Goal: Task Accomplishment & Management: Use online tool/utility

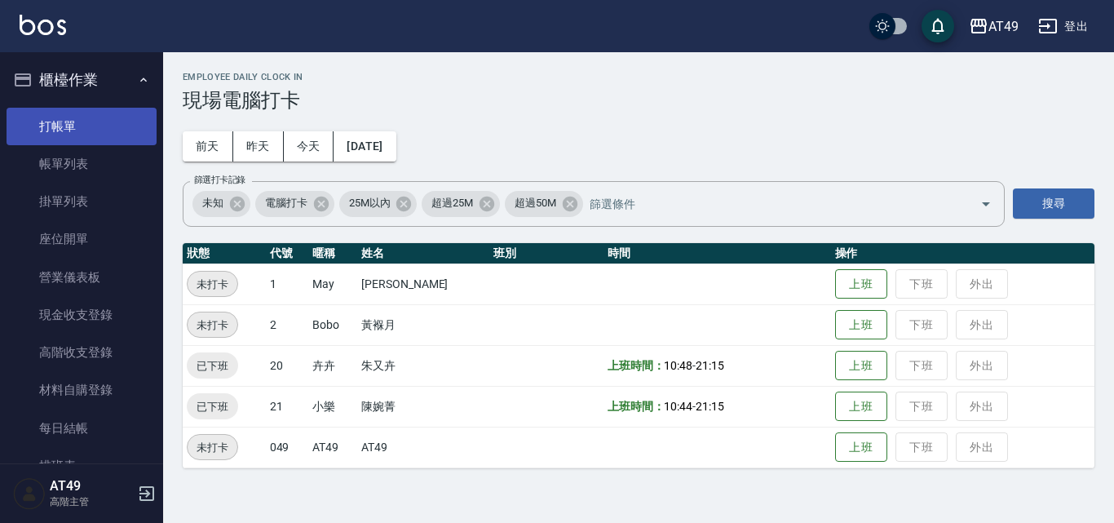
click at [84, 121] on link "打帳單" at bounding box center [82, 127] width 150 height 38
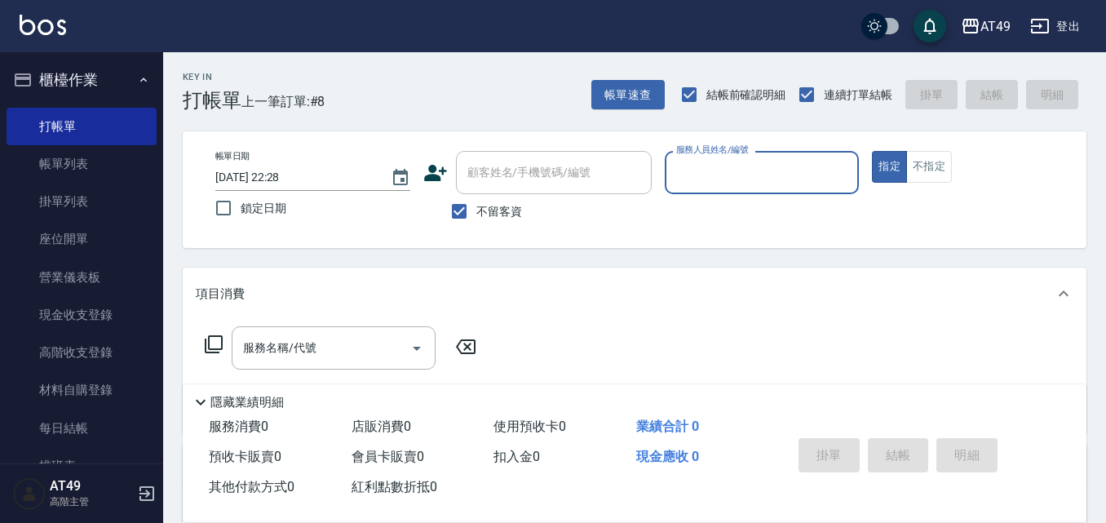
click at [763, 165] on input "服務人員姓名/編號" at bounding box center [762, 172] width 180 height 29
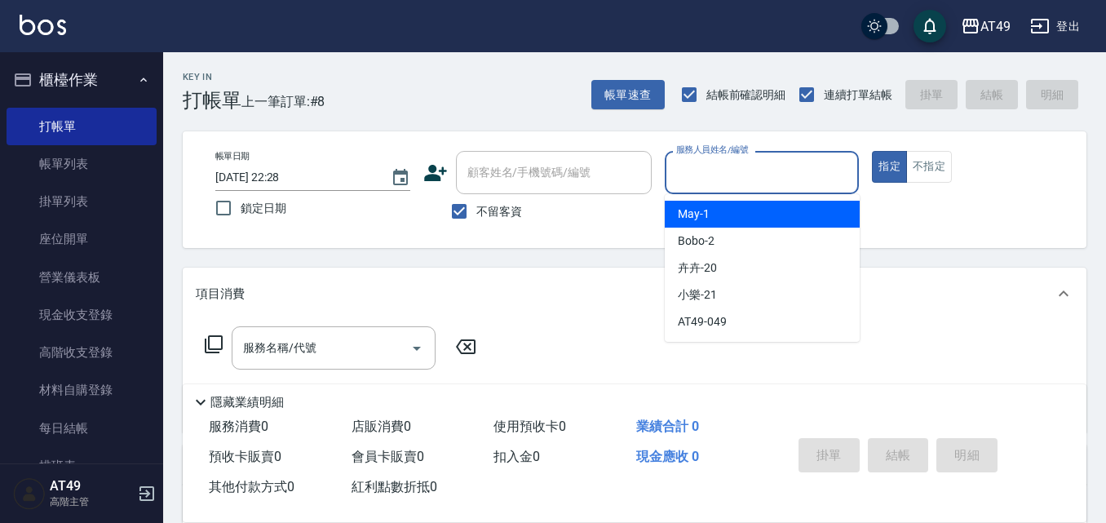
click at [773, 210] on div "May -1" at bounding box center [762, 214] width 195 height 27
type input "May-1"
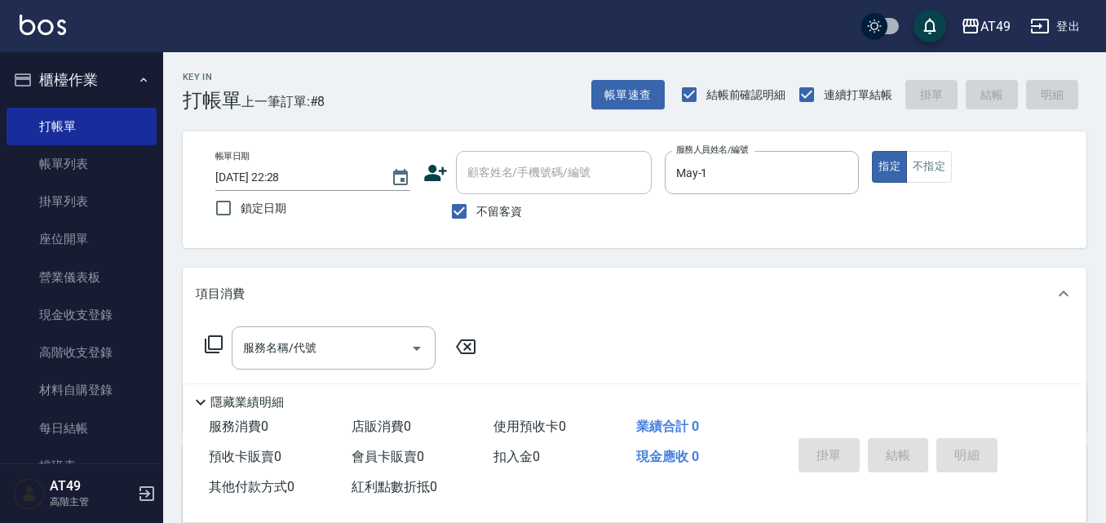
click at [210, 341] on icon at bounding box center [214, 344] width 20 height 20
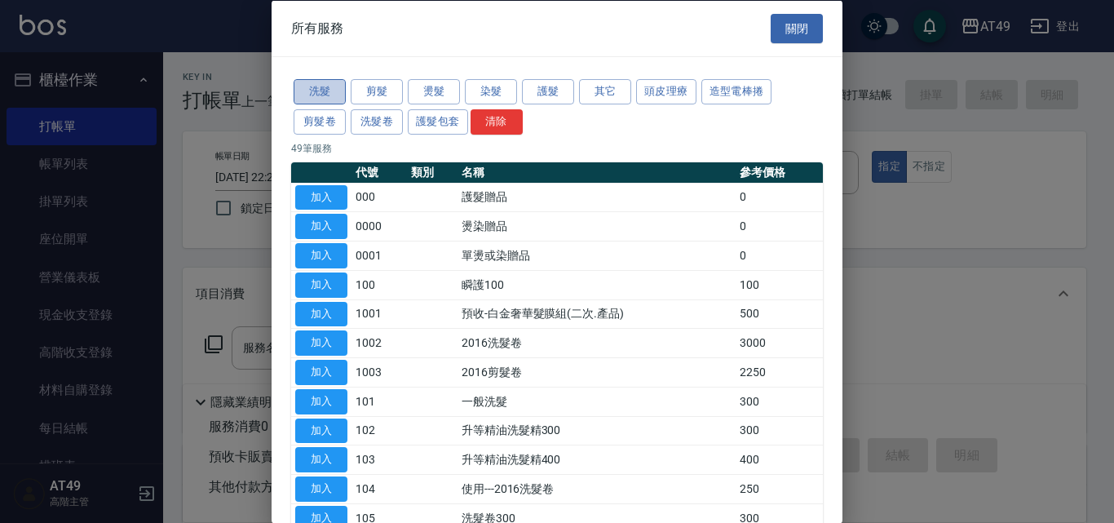
click at [322, 95] on button "洗髮" at bounding box center [320, 91] width 52 height 25
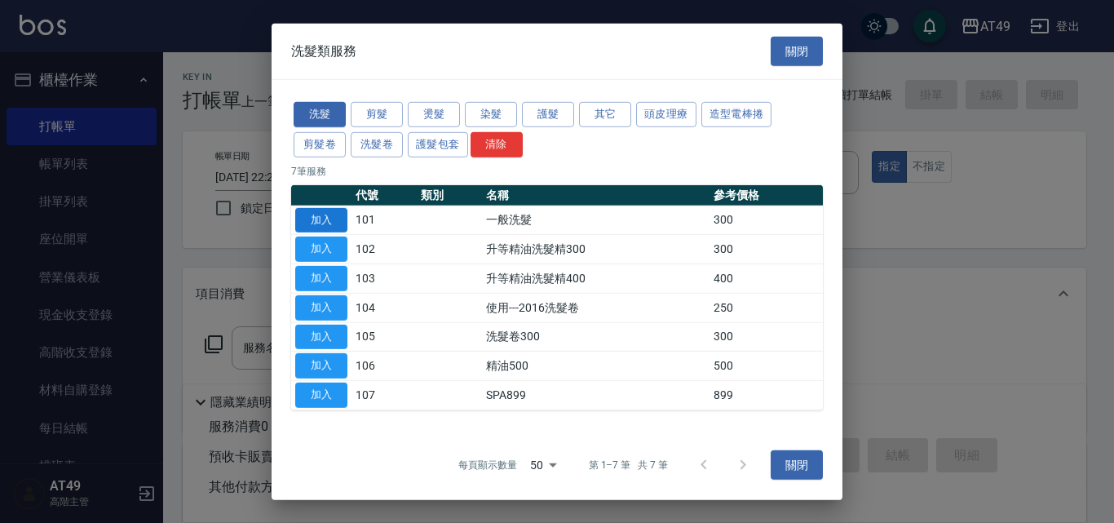
click at [335, 214] on button "加入" at bounding box center [321, 219] width 52 height 25
type input "一般洗髮(101)"
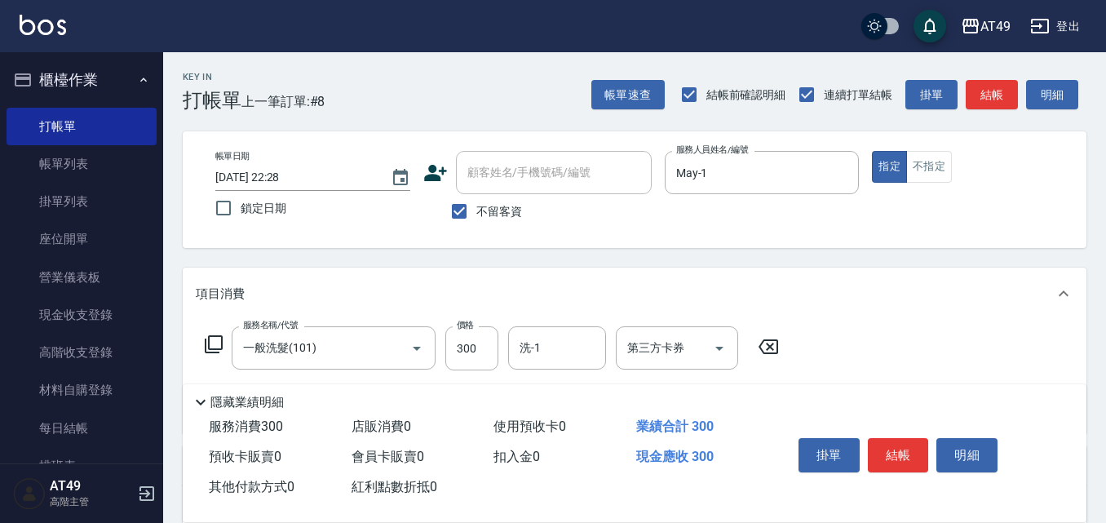
click at [212, 345] on icon at bounding box center [214, 344] width 20 height 20
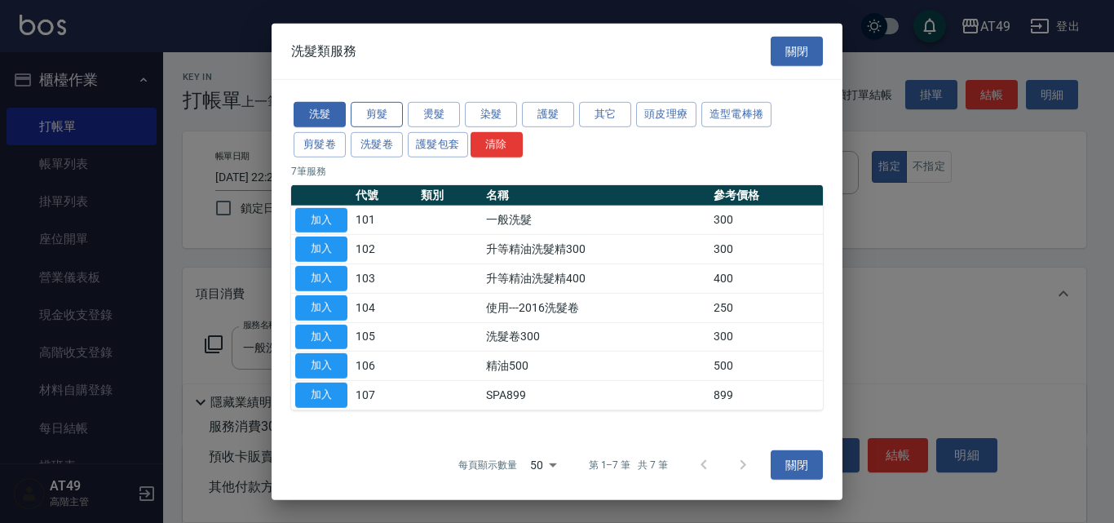
click at [377, 113] on button "剪髮" at bounding box center [377, 114] width 52 height 25
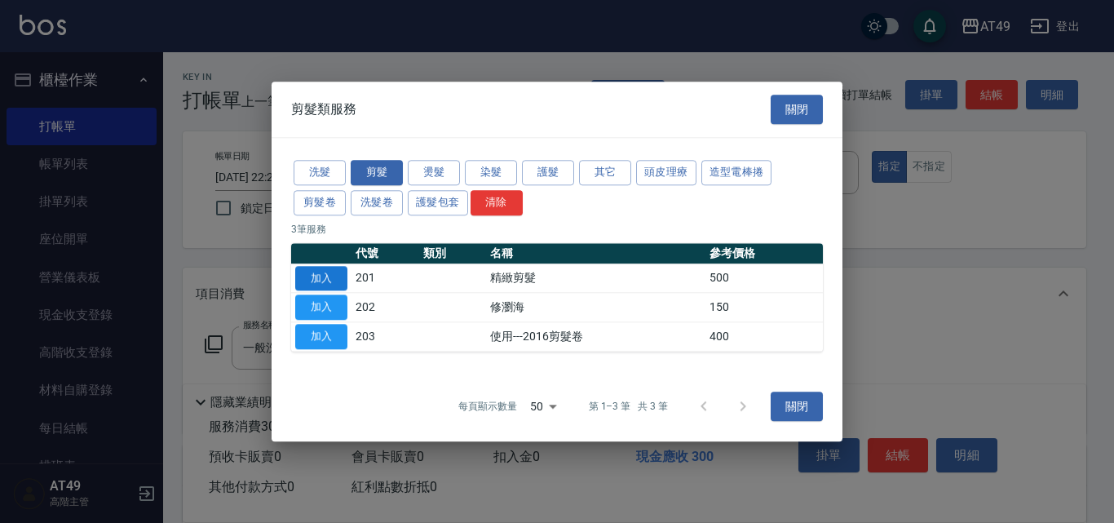
click at [320, 281] on button "加入" at bounding box center [321, 278] width 52 height 25
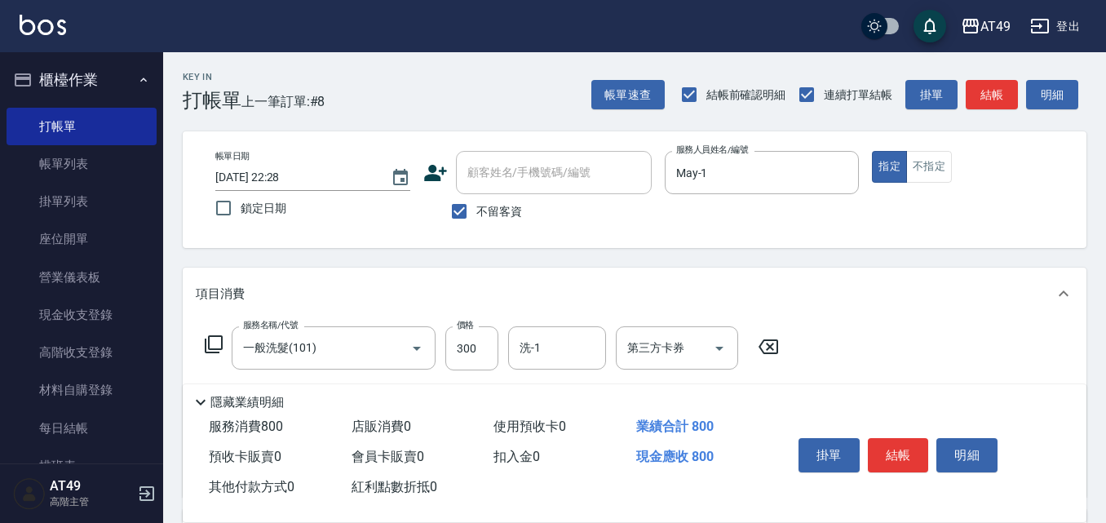
click at [218, 339] on icon at bounding box center [214, 344] width 20 height 20
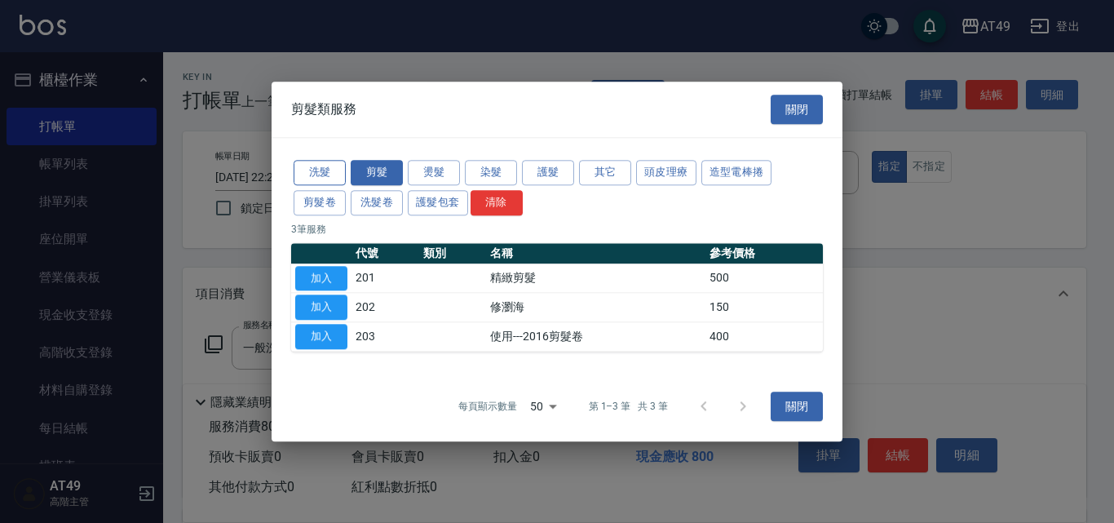
click at [336, 175] on button "洗髮" at bounding box center [320, 172] width 52 height 25
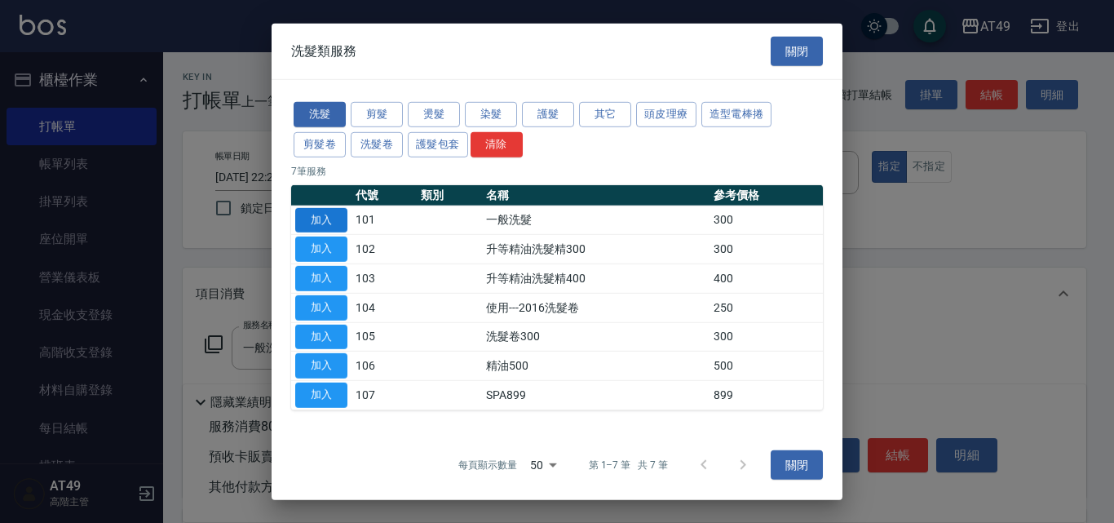
click at [334, 219] on button "加入" at bounding box center [321, 219] width 52 height 25
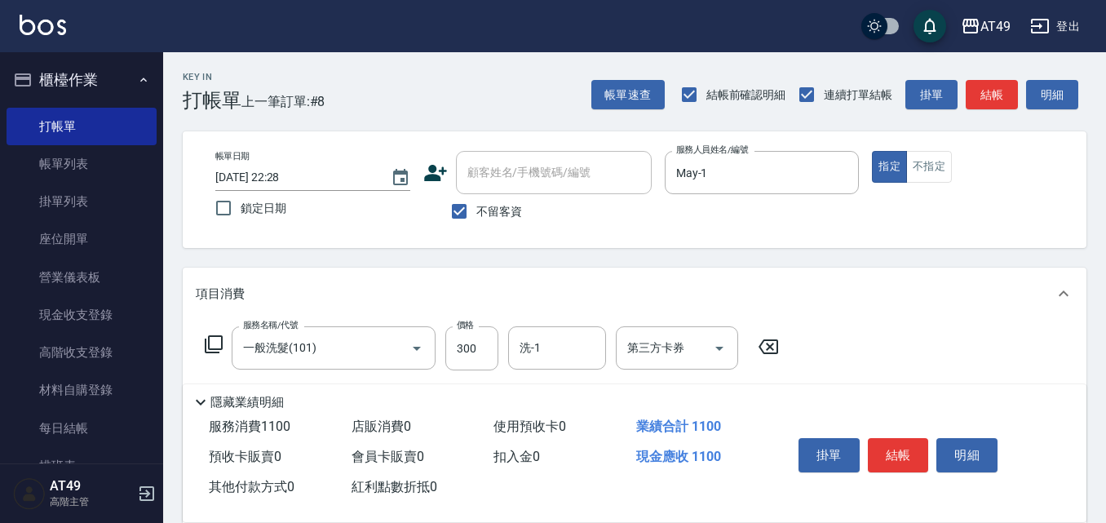
click at [216, 340] on icon at bounding box center [214, 344] width 20 height 20
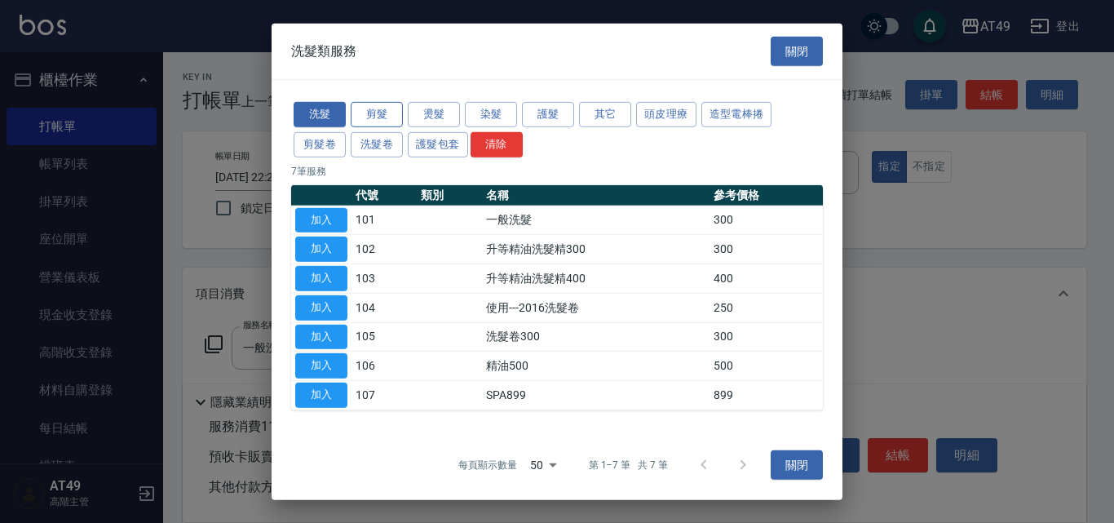
click at [397, 113] on button "剪髮" at bounding box center [377, 114] width 52 height 25
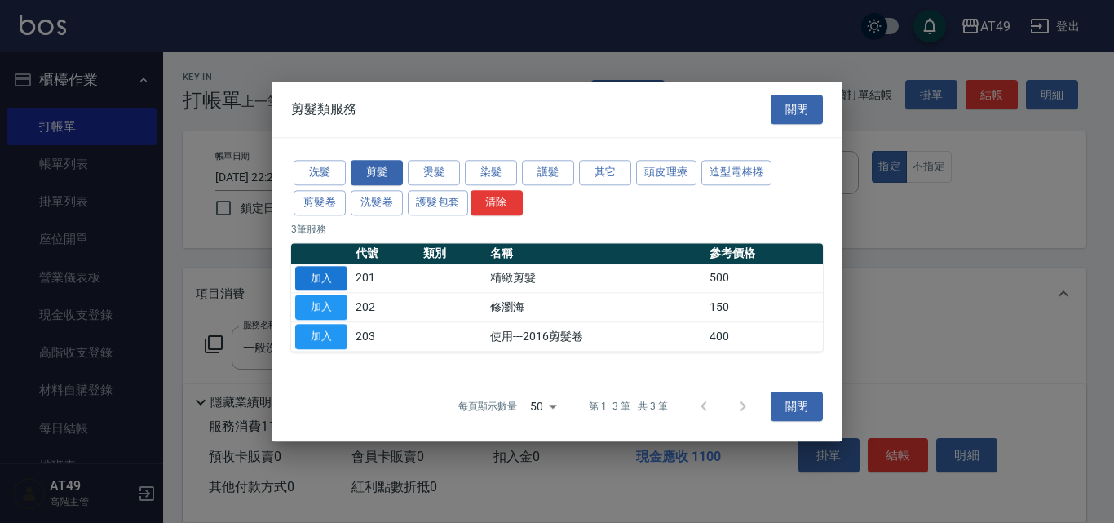
click at [336, 276] on button "加入" at bounding box center [321, 278] width 52 height 25
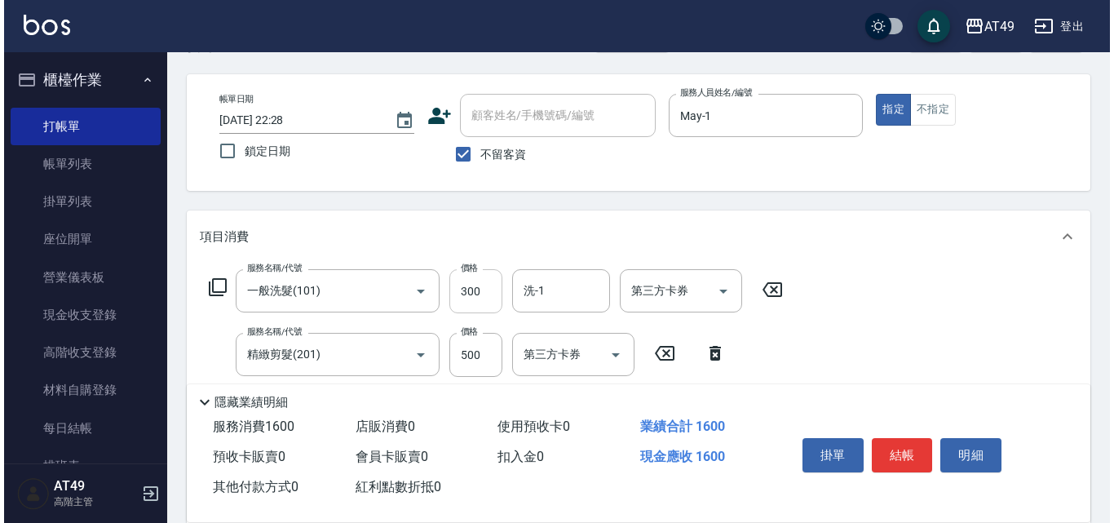
scroll to position [163, 0]
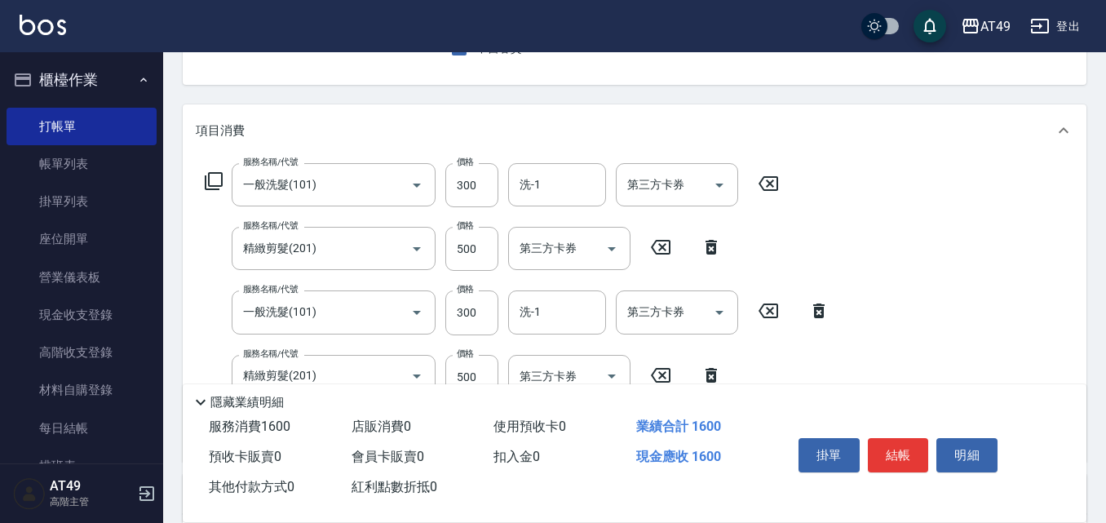
click at [217, 179] on icon at bounding box center [214, 181] width 20 height 20
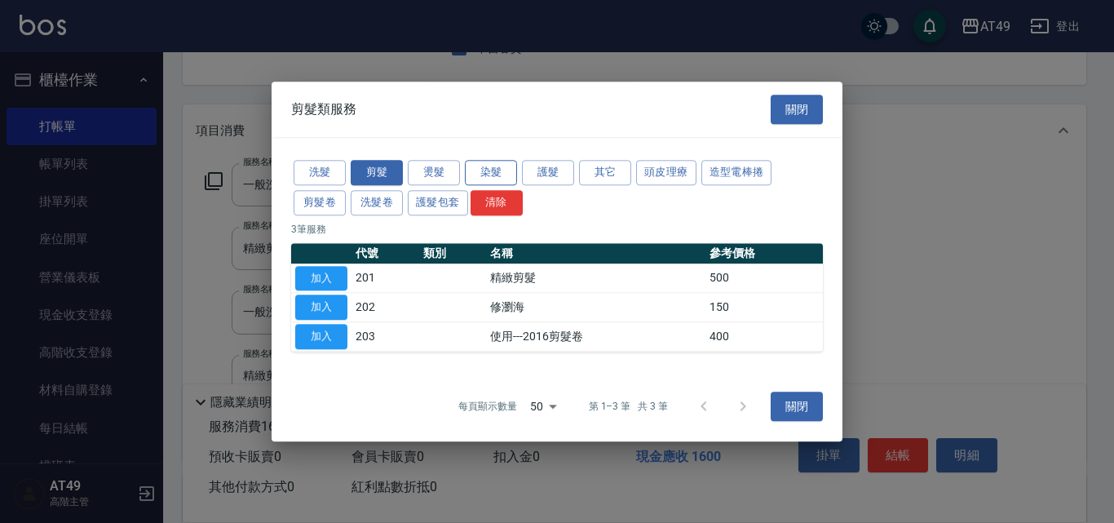
click at [500, 167] on button "染髮" at bounding box center [491, 172] width 52 height 25
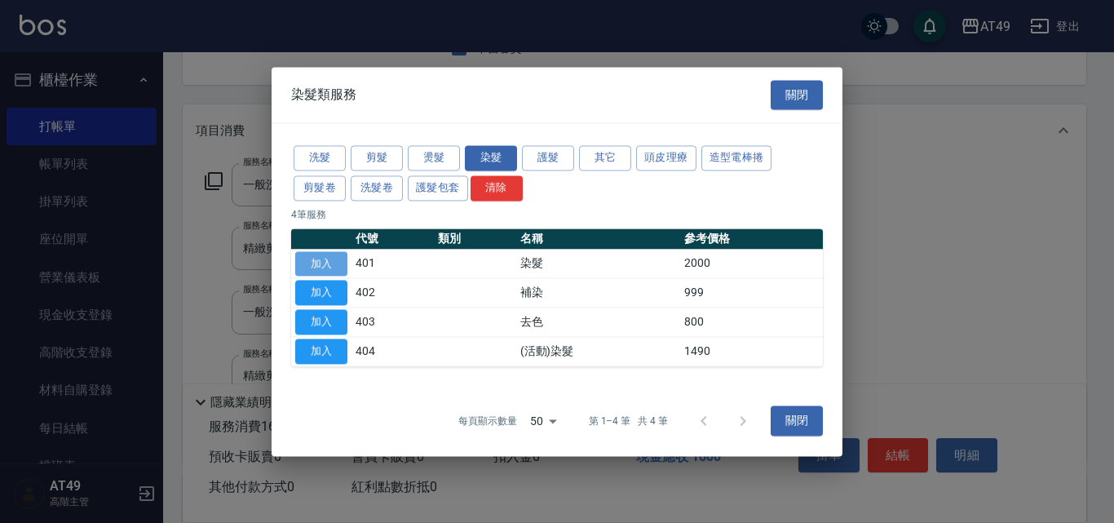
click at [325, 259] on button "加入" at bounding box center [321, 263] width 52 height 25
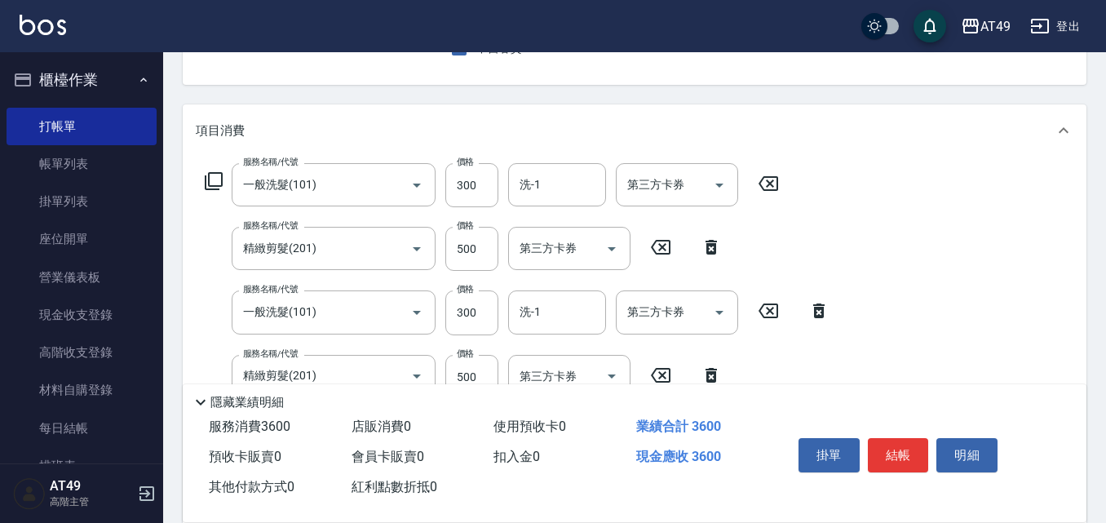
click at [215, 178] on icon at bounding box center [214, 181] width 20 height 20
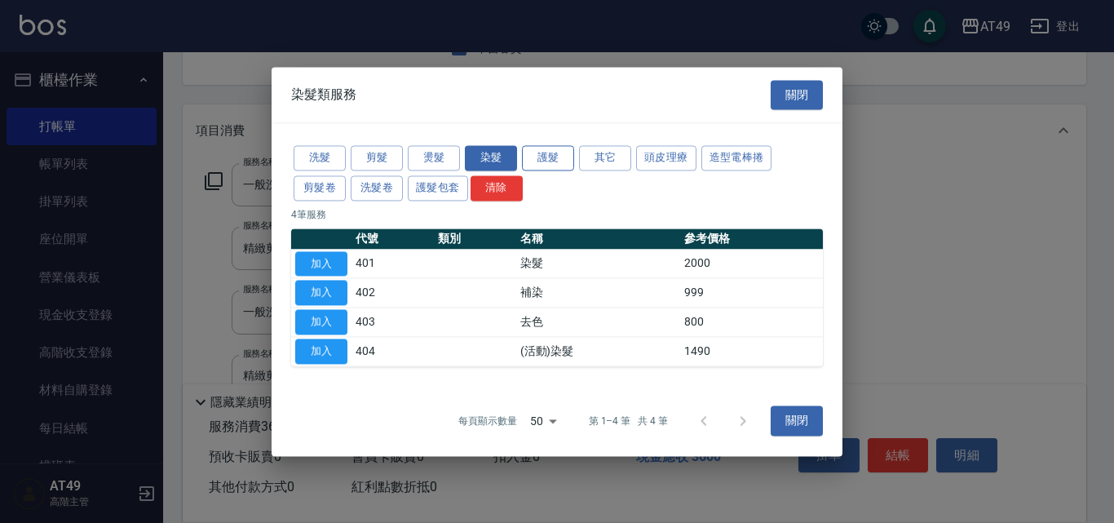
click at [548, 154] on button "護髮" at bounding box center [548, 157] width 52 height 25
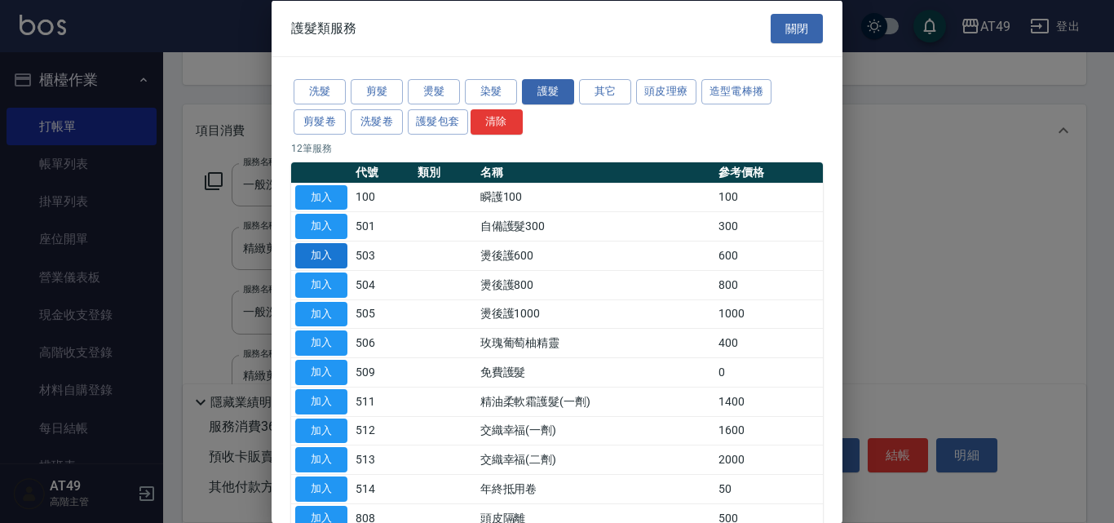
click at [325, 250] on button "加入" at bounding box center [321, 255] width 52 height 25
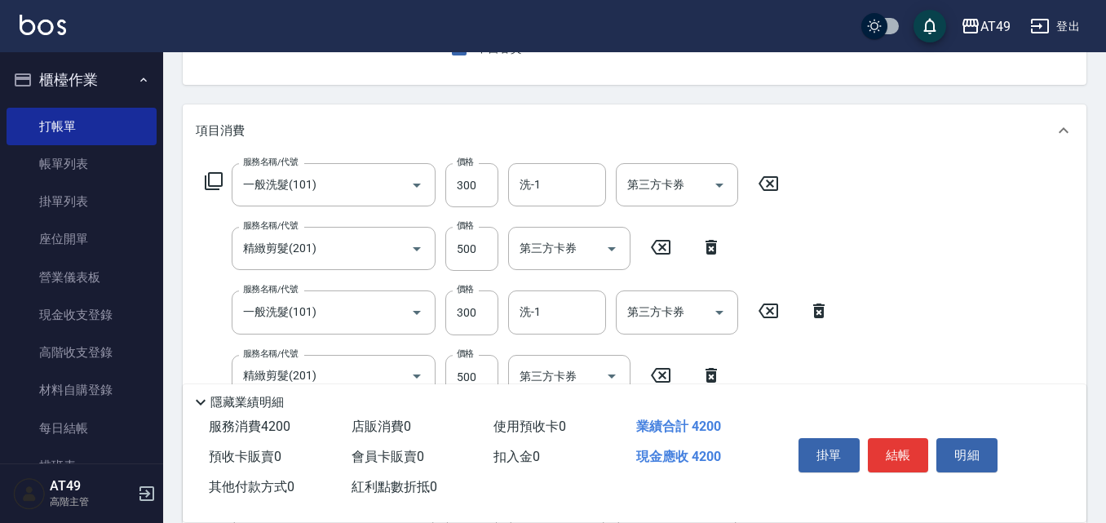
click at [217, 182] on icon at bounding box center [214, 181] width 20 height 20
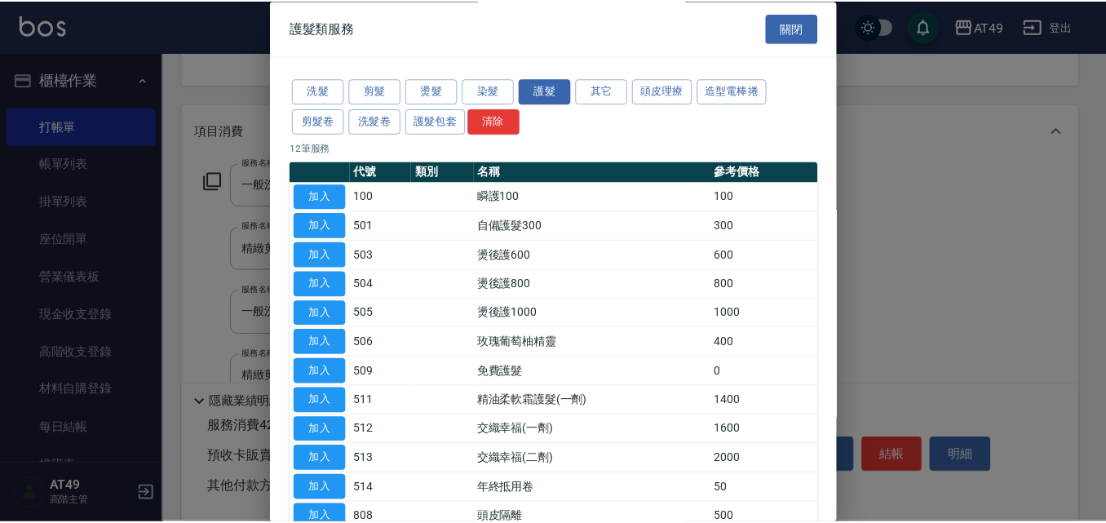
scroll to position [99, 0]
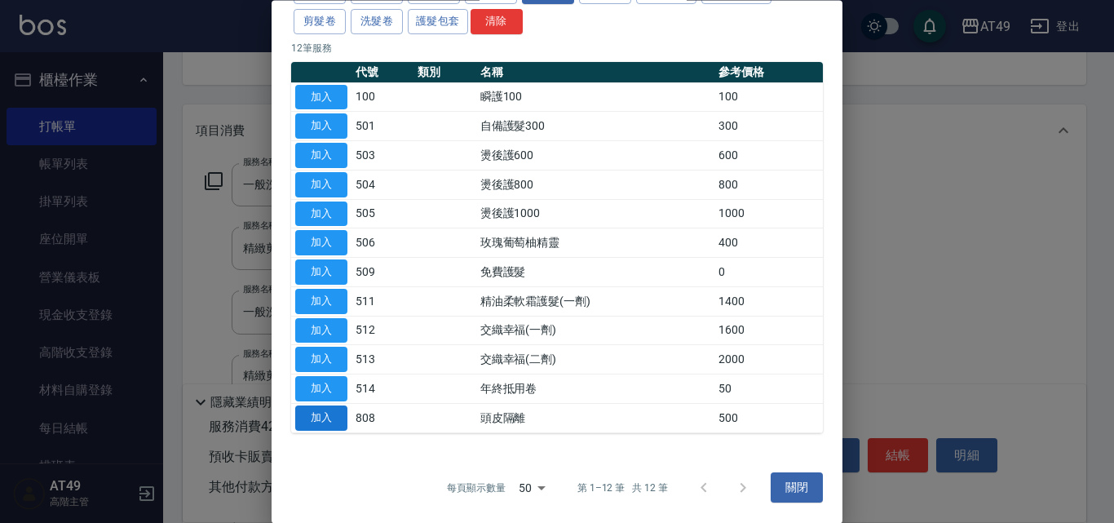
click at [313, 414] on button "加入" at bounding box center [321, 417] width 52 height 25
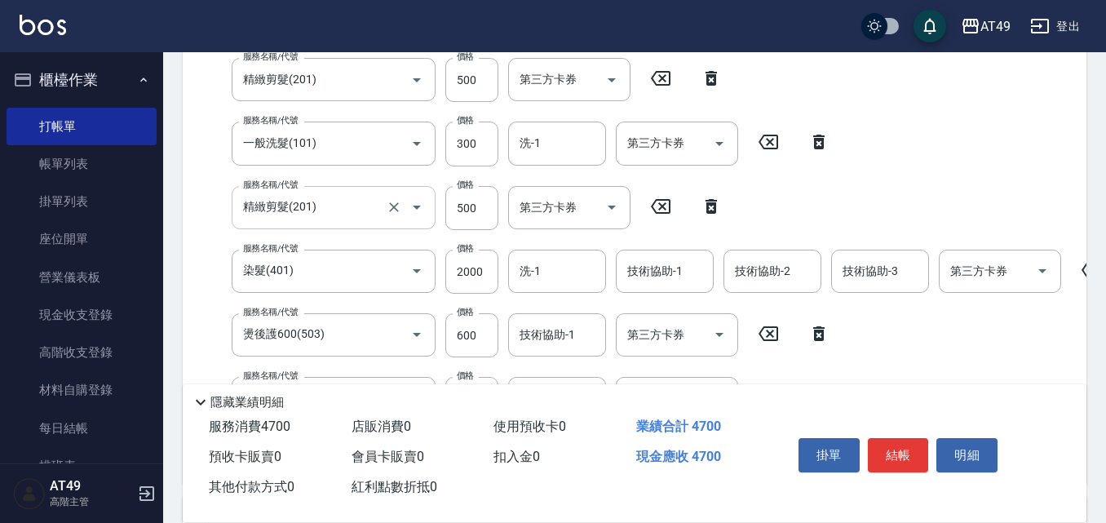
scroll to position [571, 0]
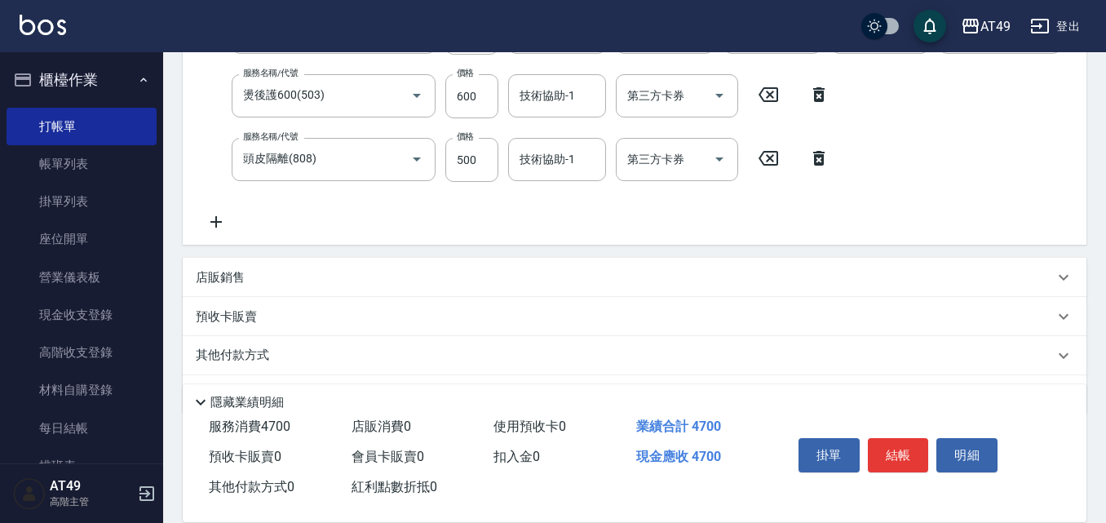
click at [227, 286] on p "店販銷售" at bounding box center [220, 277] width 49 height 17
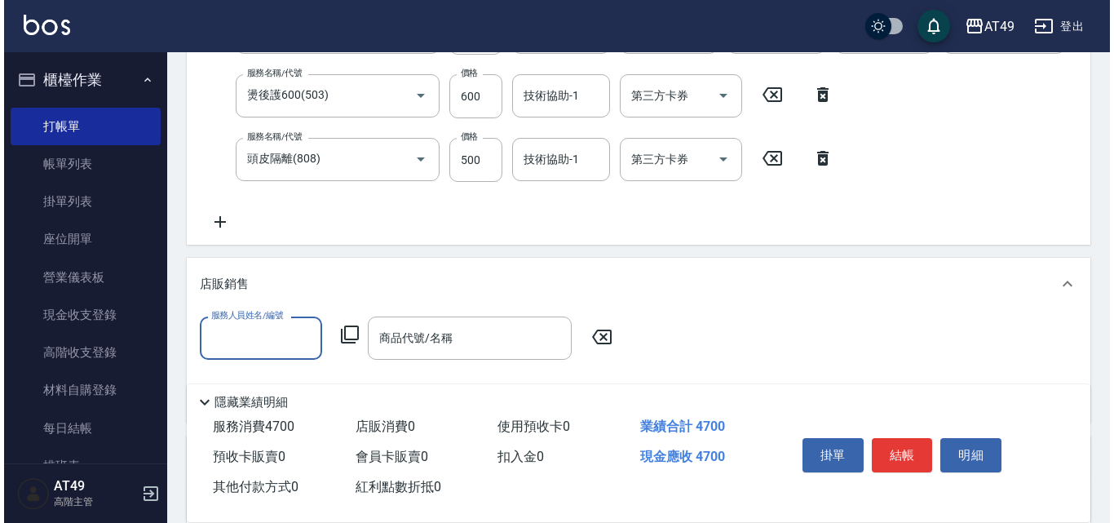
scroll to position [0, 0]
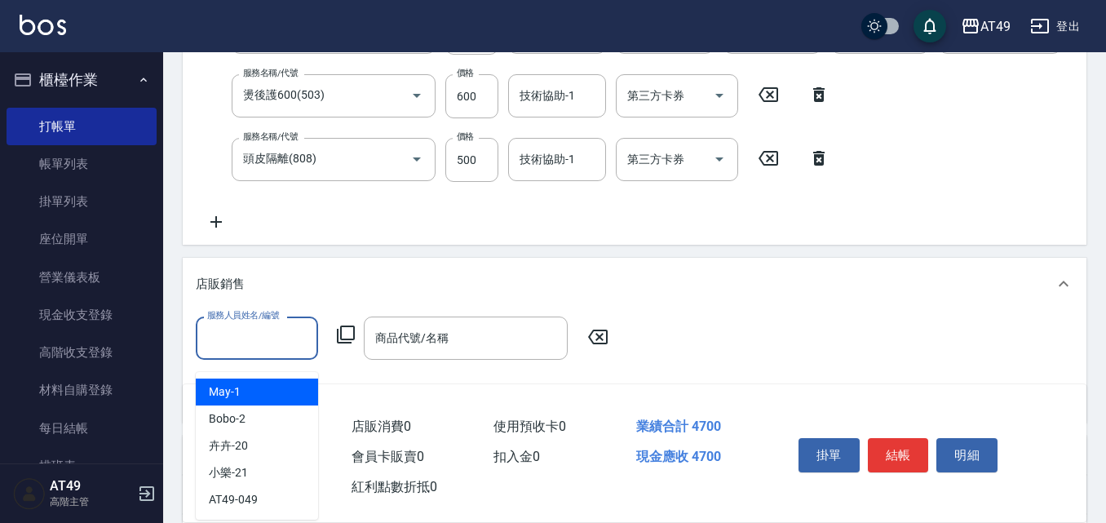
click at [280, 344] on input "服務人員姓名/編號" at bounding box center [257, 338] width 108 height 29
drag, startPoint x: 276, startPoint y: 385, endPoint x: 343, endPoint y: 379, distance: 67.9
click at [275, 387] on div "May -1" at bounding box center [257, 391] width 122 height 27
type input "May-1"
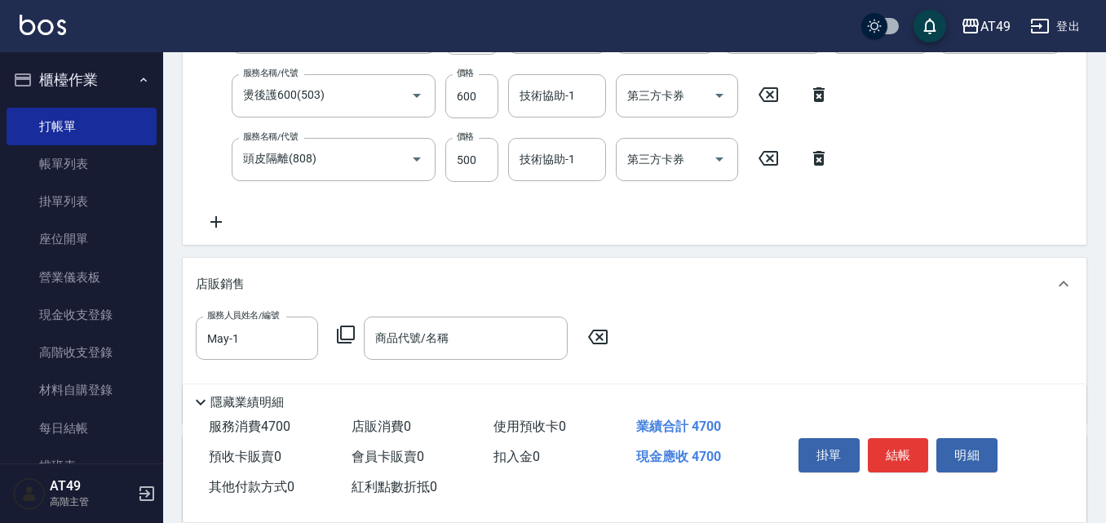
click at [348, 343] on icon at bounding box center [346, 334] width 18 height 18
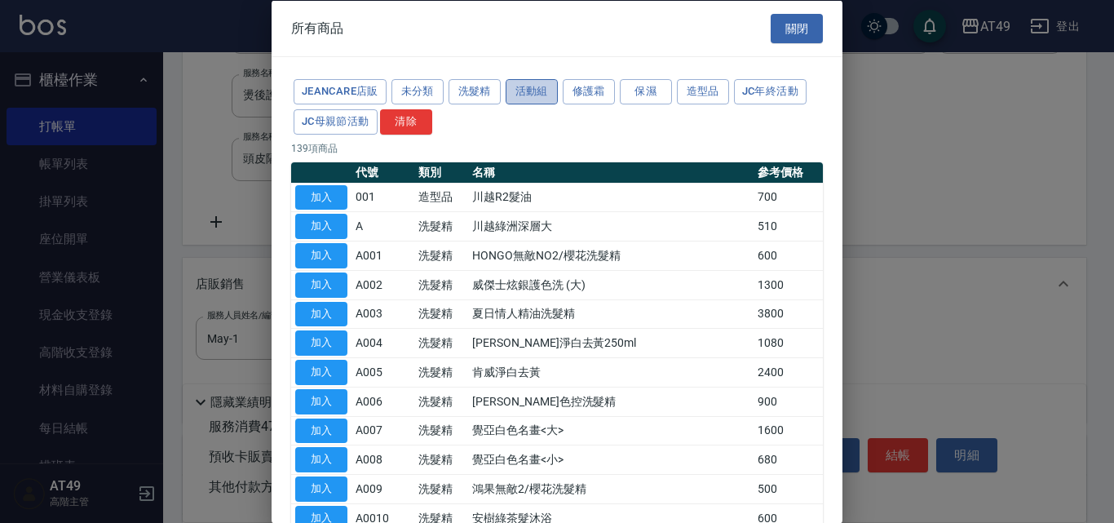
click at [528, 88] on button "活動組" at bounding box center [532, 91] width 52 height 25
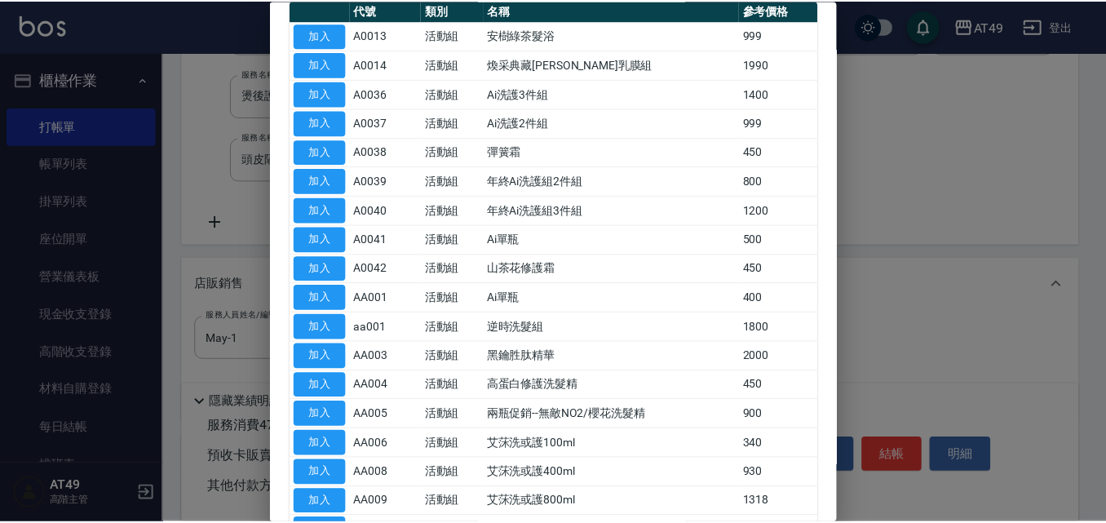
scroll to position [163, 0]
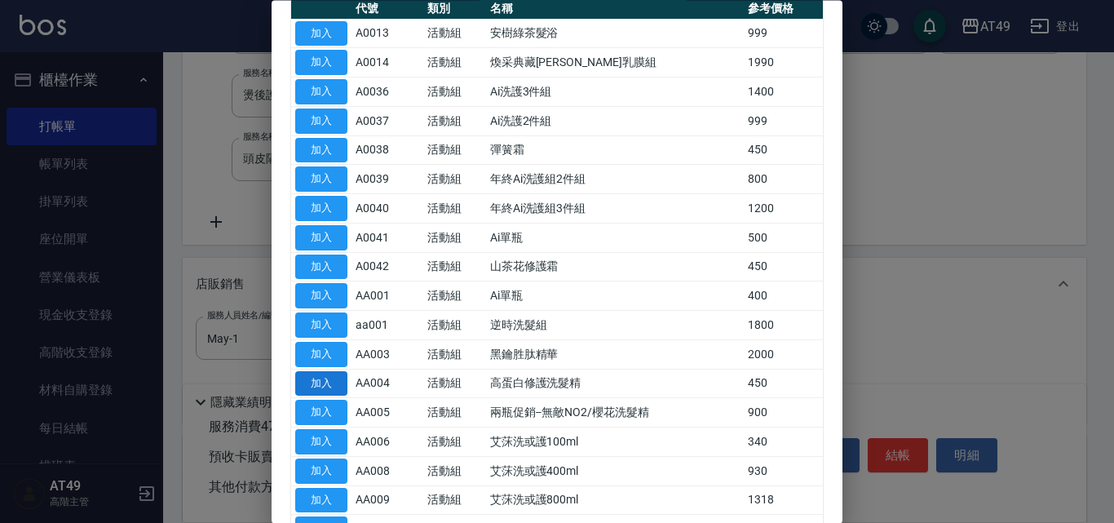
click at [343, 384] on button "加入" at bounding box center [321, 383] width 52 height 25
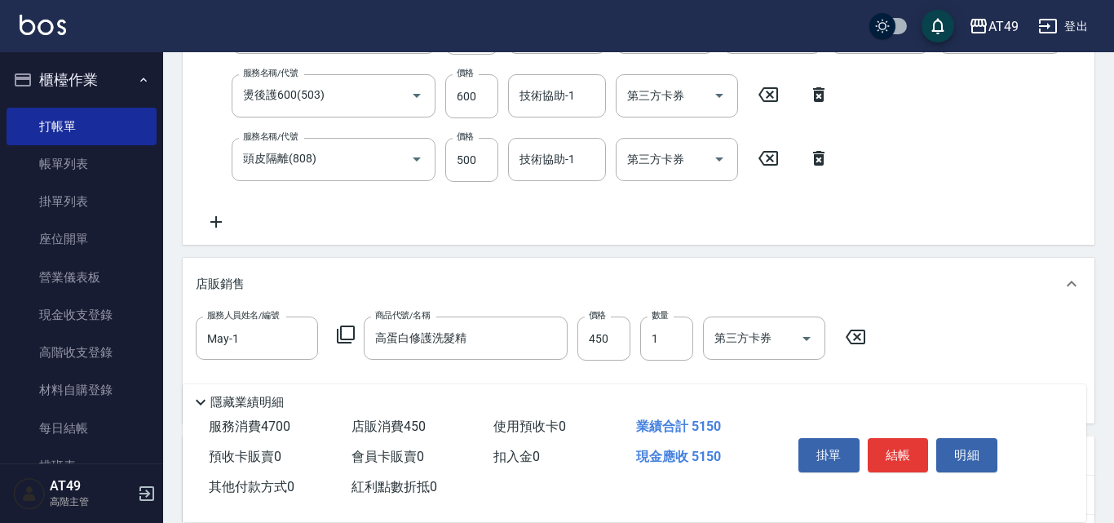
type input "高蛋白修護洗髮精"
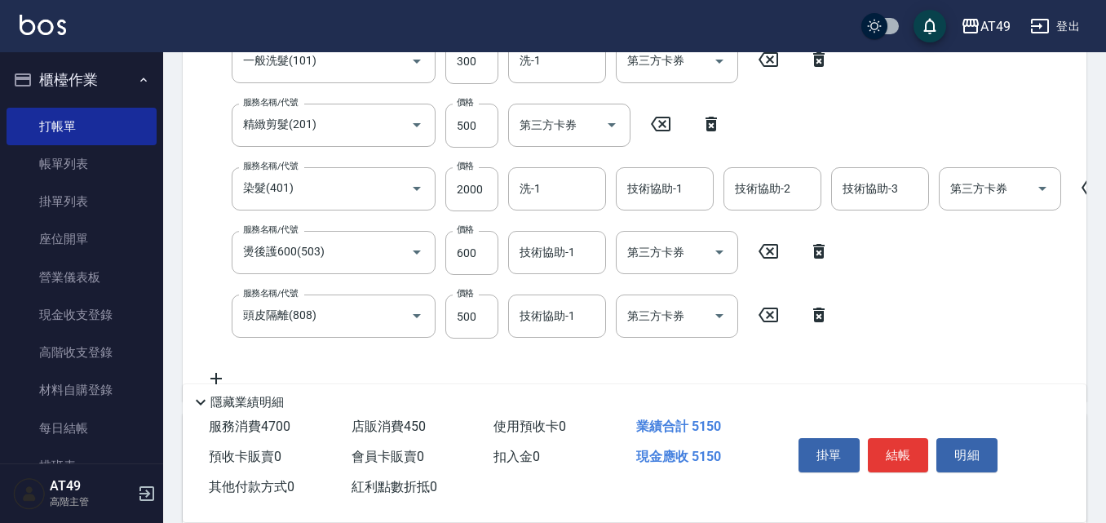
scroll to position [408, 0]
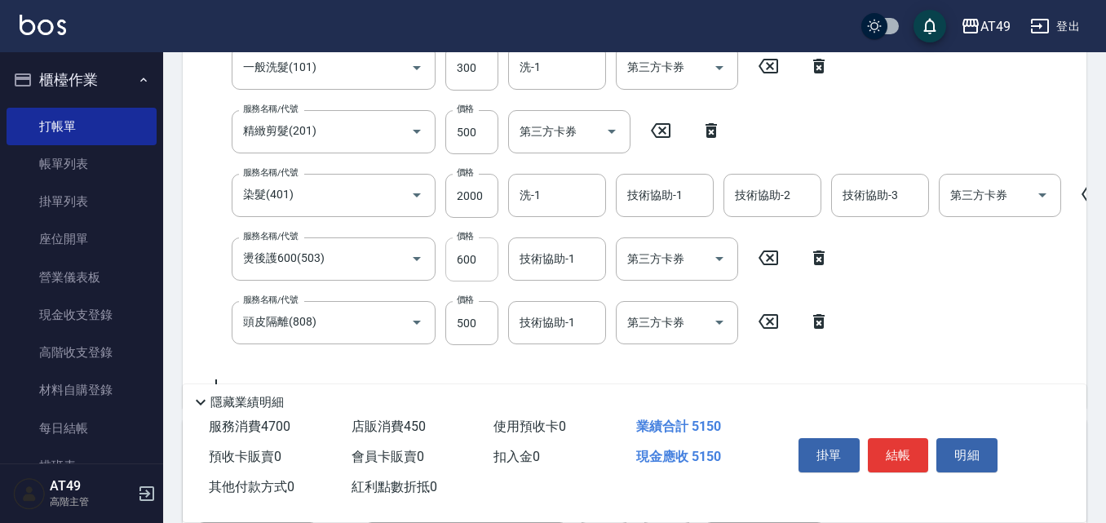
click at [465, 261] on input "600" at bounding box center [471, 259] width 53 height 44
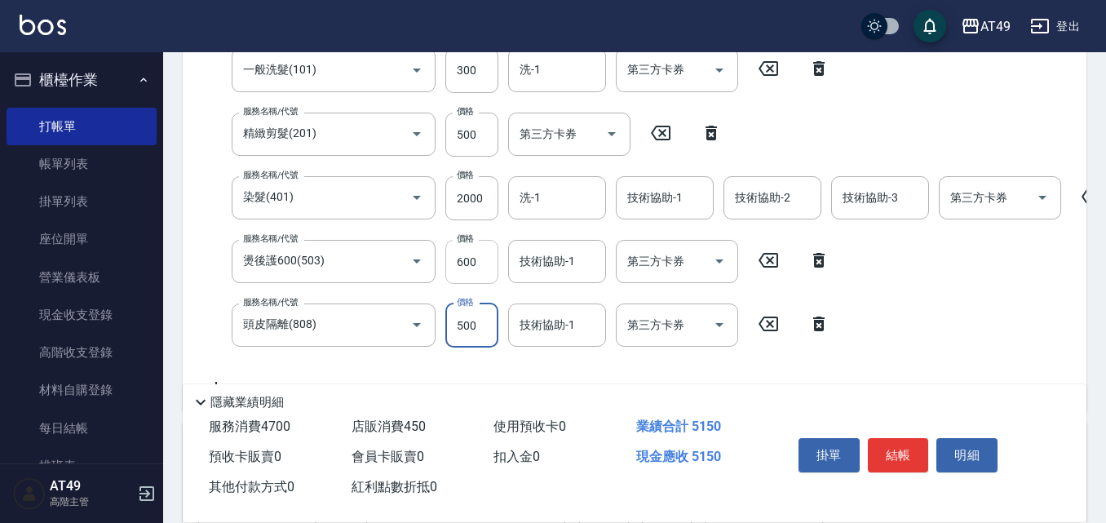
click at [465, 261] on input "600" at bounding box center [471, 262] width 53 height 44
type input "350"
click at [470, 206] on input "2000" at bounding box center [471, 198] width 53 height 44
click at [471, 201] on input "2700" at bounding box center [471, 198] width 53 height 44
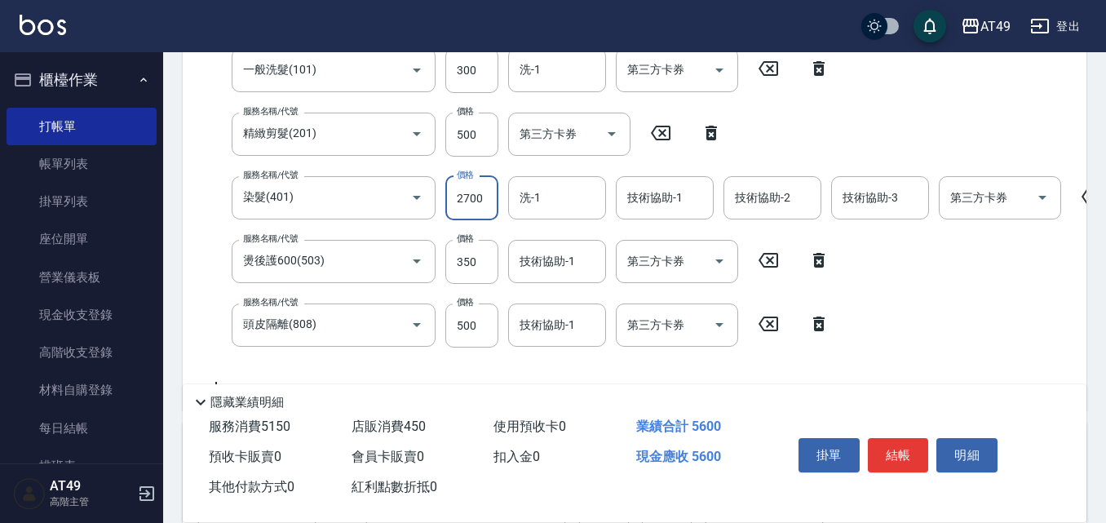
click at [471, 201] on input "2700" at bounding box center [471, 198] width 53 height 44
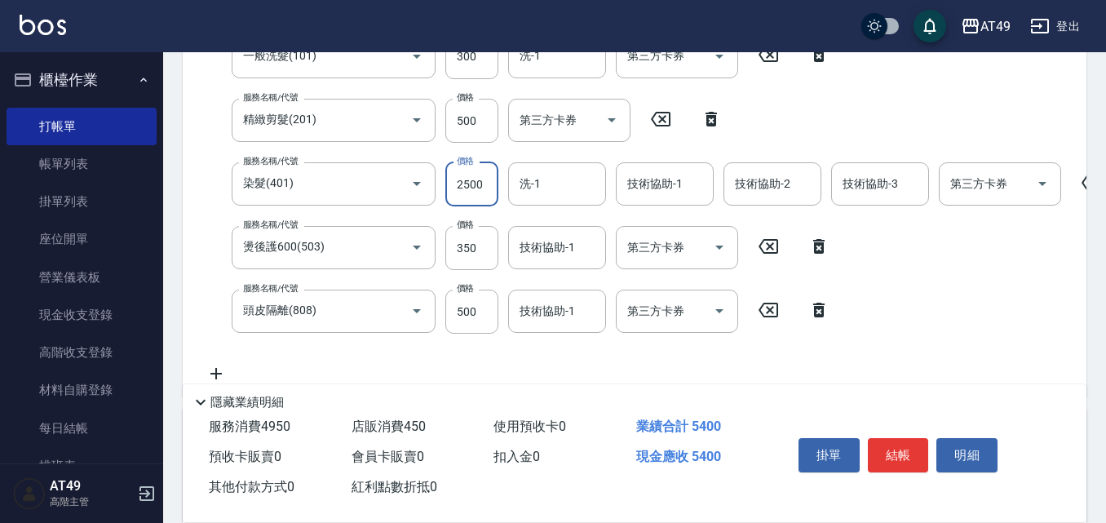
scroll to position [444, 0]
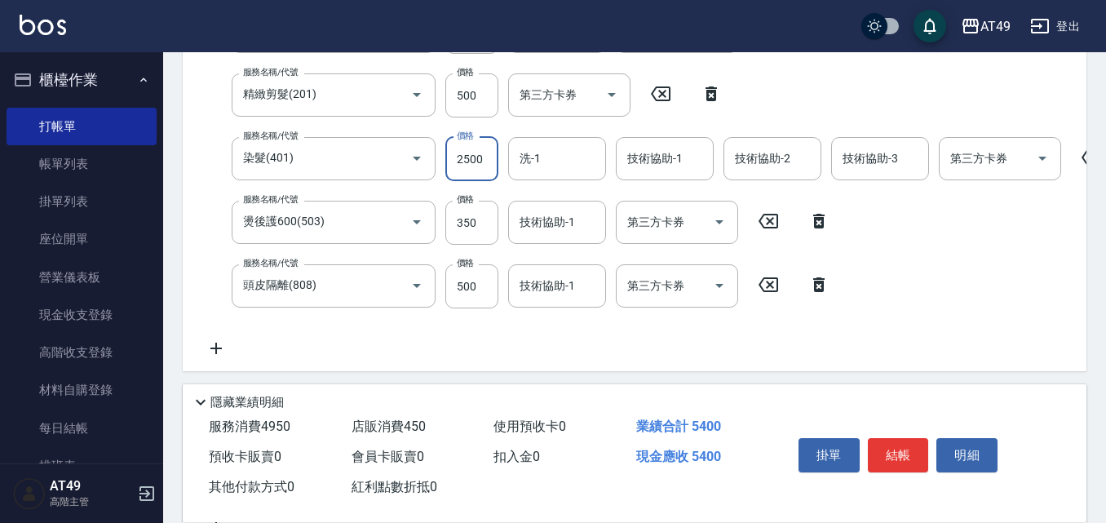
click at [467, 159] on input "2500" at bounding box center [471, 159] width 53 height 44
click at [475, 162] on input "25240000" at bounding box center [471, 159] width 53 height 44
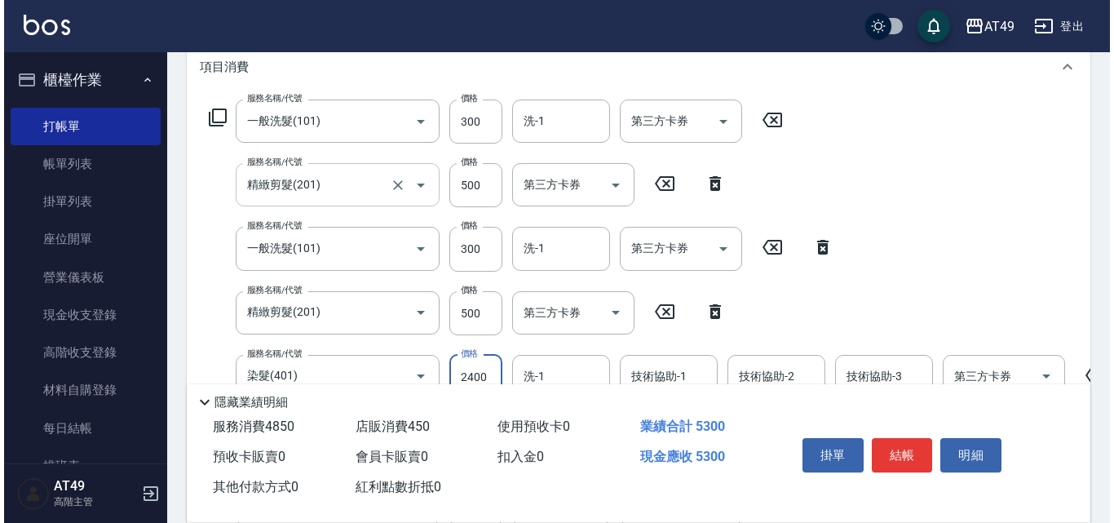
scroll to position [200, 0]
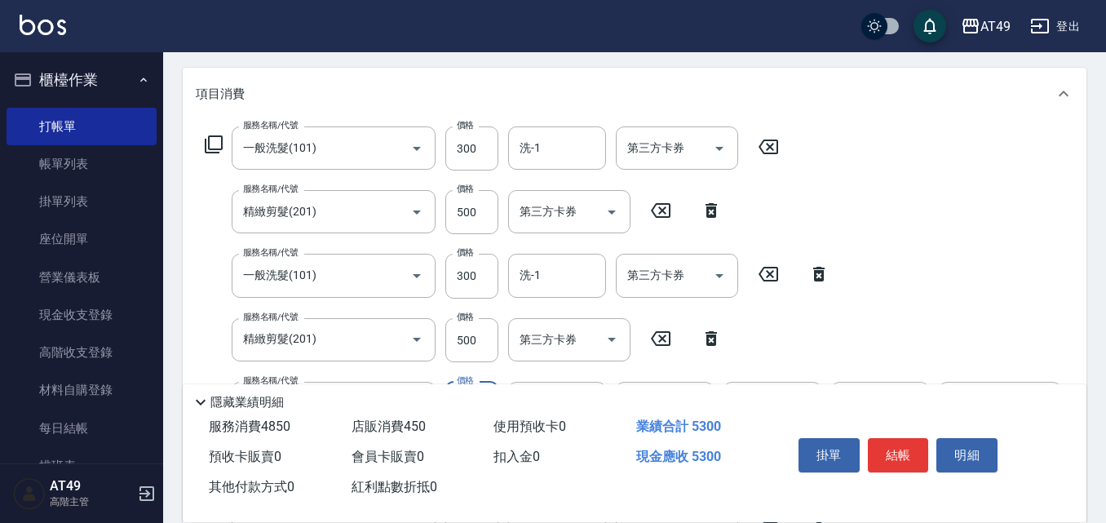
type input "2400"
click at [214, 139] on icon at bounding box center [214, 145] width 20 height 20
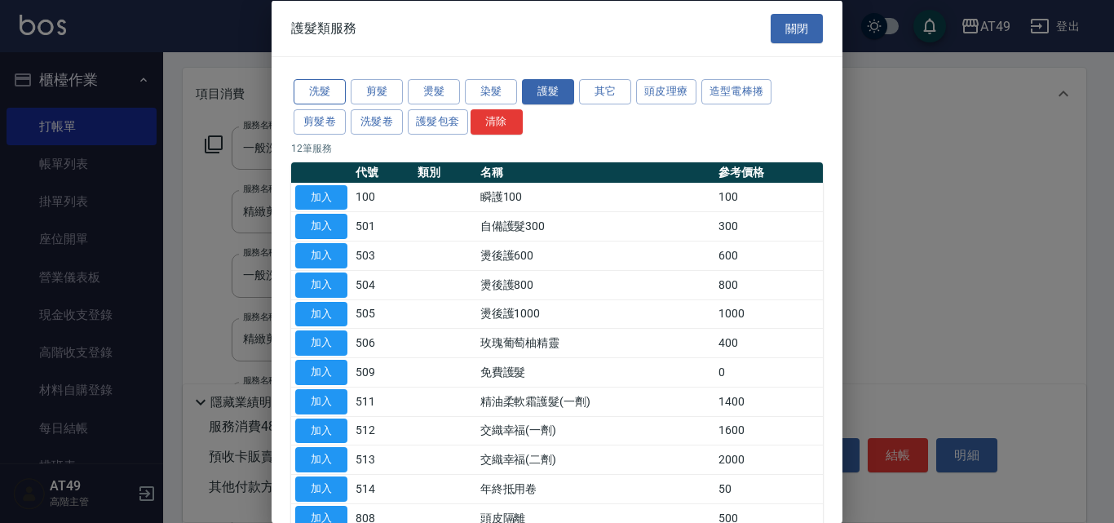
click at [318, 94] on button "洗髮" at bounding box center [320, 91] width 52 height 25
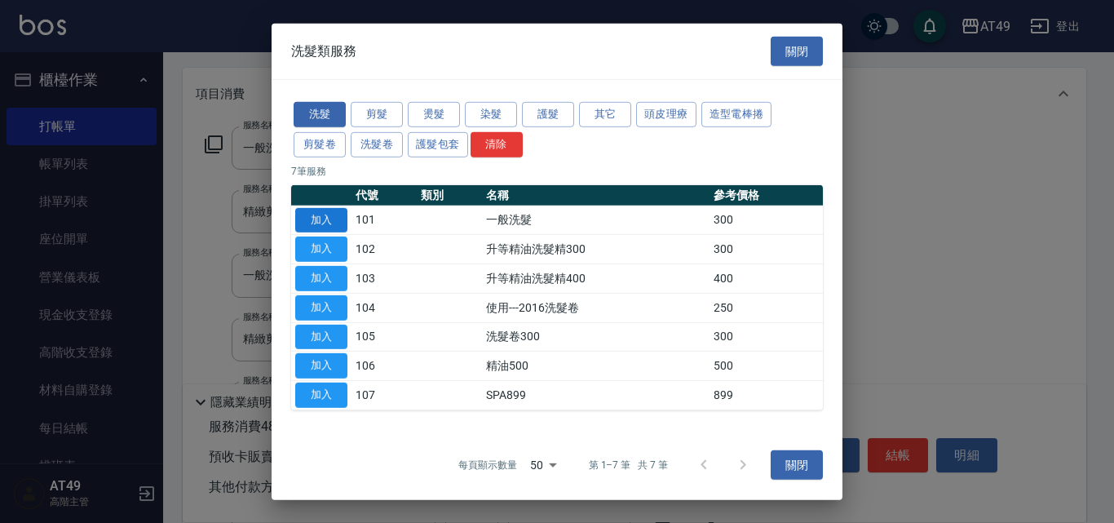
click at [334, 221] on button "加入" at bounding box center [321, 219] width 52 height 25
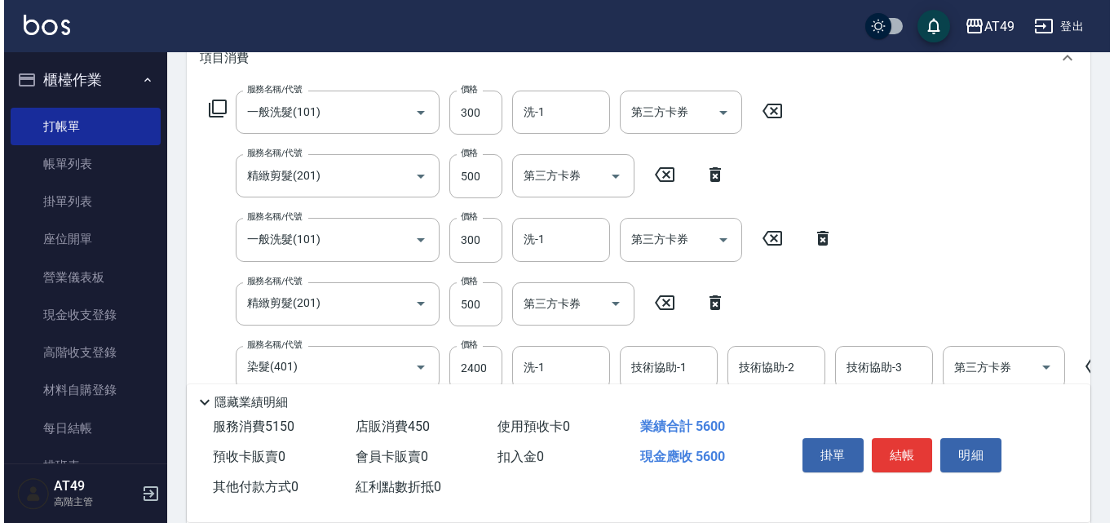
scroll to position [207, 0]
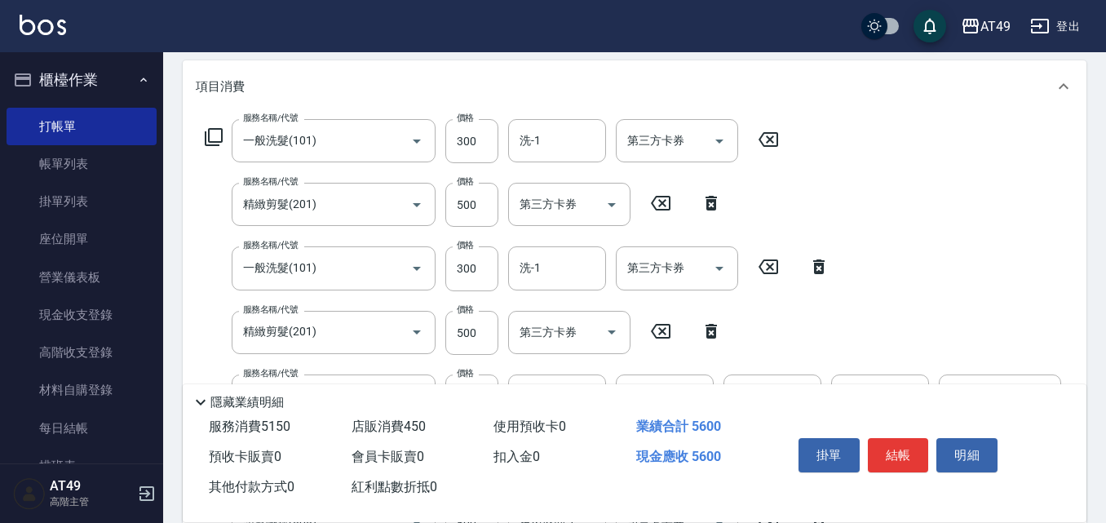
click at [218, 135] on icon at bounding box center [214, 137] width 20 height 20
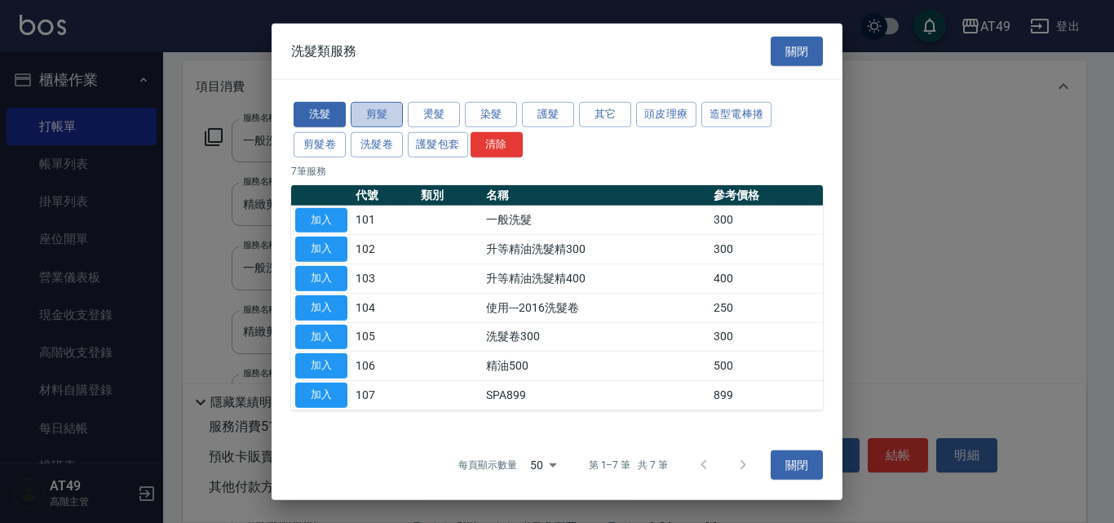
click at [386, 113] on button "剪髮" at bounding box center [377, 114] width 52 height 25
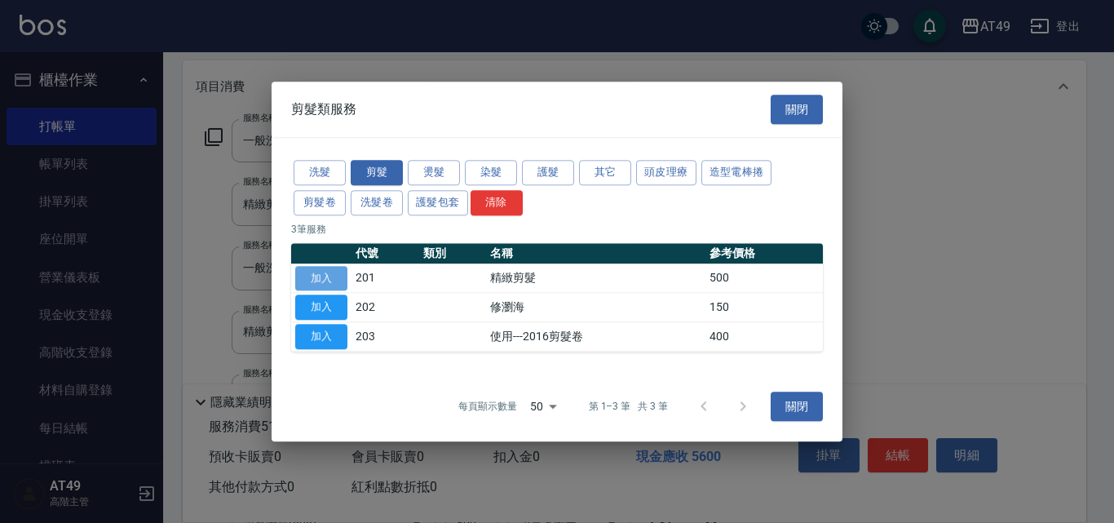
click at [298, 281] on button "加入" at bounding box center [321, 278] width 52 height 25
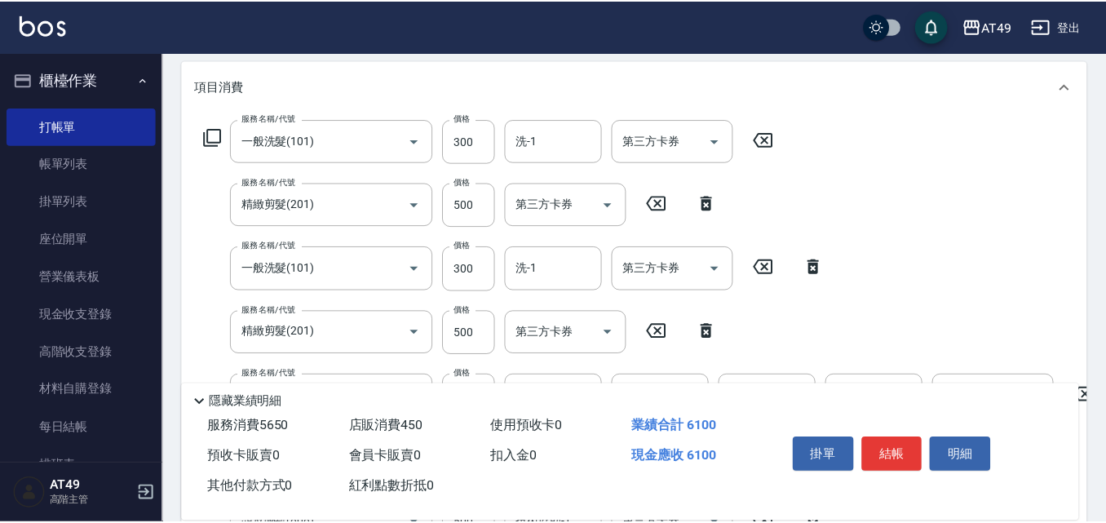
scroll to position [597, 0]
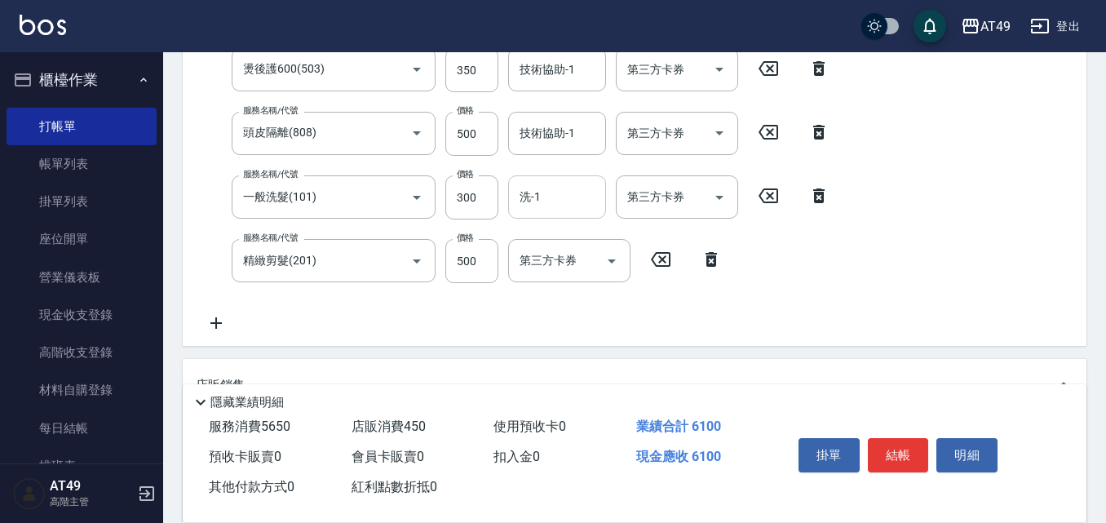
click at [561, 200] on input "洗-1" at bounding box center [556, 197] width 83 height 29
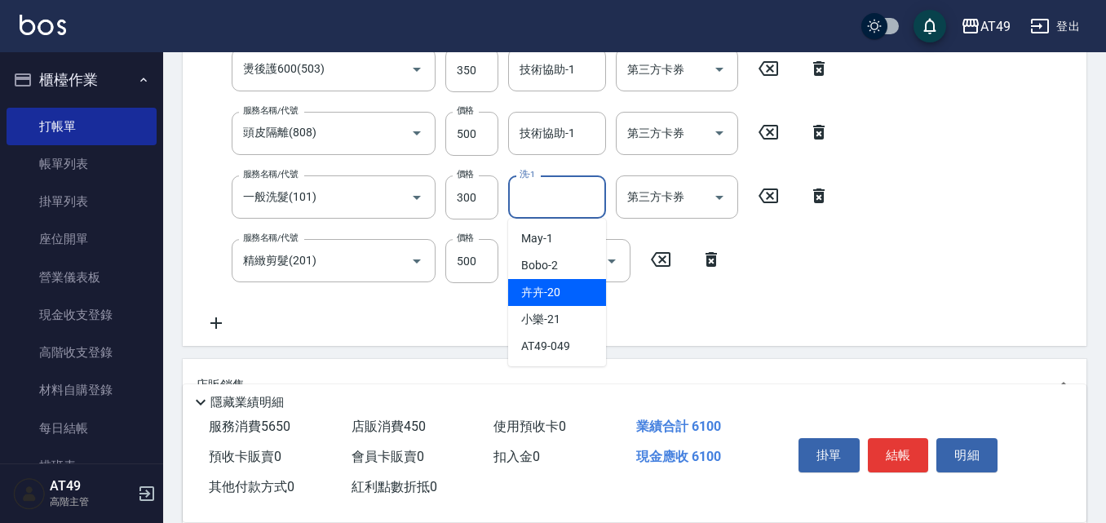
click at [577, 290] on div "卉卉 -20" at bounding box center [557, 292] width 98 height 27
type input "卉卉-20"
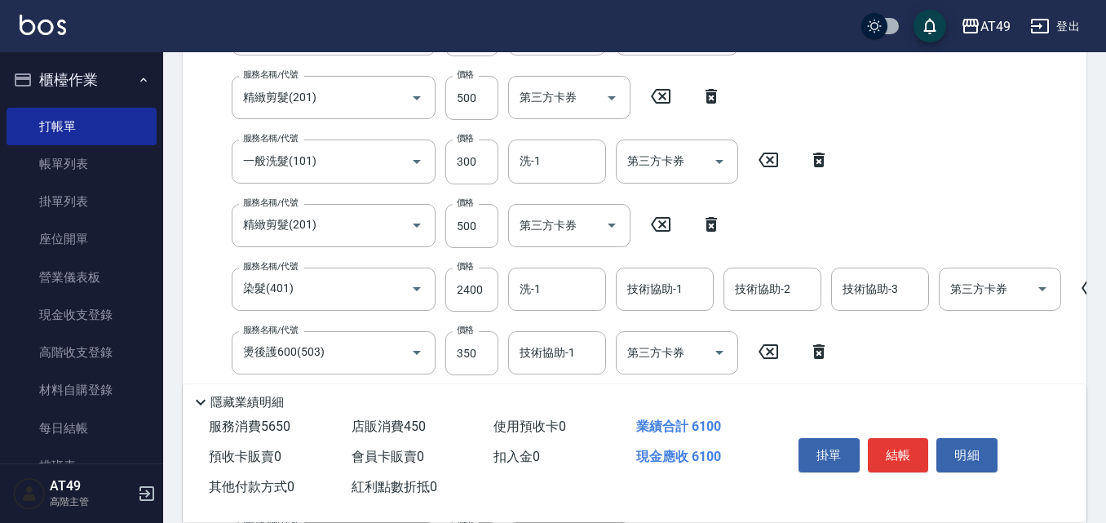
scroll to position [189, 0]
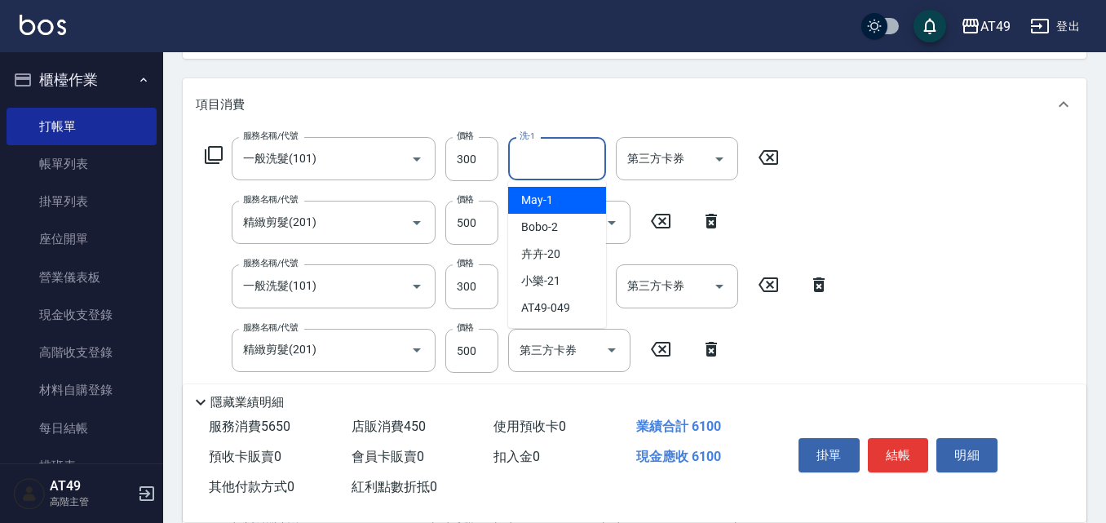
click at [562, 157] on input "洗-1" at bounding box center [556, 158] width 83 height 29
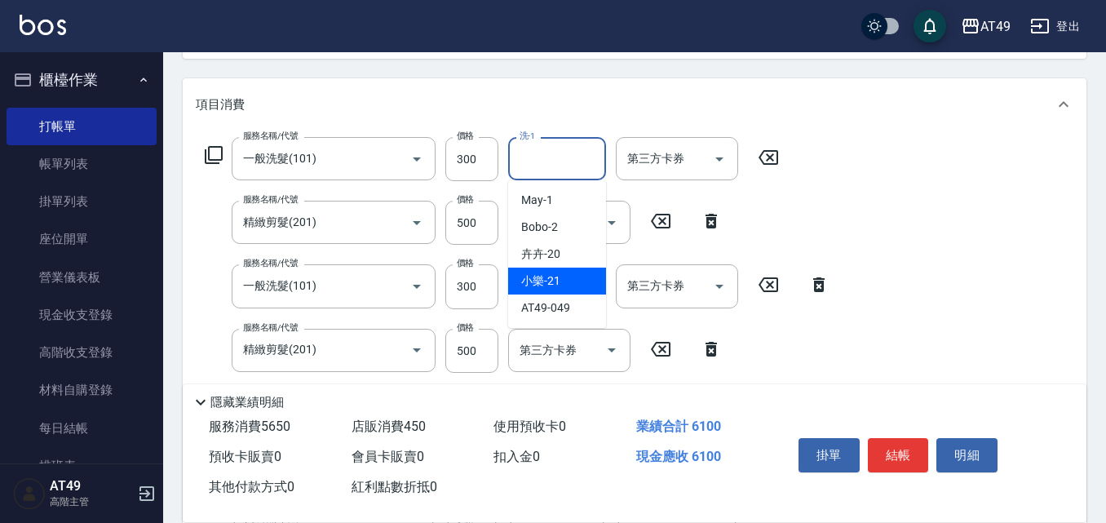
click at [551, 272] on div "小樂 -21" at bounding box center [557, 280] width 98 height 27
type input "小樂-21"
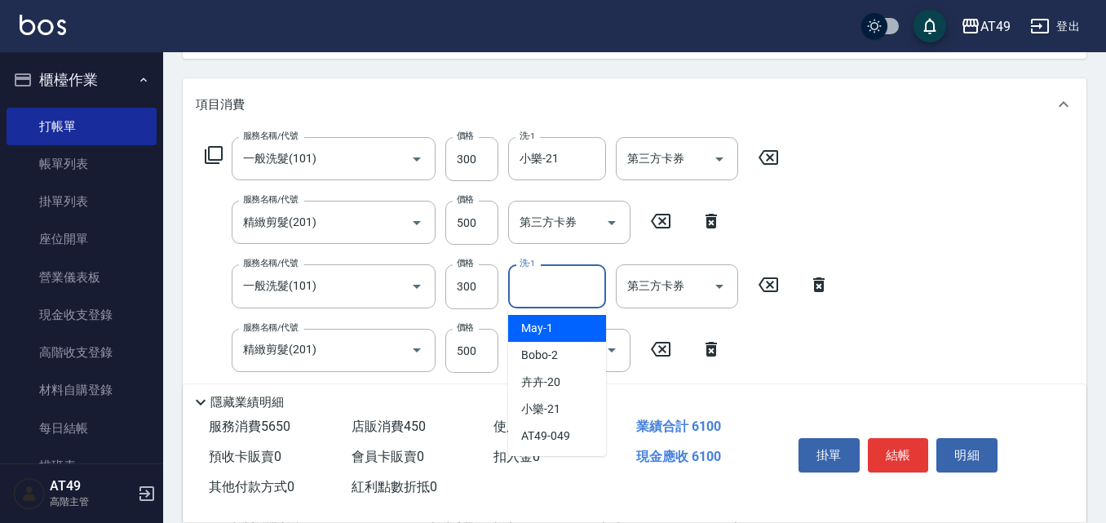
click at [568, 289] on input "洗-1" at bounding box center [556, 286] width 83 height 29
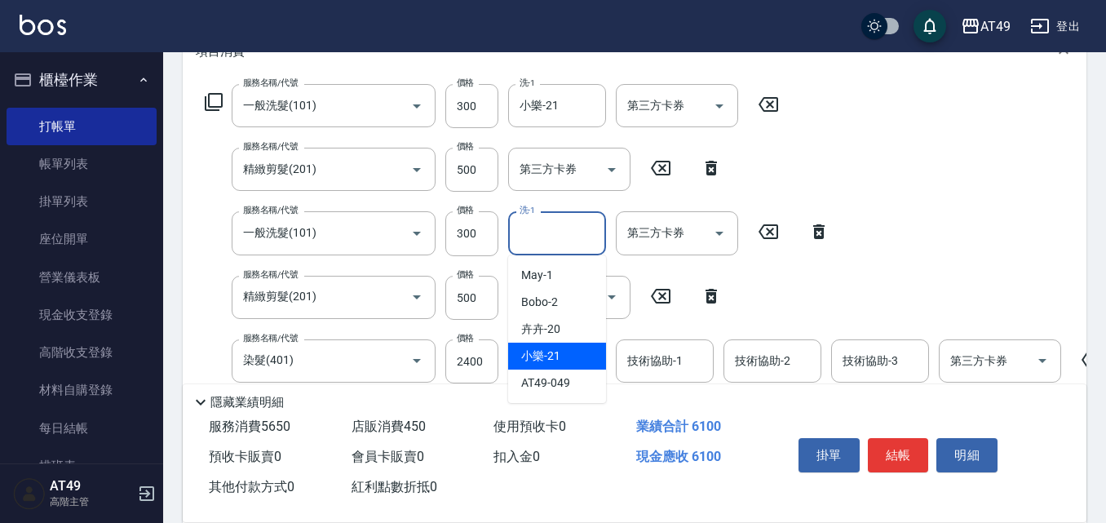
scroll to position [271, 0]
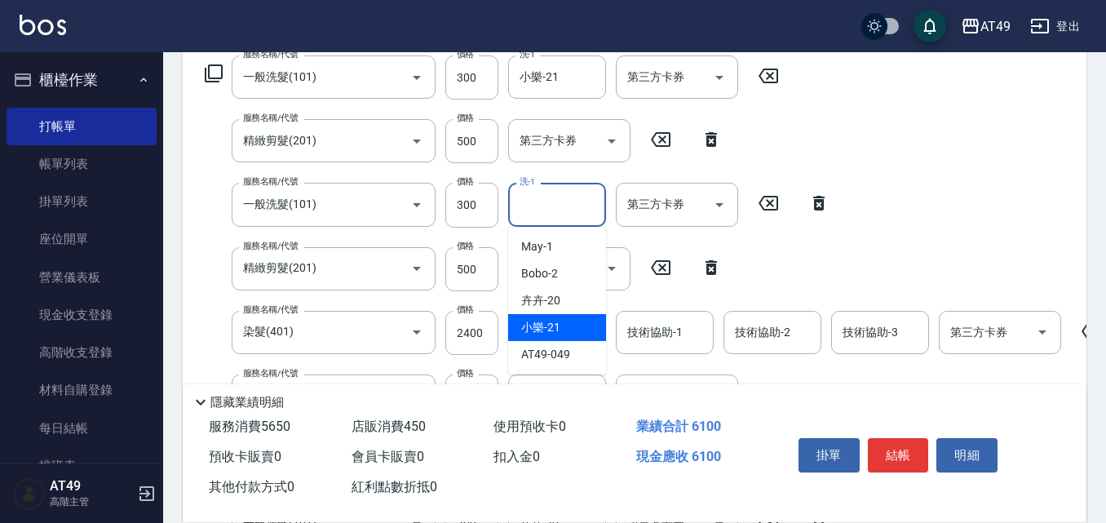
click at [562, 324] on div "小樂 -21" at bounding box center [557, 327] width 98 height 27
type input "小樂-21"
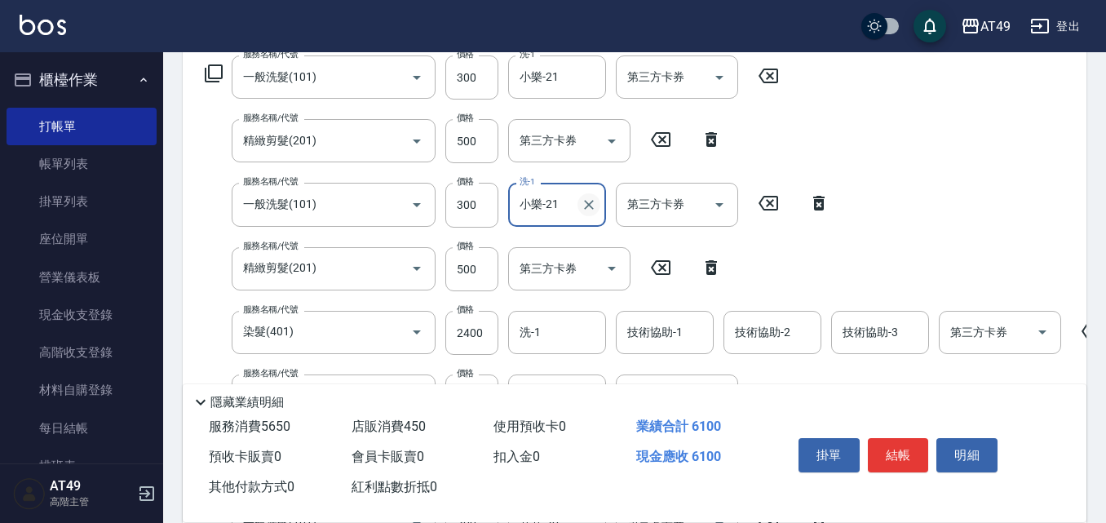
click at [584, 208] on icon "Clear" at bounding box center [589, 205] width 16 height 16
click at [555, 321] on input "洗-1" at bounding box center [556, 332] width 83 height 29
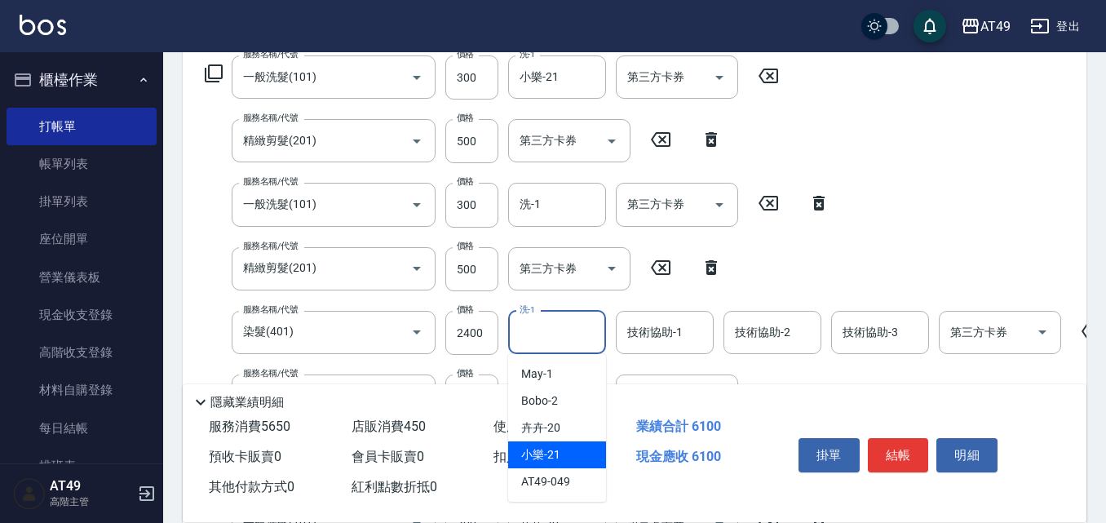
click at [572, 451] on div "小樂 -21" at bounding box center [557, 454] width 98 height 27
type input "小樂-21"
click at [670, 329] on div "技術協助-1 技術協助-1" at bounding box center [665, 332] width 98 height 43
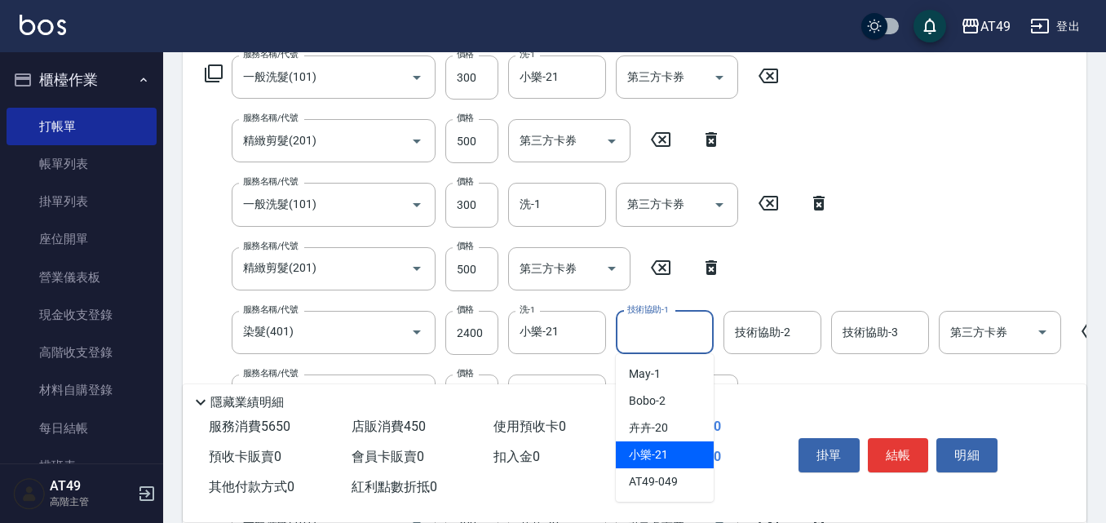
click at [674, 446] on div "小樂 -21" at bounding box center [665, 454] width 98 height 27
type input "小樂-21"
click at [767, 340] on div "技術協助-2 技術協助-2" at bounding box center [772, 332] width 98 height 43
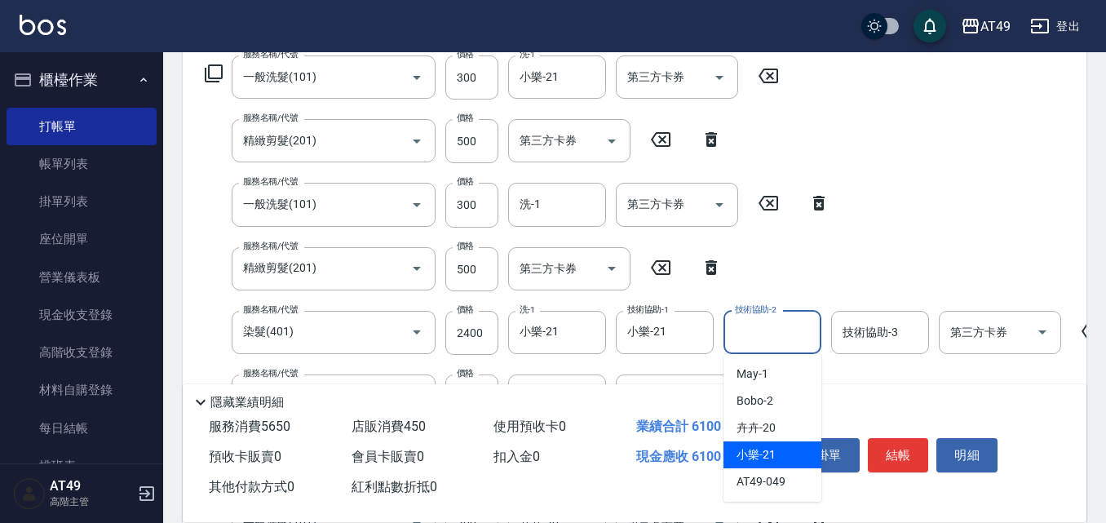
click at [788, 453] on div "小樂 -21" at bounding box center [772, 454] width 98 height 27
type input "小樂-21"
click at [887, 346] on input "技術協助-3" at bounding box center [879, 332] width 83 height 29
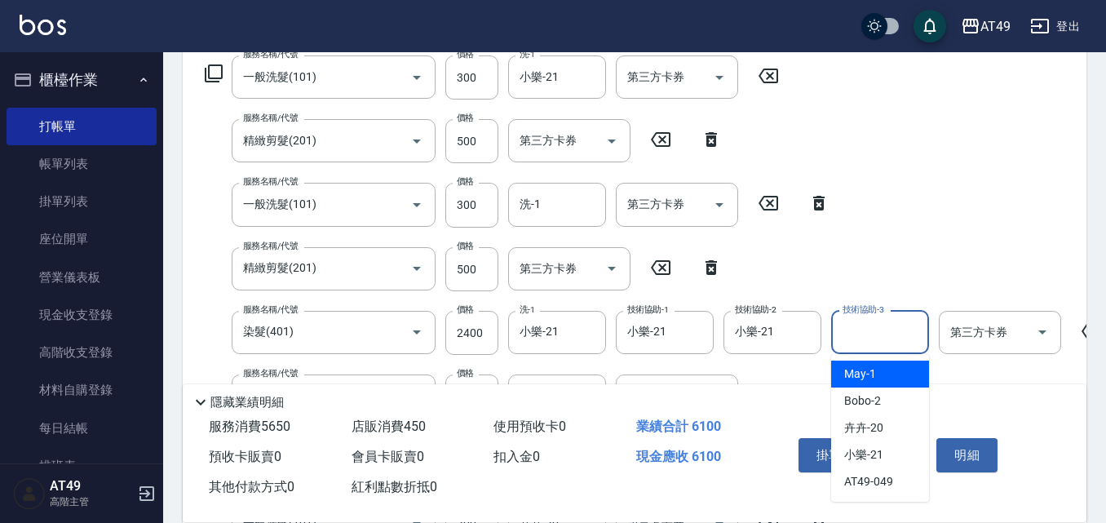
click at [889, 370] on div "May -1" at bounding box center [880, 373] width 98 height 27
type input "May-1"
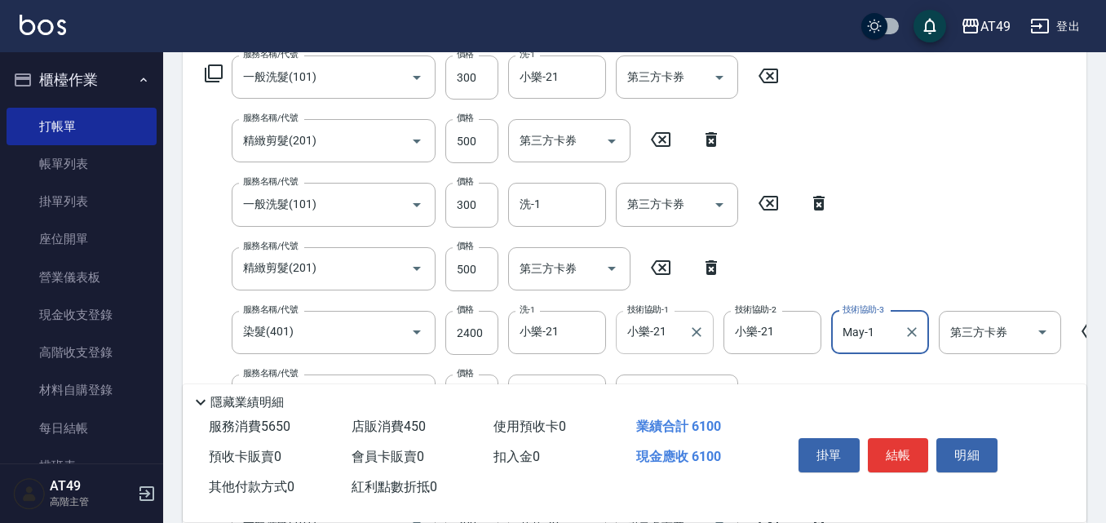
scroll to position [352, 0]
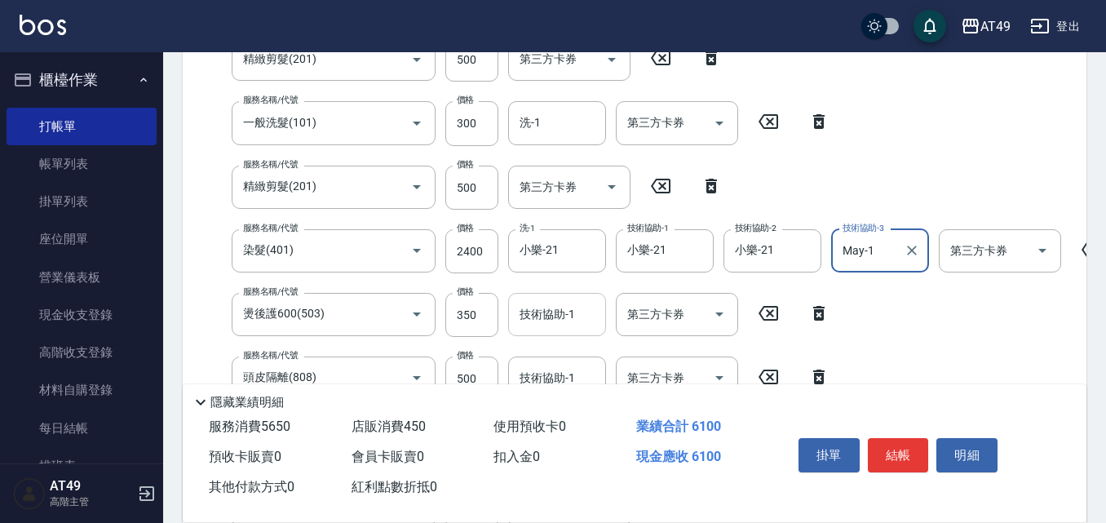
click at [554, 318] on div "技術協助-1 技術協助-1" at bounding box center [557, 314] width 98 height 43
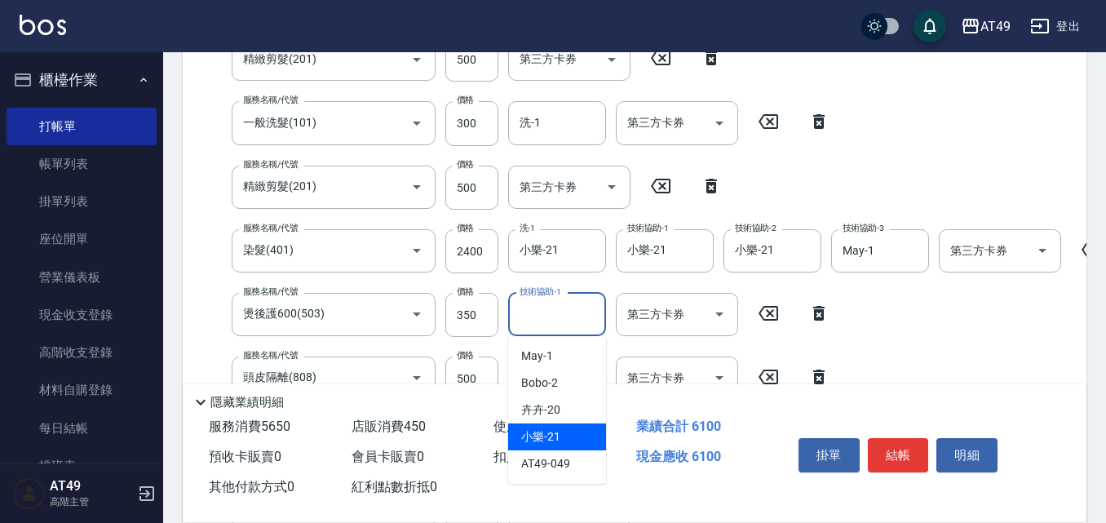
click at [579, 435] on div "小樂 -21" at bounding box center [557, 436] width 98 height 27
type input "小樂-21"
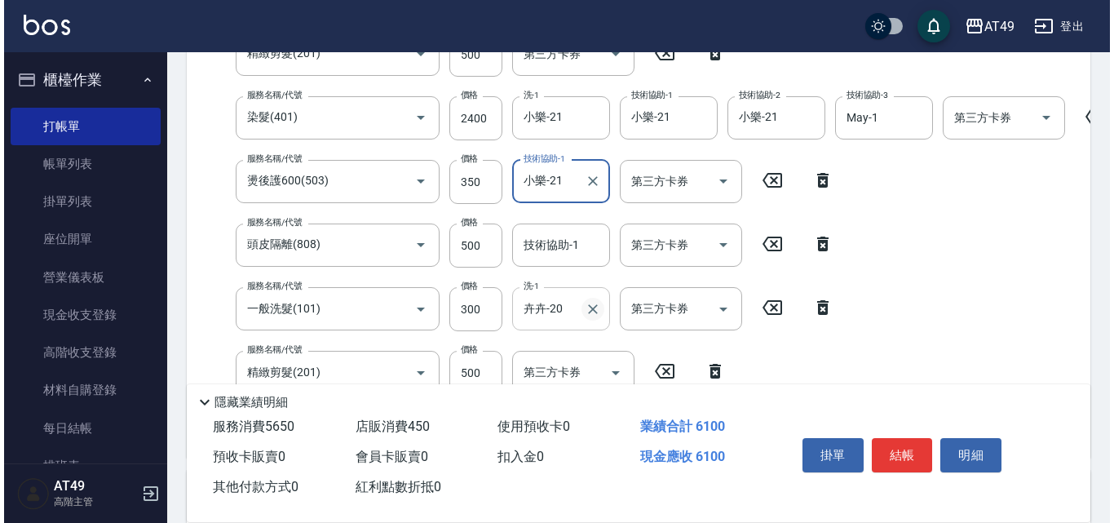
scroll to position [515, 0]
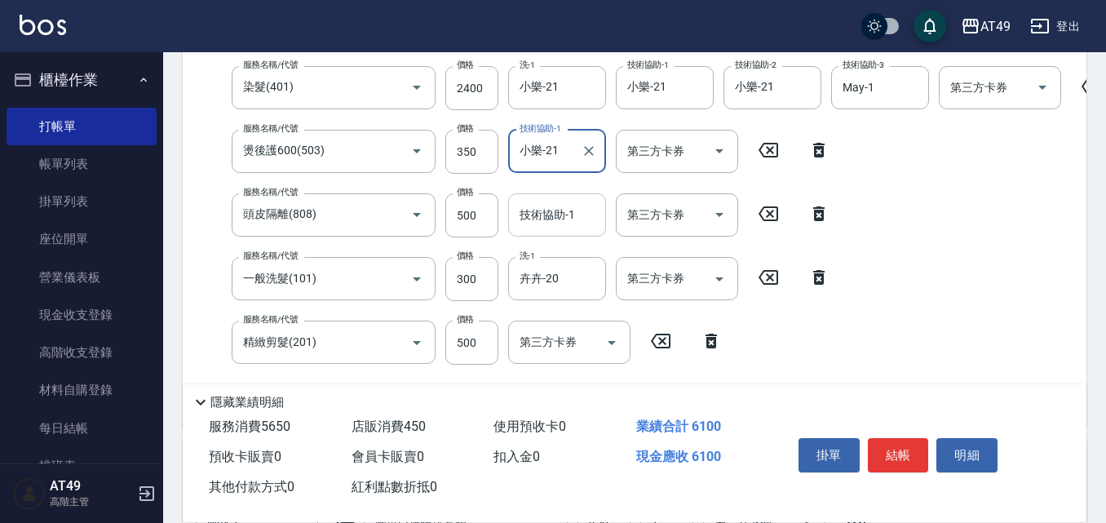
click at [549, 212] on div "技術協助-1 技術協助-1" at bounding box center [557, 214] width 98 height 43
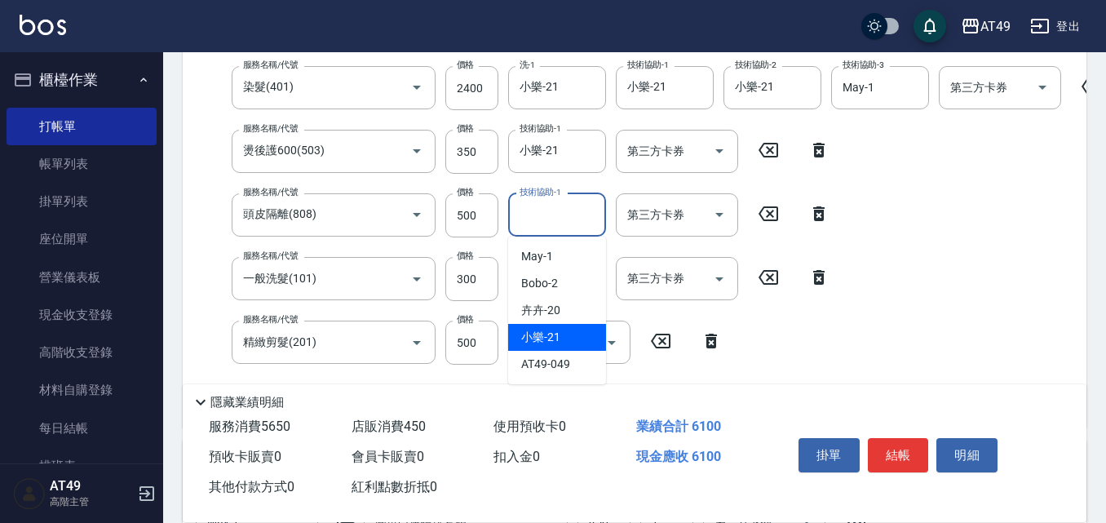
click at [555, 335] on span "小樂 -21" at bounding box center [540, 337] width 39 height 17
type input "小樂-21"
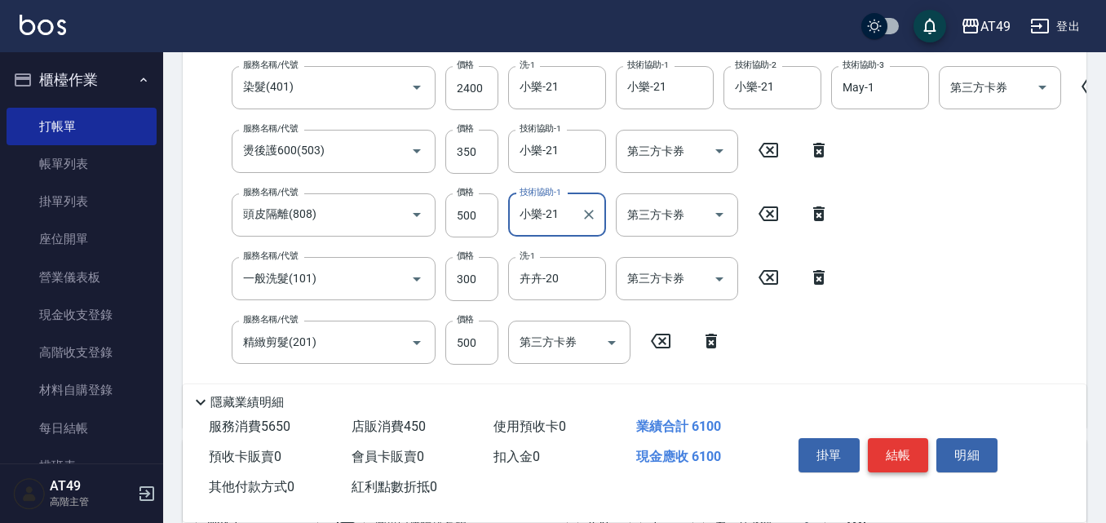
click at [907, 444] on button "結帳" at bounding box center [898, 455] width 61 height 34
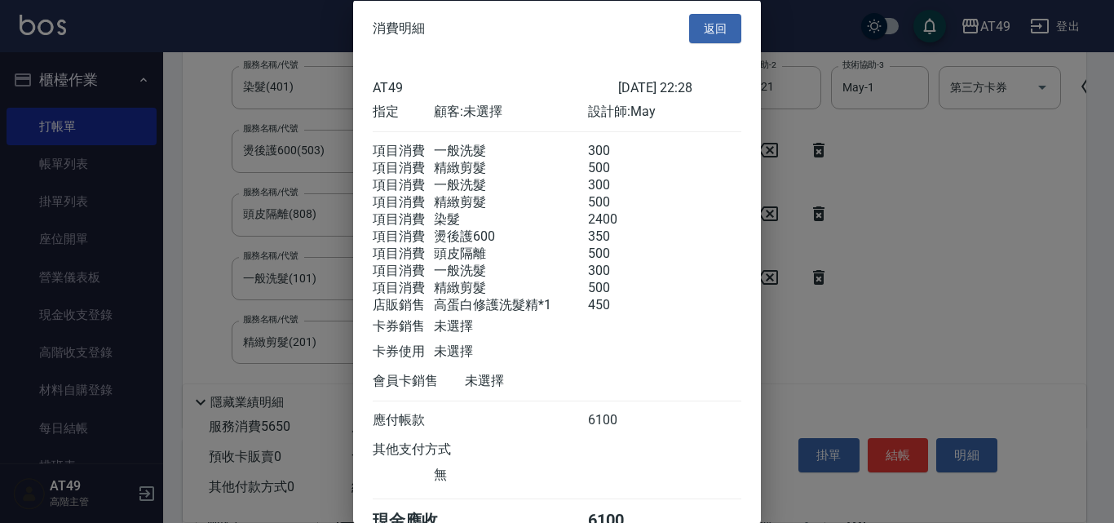
scroll to position [117, 0]
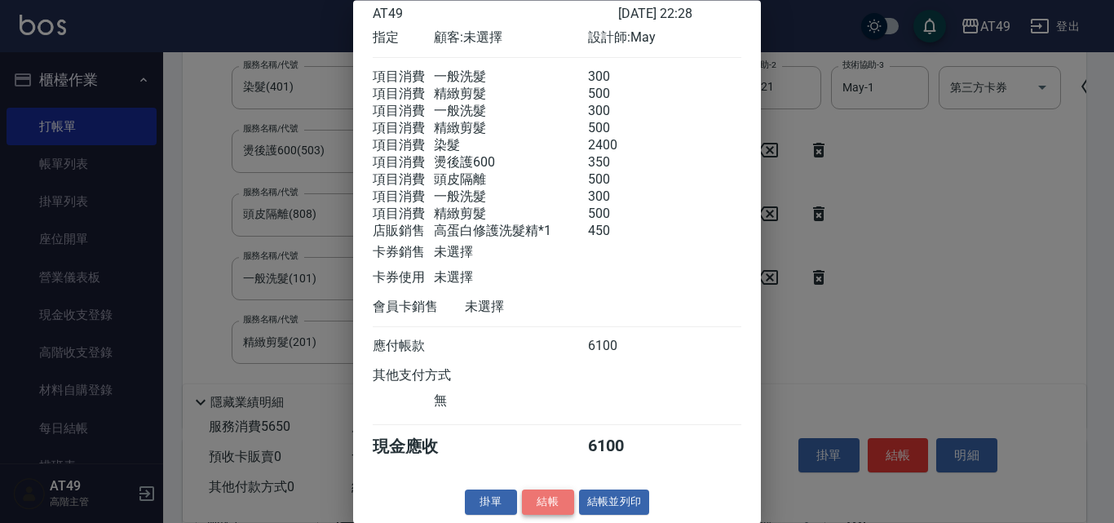
click at [536, 502] on button "結帳" at bounding box center [548, 502] width 52 height 25
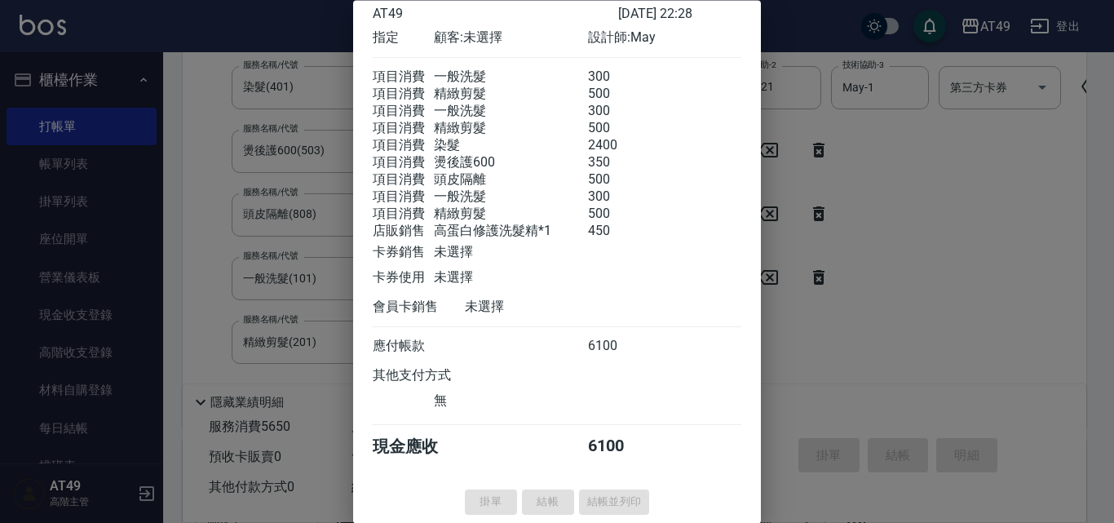
type input "2025/08/19 22:39"
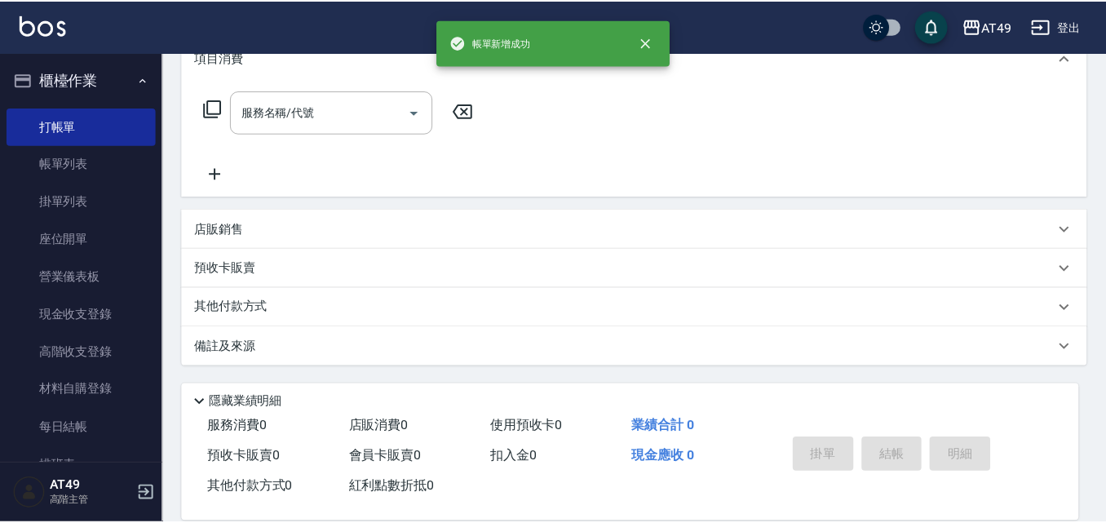
scroll to position [0, 0]
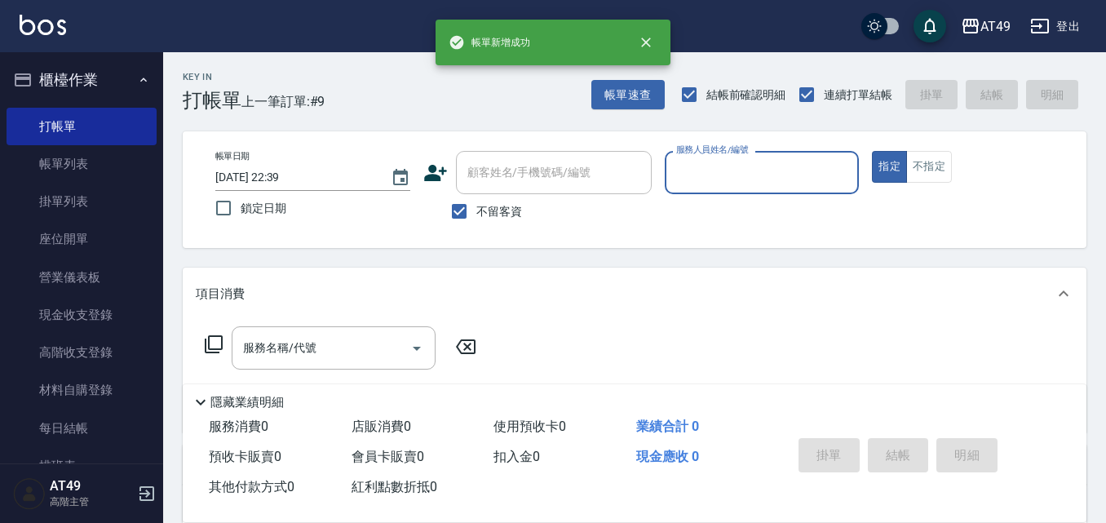
click at [733, 179] on input "服務人員姓名/編號" at bounding box center [762, 172] width 180 height 29
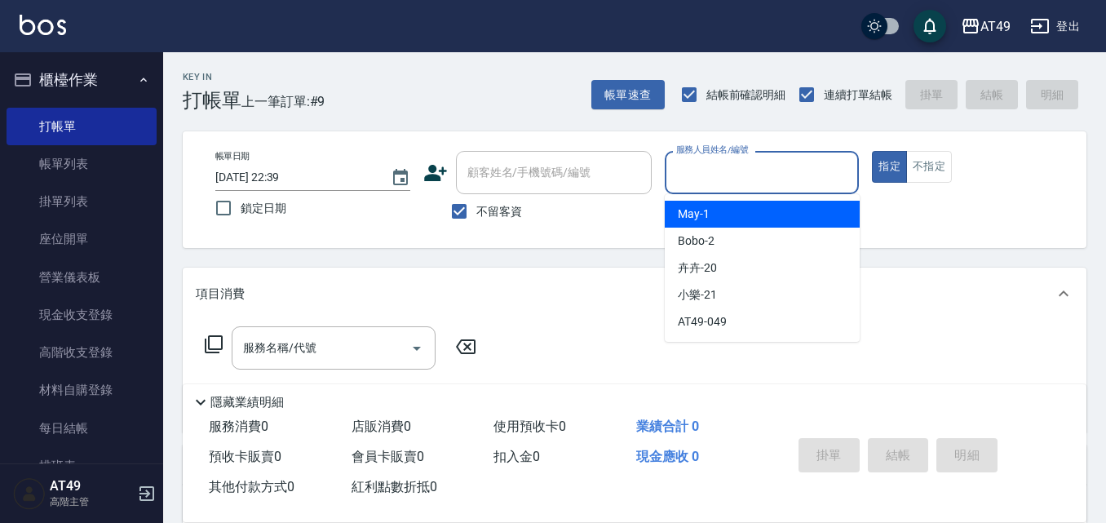
click at [744, 207] on div "May -1" at bounding box center [762, 214] width 195 height 27
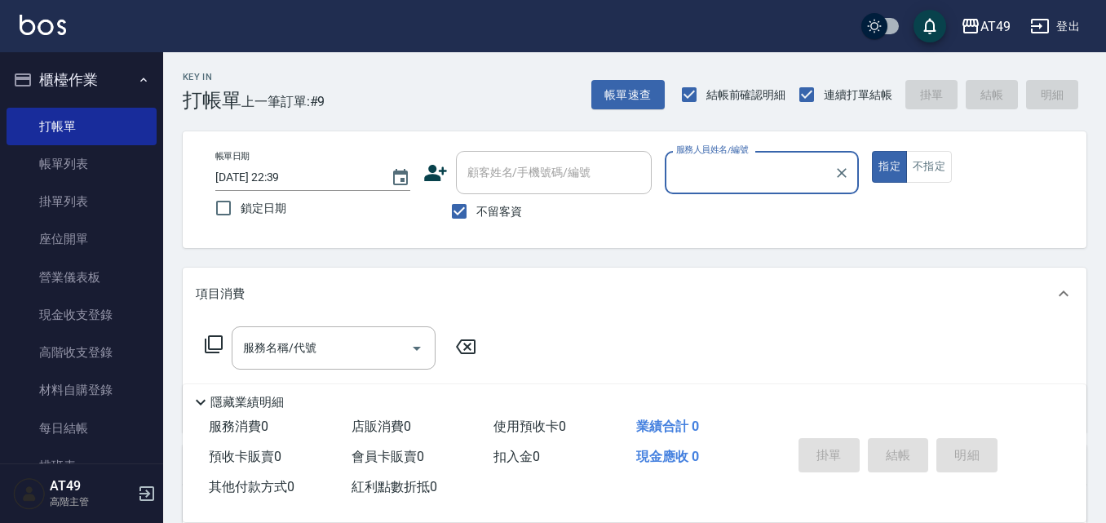
type input "May-1"
click at [218, 347] on icon at bounding box center [214, 344] width 20 height 20
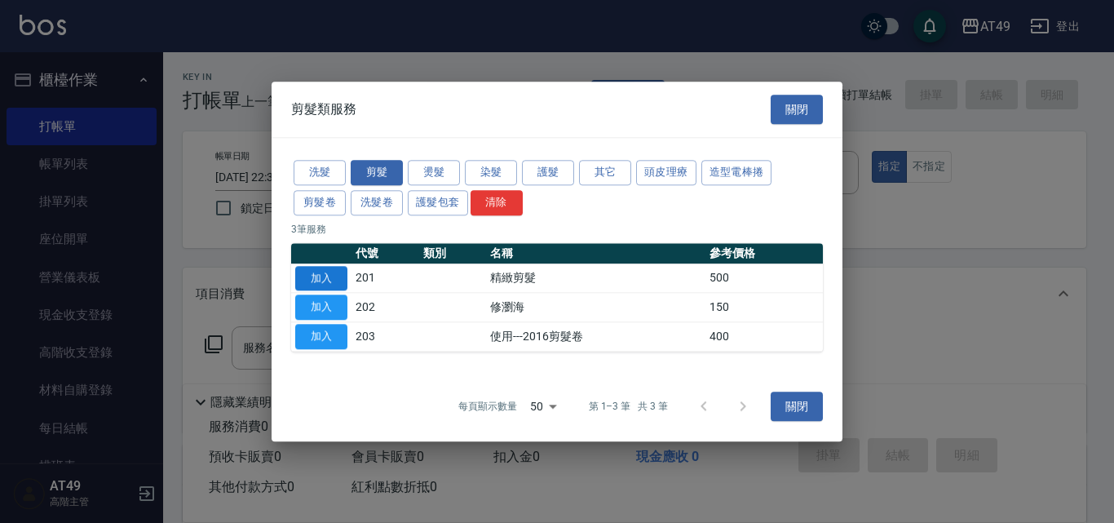
click at [338, 284] on button "加入" at bounding box center [321, 278] width 52 height 25
type input "精緻剪髮(201)"
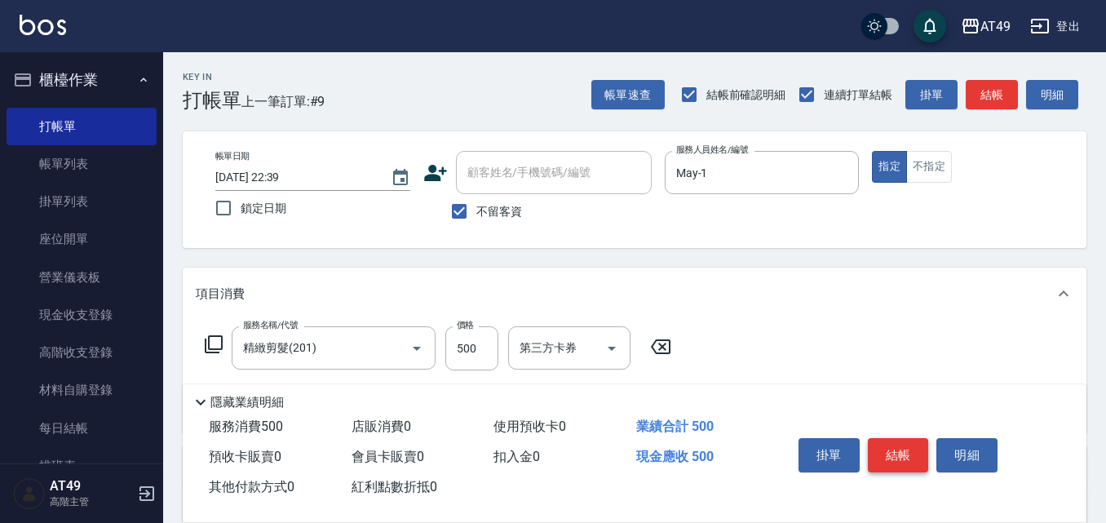
click at [915, 452] on button "結帳" at bounding box center [898, 455] width 61 height 34
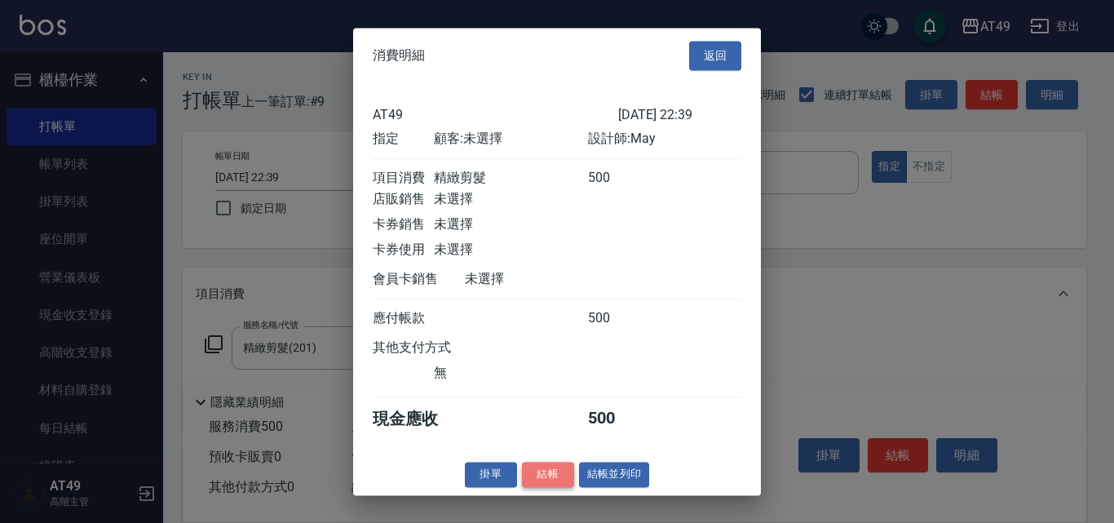
click at [567, 487] on button "結帳" at bounding box center [548, 474] width 52 height 25
type input "2025/08/19 22:40"
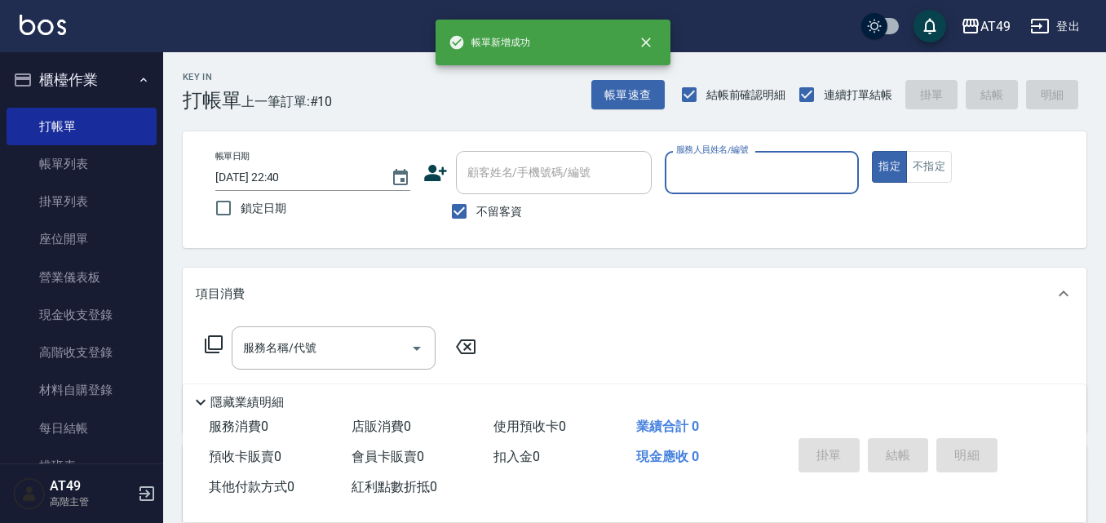
click at [703, 179] on input "服務人員姓名/編號" at bounding box center [762, 172] width 180 height 29
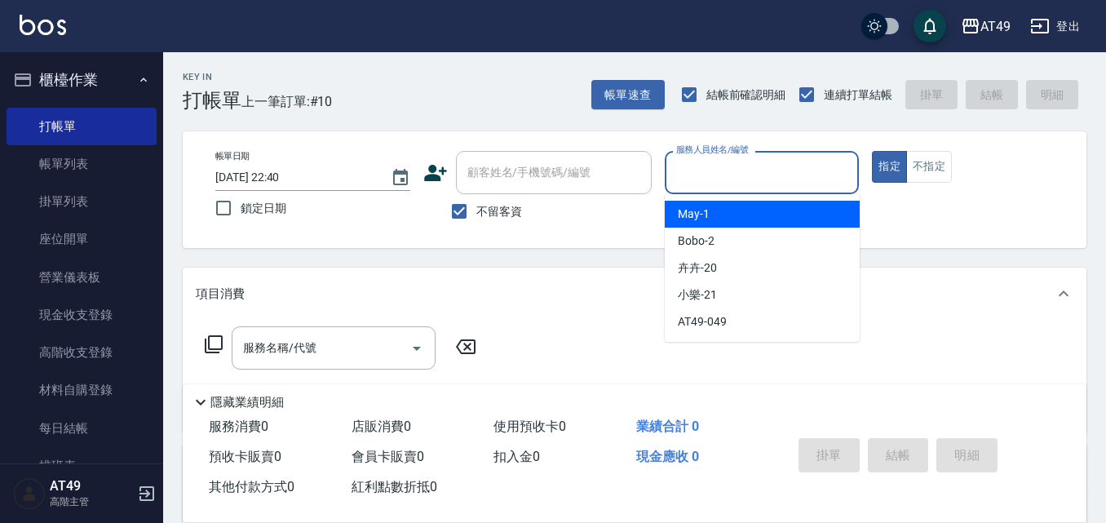
click at [727, 217] on div "May -1" at bounding box center [762, 214] width 195 height 27
type input "May-1"
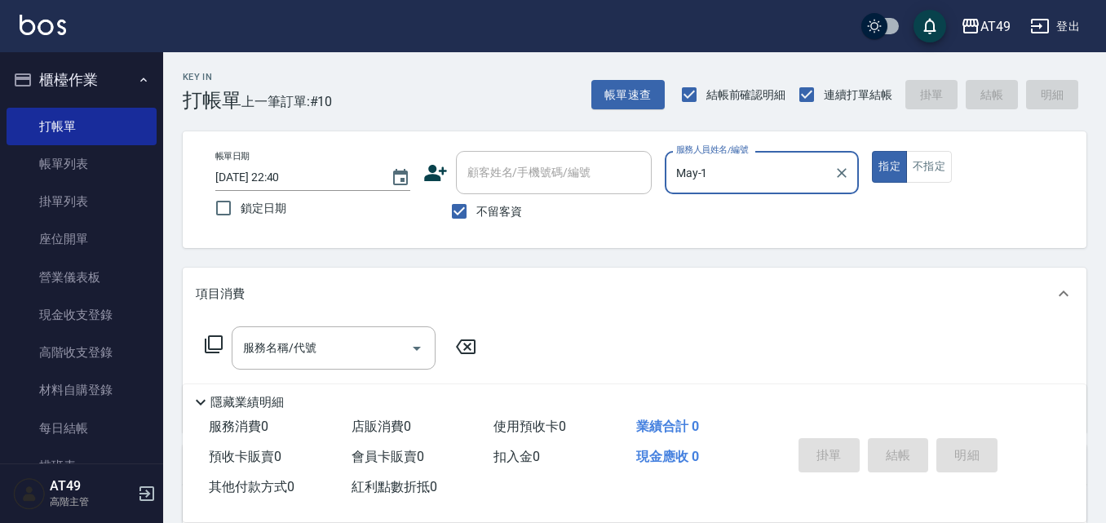
click at [213, 339] on icon at bounding box center [214, 344] width 20 height 20
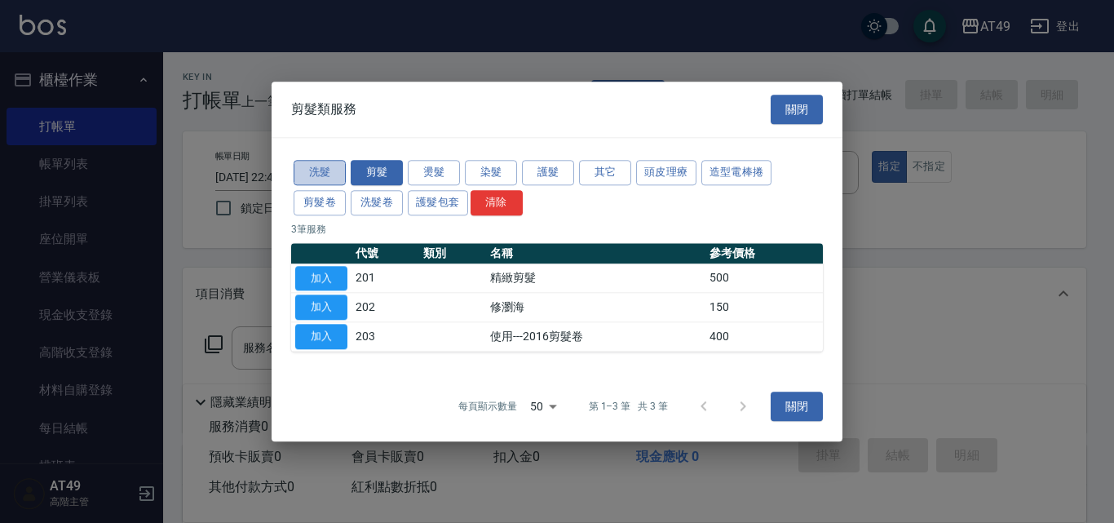
click at [315, 166] on button "洗髮" at bounding box center [320, 172] width 52 height 25
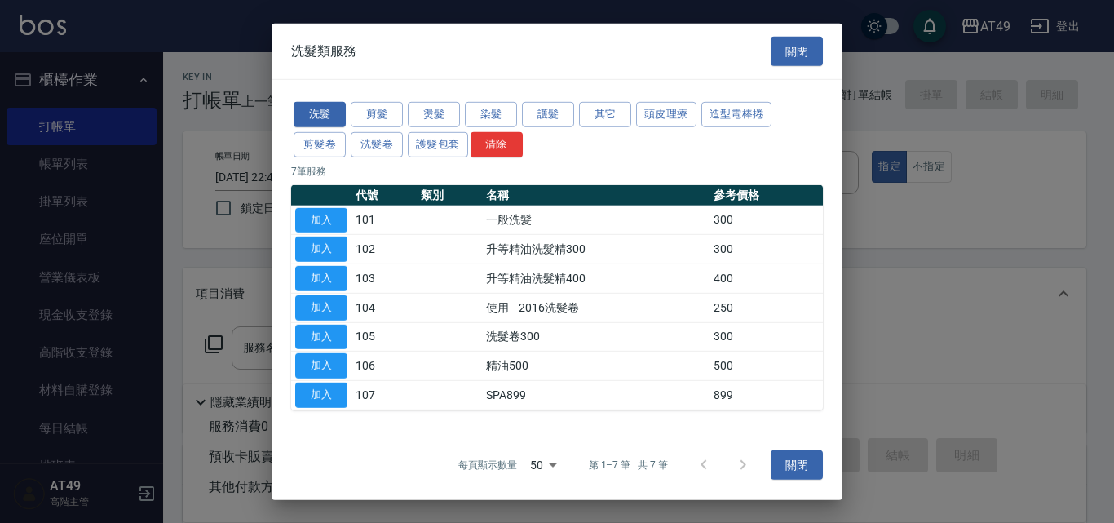
click at [321, 215] on button "加入" at bounding box center [321, 219] width 52 height 25
type input "一般洗髮(101)"
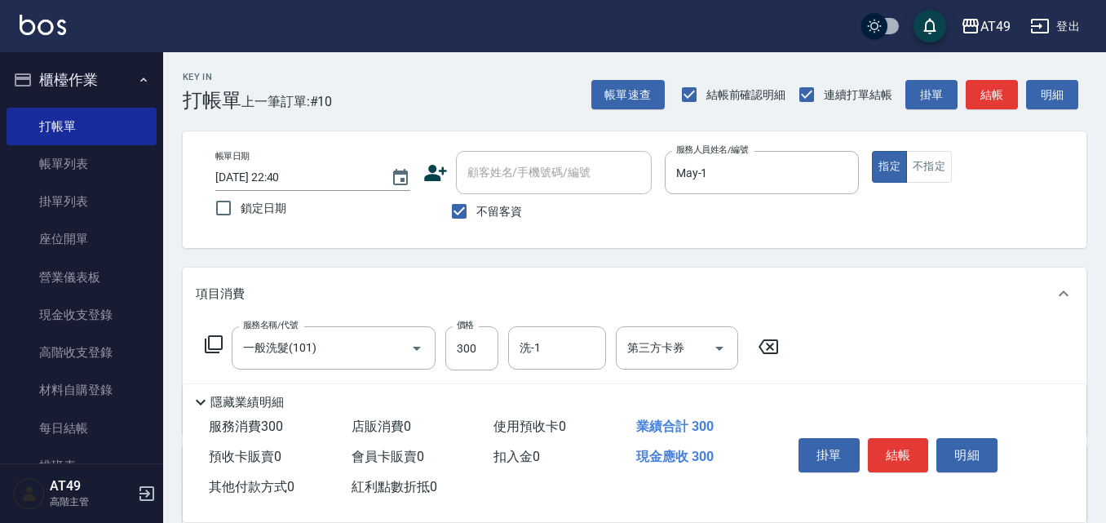
click at [212, 344] on icon at bounding box center [214, 344] width 20 height 20
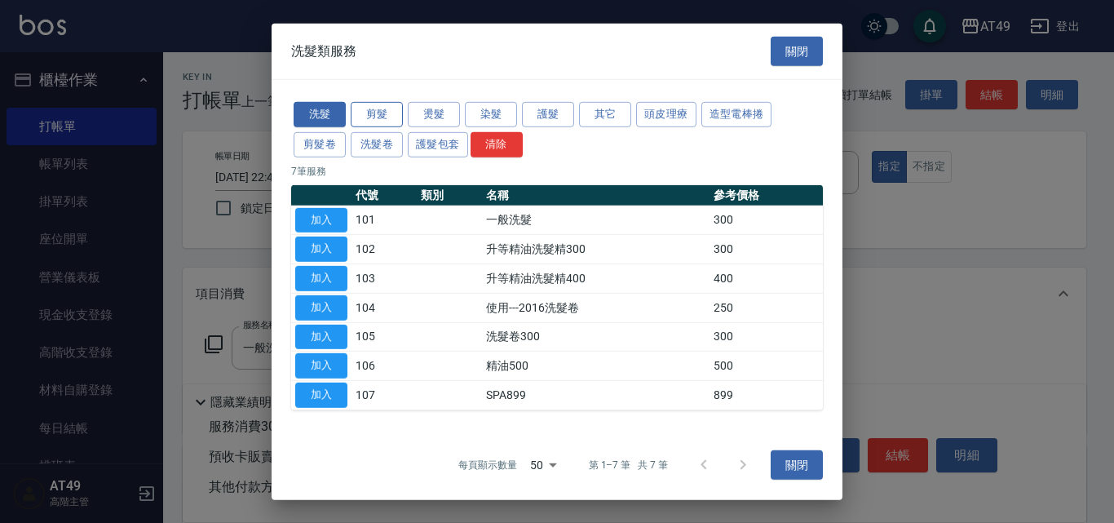
click at [391, 115] on button "剪髮" at bounding box center [377, 114] width 52 height 25
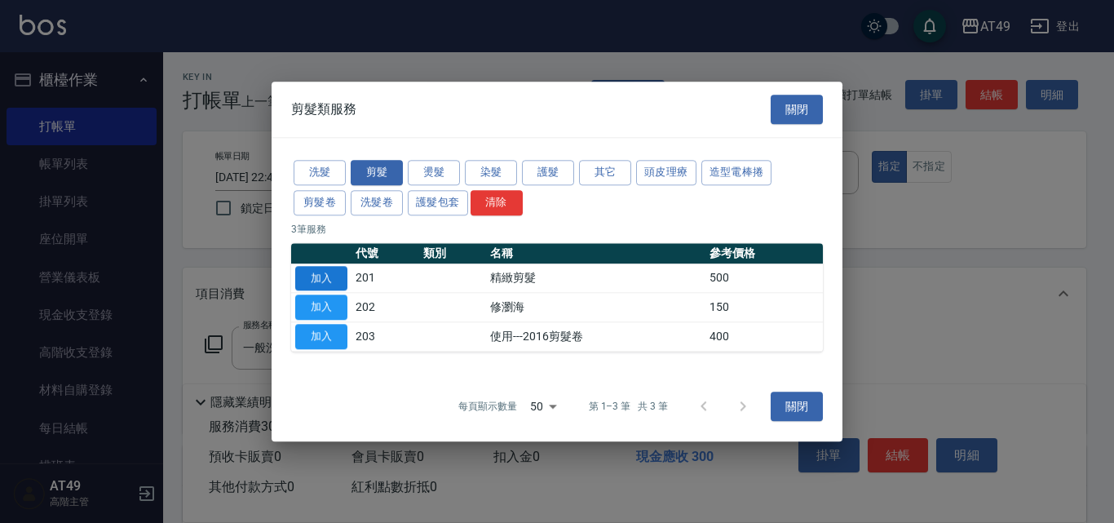
click at [329, 272] on button "加入" at bounding box center [321, 278] width 52 height 25
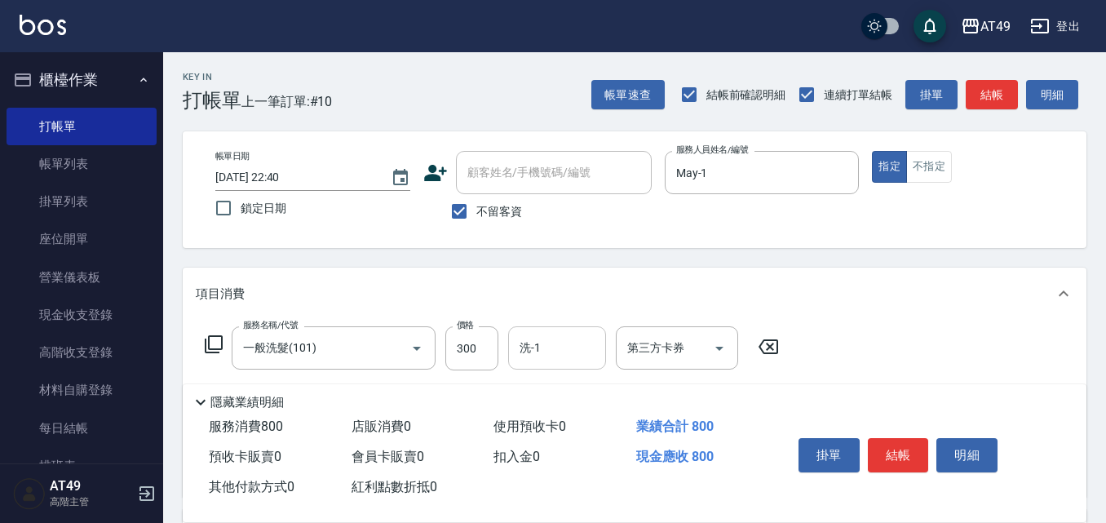
click at [547, 349] on input "洗-1" at bounding box center [556, 348] width 83 height 29
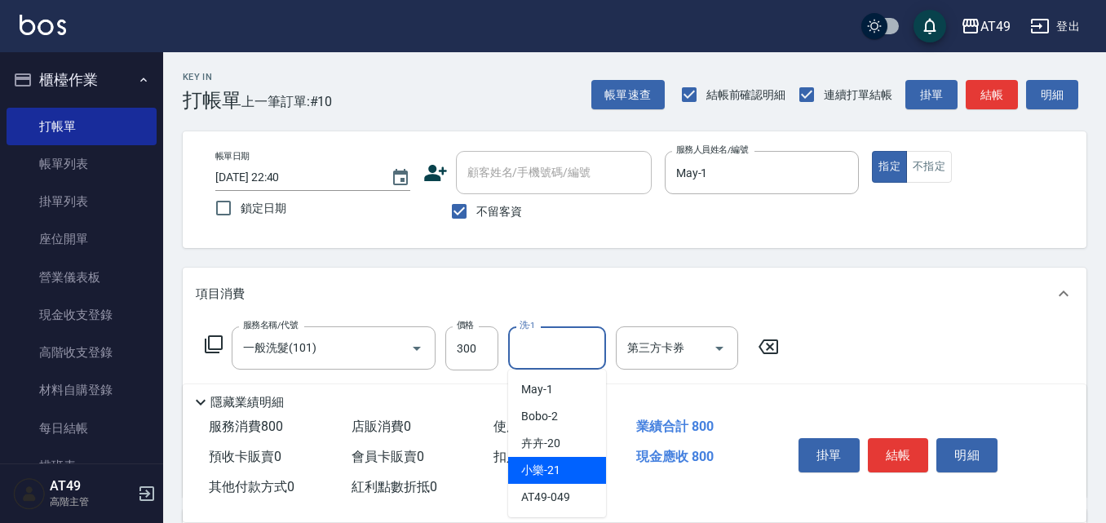
click at [578, 472] on div "小樂 -21" at bounding box center [557, 470] width 98 height 27
type input "小樂-21"
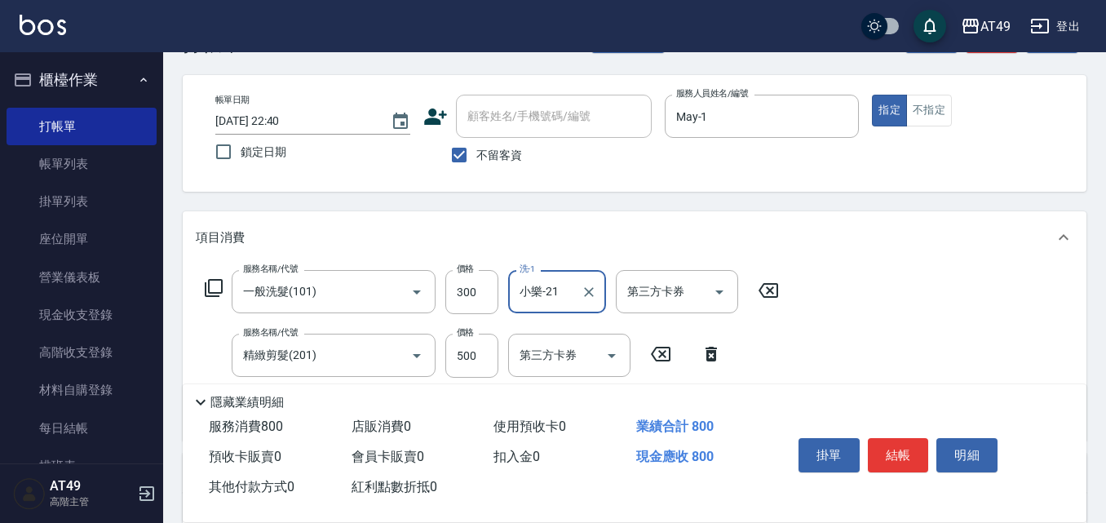
scroll to position [82, 0]
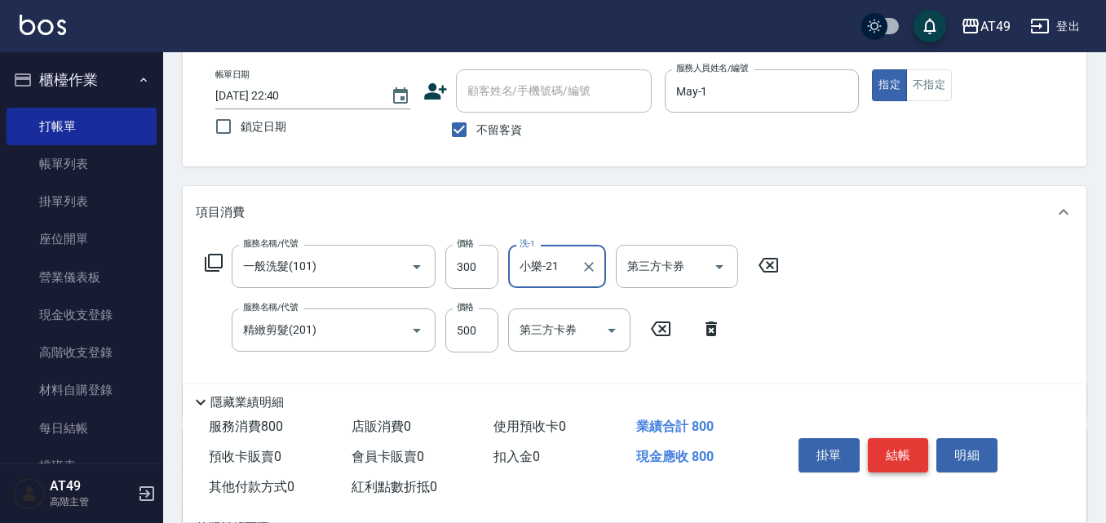
click at [907, 457] on button "結帳" at bounding box center [898, 455] width 61 height 34
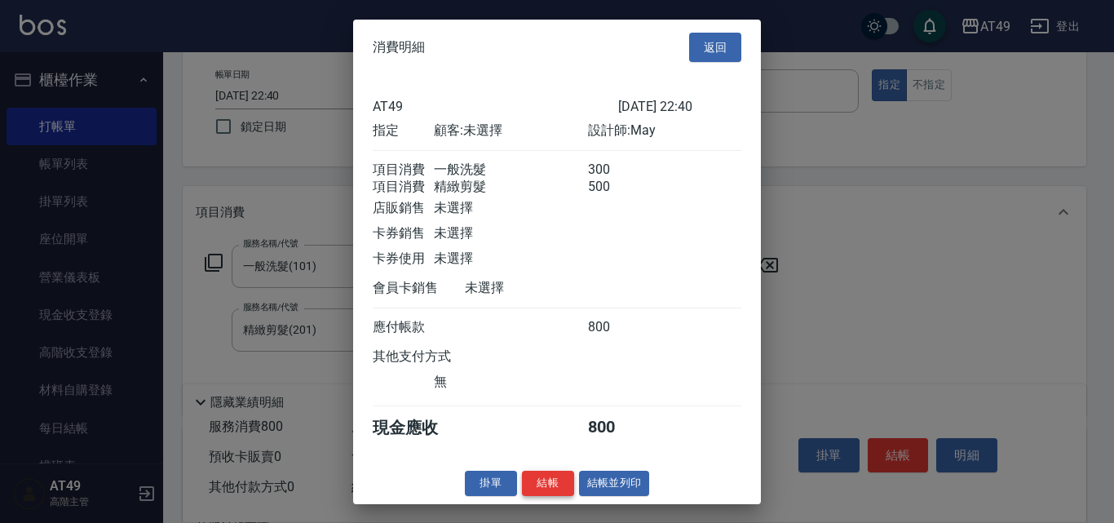
click at [540, 494] on button "結帳" at bounding box center [548, 483] width 52 height 25
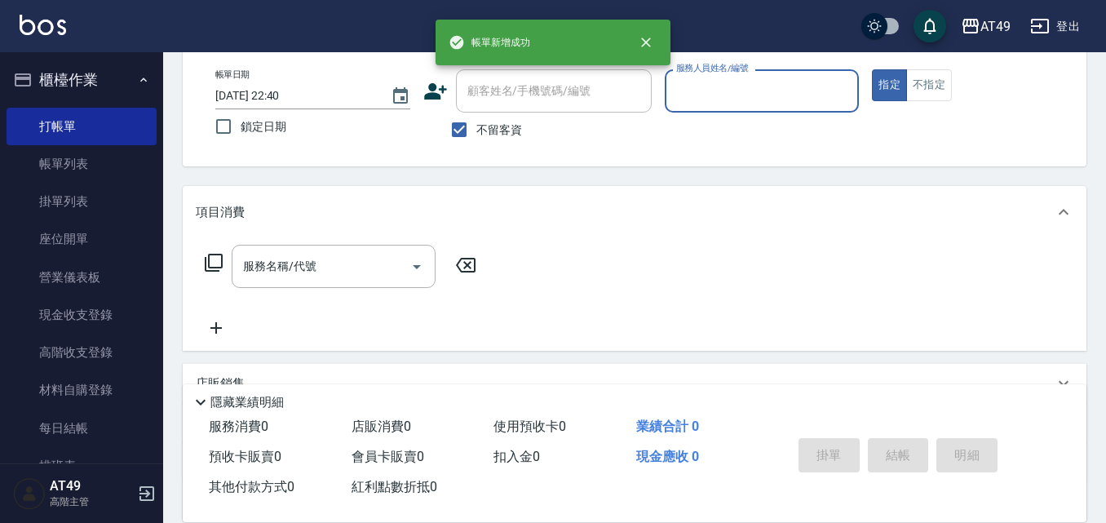
click at [708, 94] on input "服務人員姓名/編號" at bounding box center [762, 91] width 180 height 29
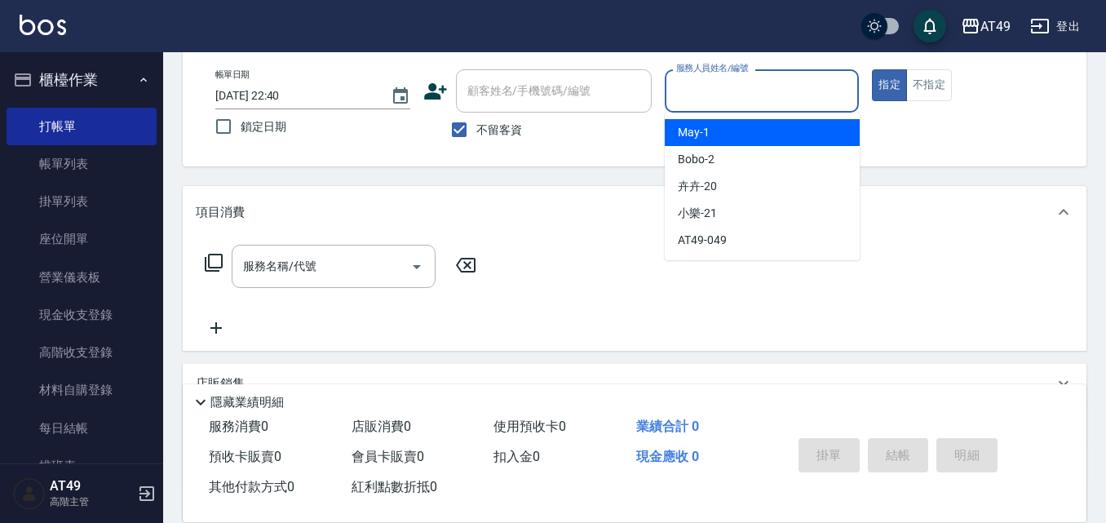
click at [711, 123] on div "May -1" at bounding box center [762, 132] width 195 height 27
type input "May-1"
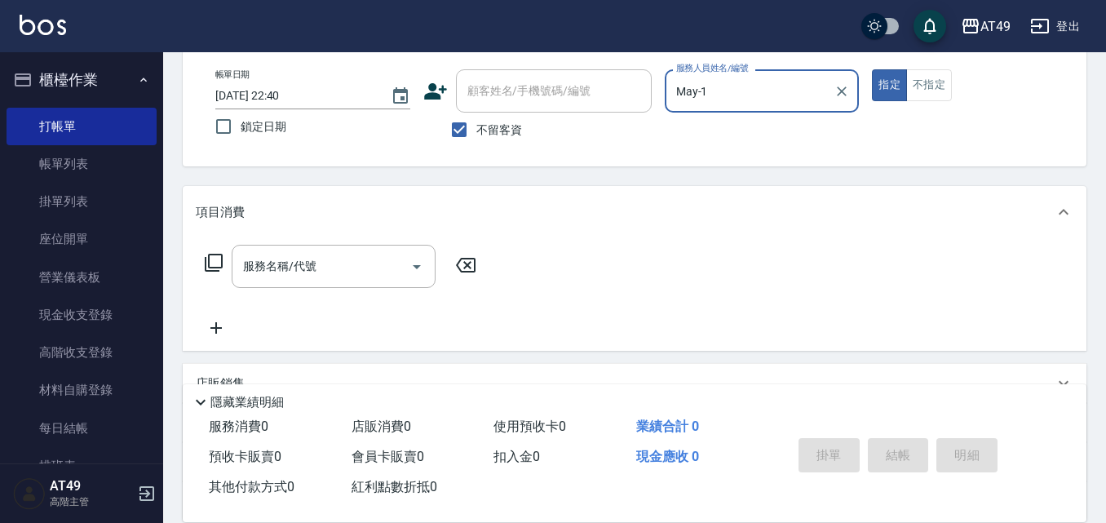
click at [212, 263] on icon at bounding box center [214, 263] width 20 height 20
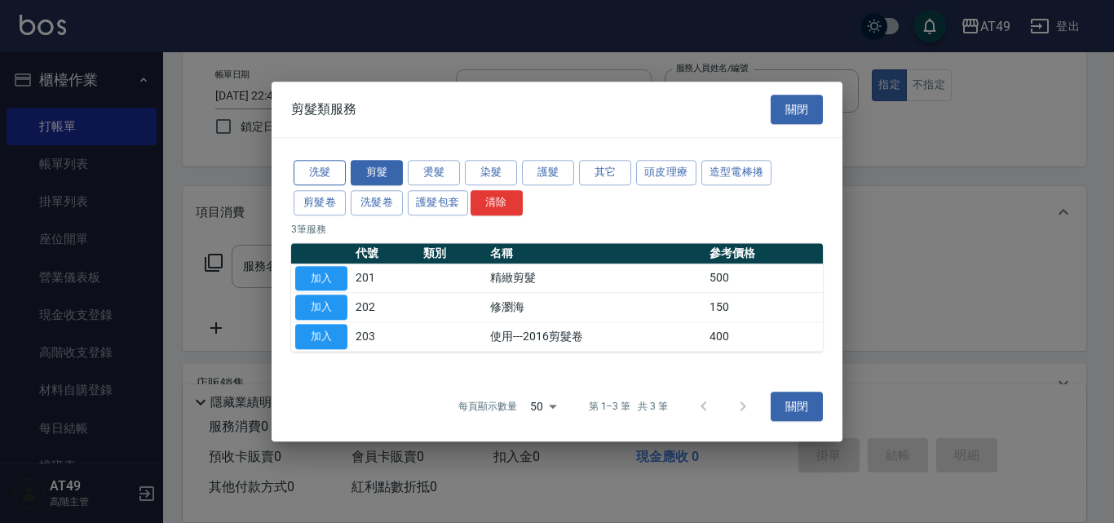
click at [325, 170] on button "洗髮" at bounding box center [320, 172] width 52 height 25
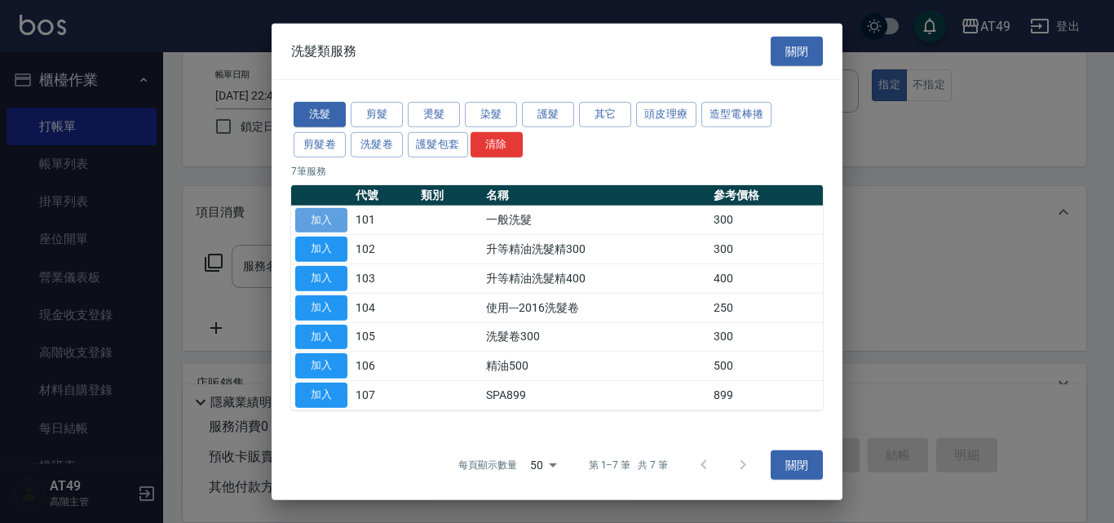
click at [322, 220] on button "加入" at bounding box center [321, 219] width 52 height 25
type input "一般洗髮(101)"
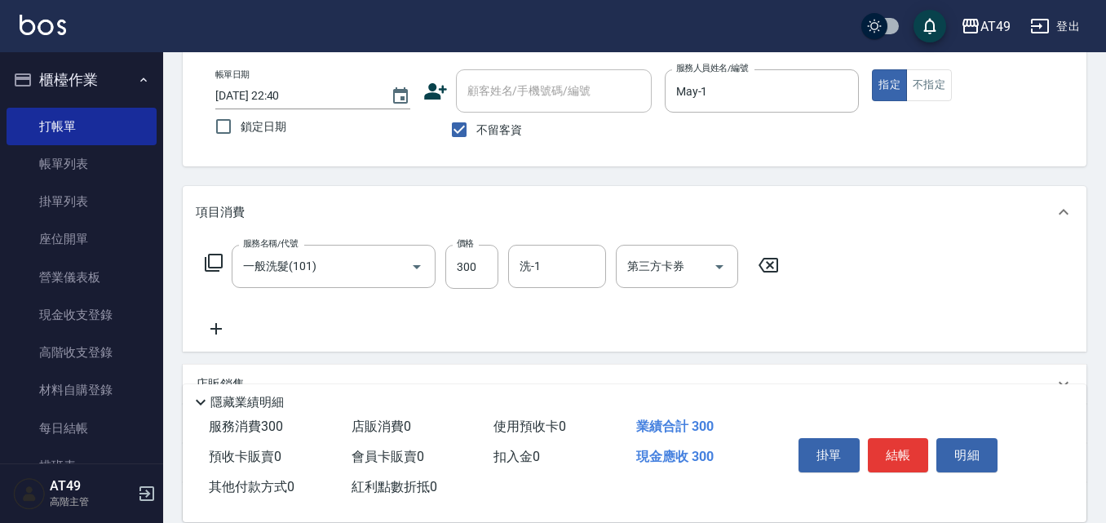
click at [214, 265] on icon at bounding box center [214, 263] width 20 height 20
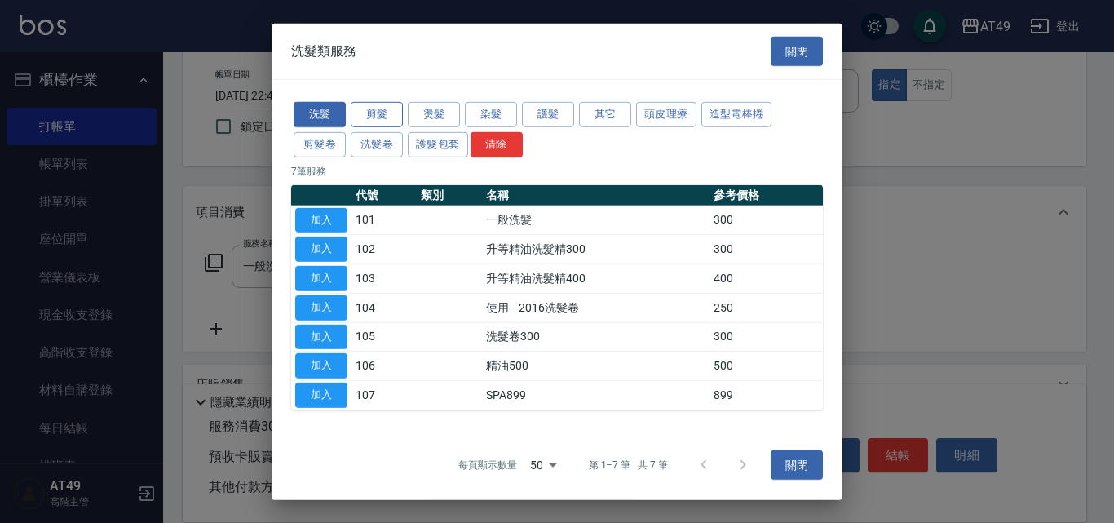
click at [382, 113] on button "剪髮" at bounding box center [377, 114] width 52 height 25
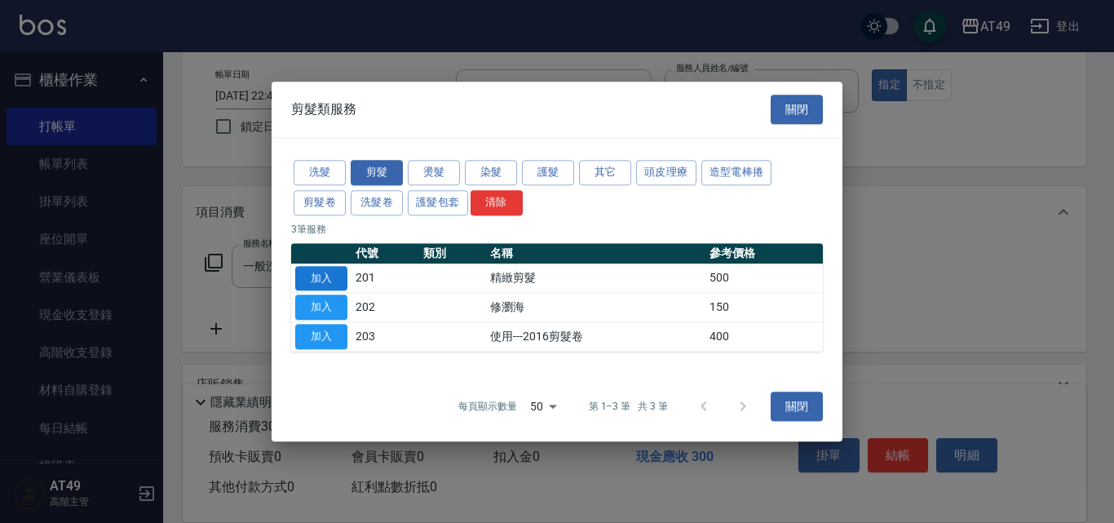
click at [336, 279] on button "加入" at bounding box center [321, 278] width 52 height 25
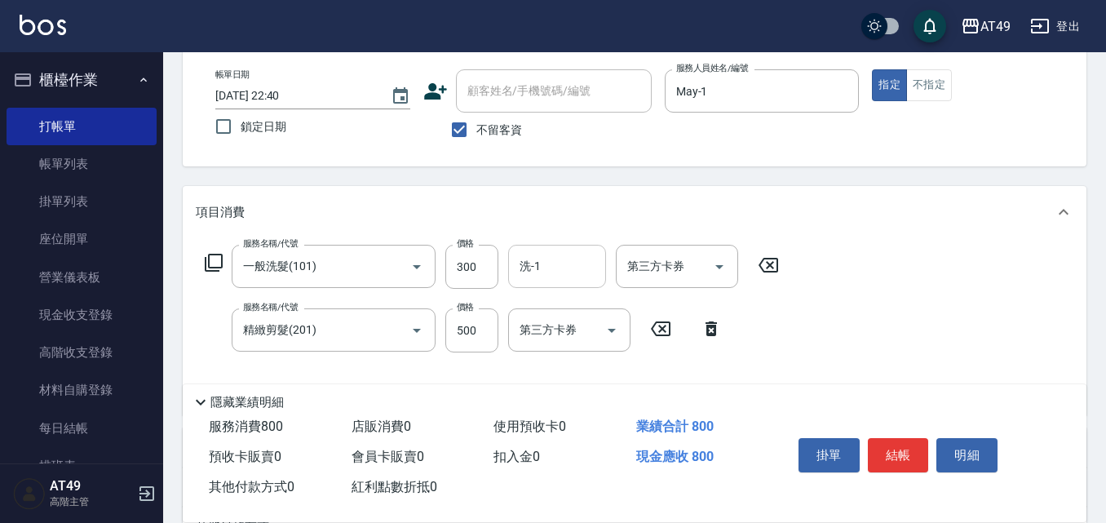
click at [550, 266] on input "洗-1" at bounding box center [556, 266] width 83 height 29
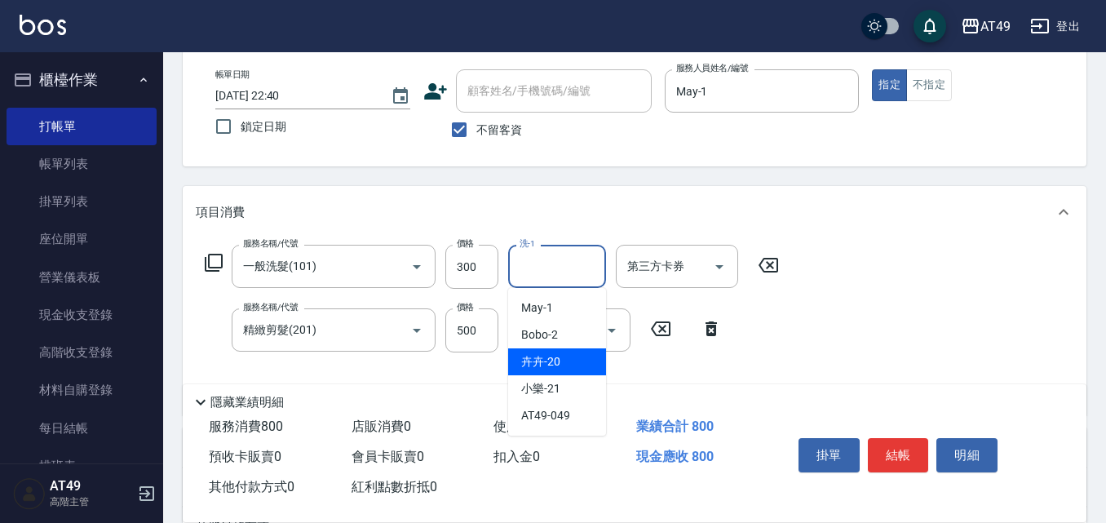
click at [568, 363] on div "卉卉 -20" at bounding box center [557, 361] width 98 height 27
type input "卉卉-20"
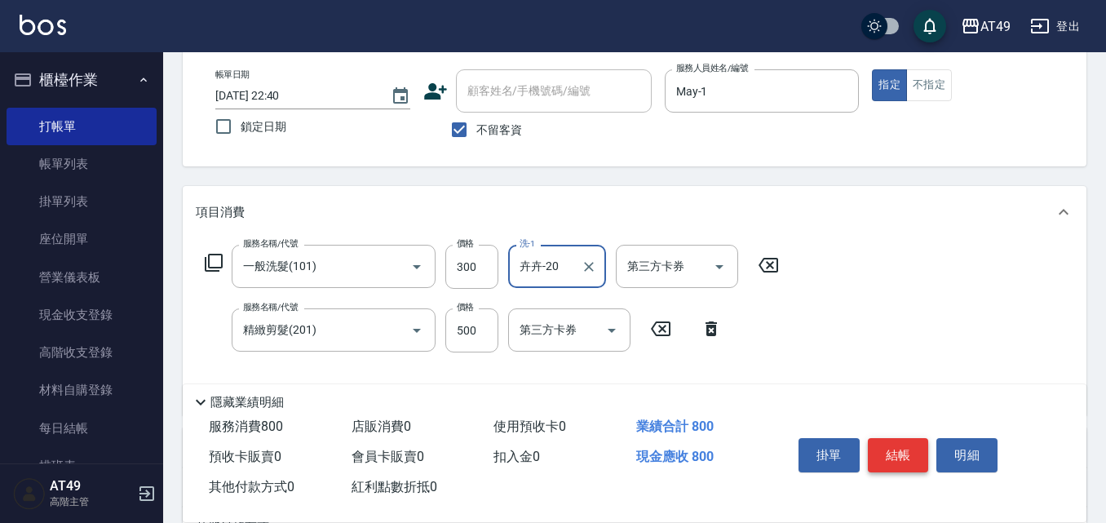
click at [882, 456] on button "結帳" at bounding box center [898, 455] width 61 height 34
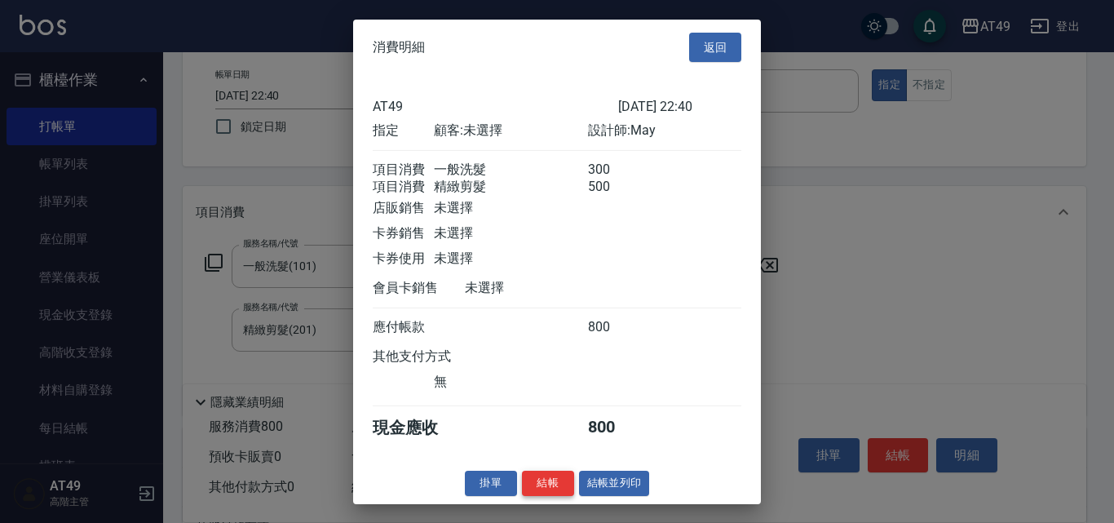
click at [559, 491] on button "結帳" at bounding box center [548, 483] width 52 height 25
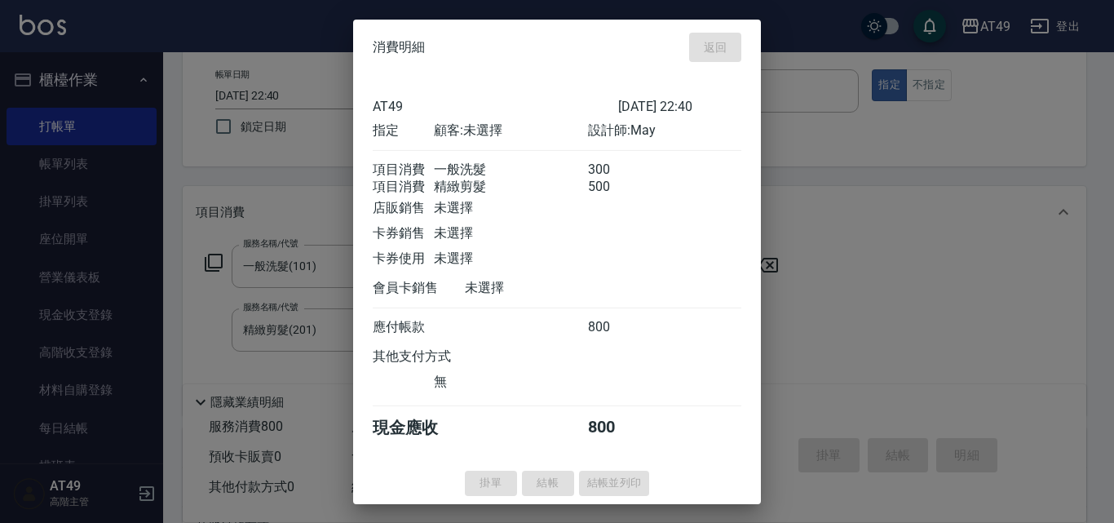
type input "2025/08/19 22:41"
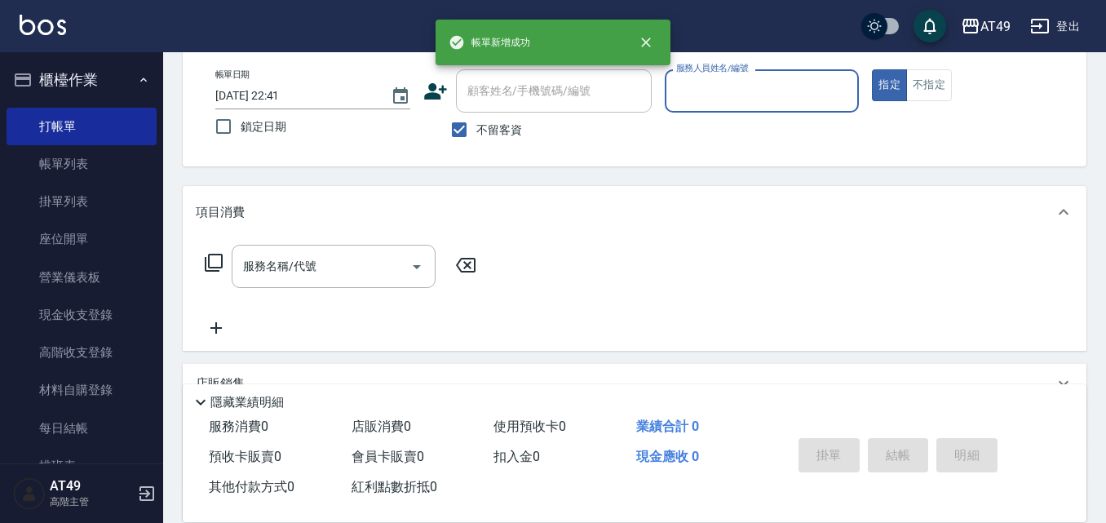
click at [696, 85] on input "服務人員姓名/編號" at bounding box center [762, 91] width 180 height 29
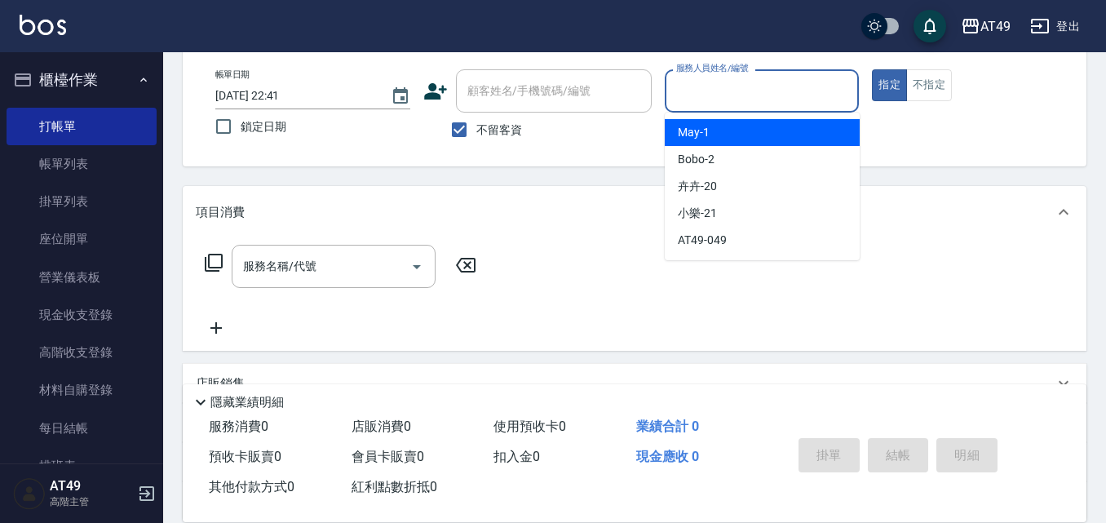
drag, startPoint x: 730, startPoint y: 132, endPoint x: 308, endPoint y: 255, distance: 439.2
click at [728, 135] on div "May -1" at bounding box center [762, 132] width 195 height 27
type input "May-1"
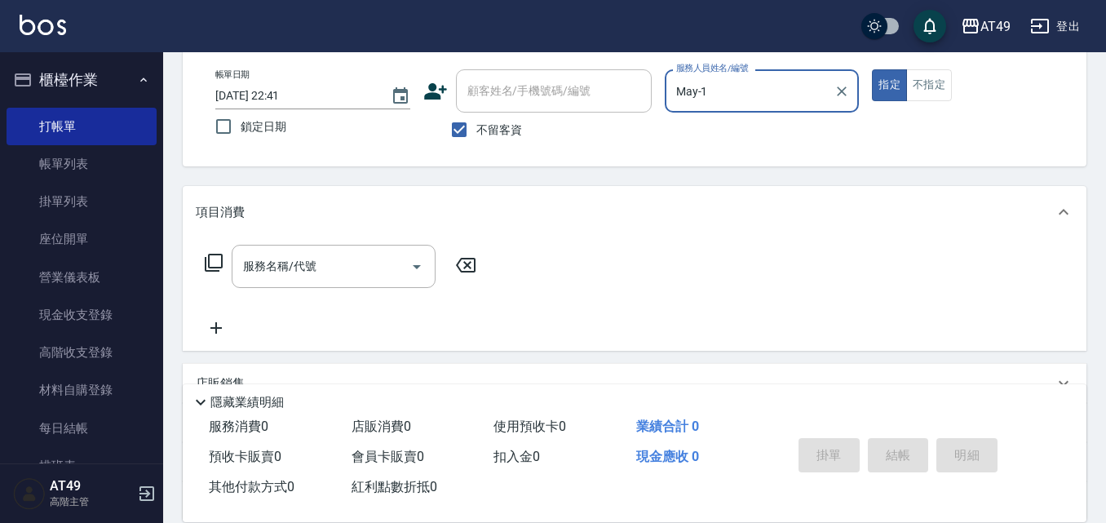
click at [205, 259] on icon at bounding box center [214, 263] width 18 height 18
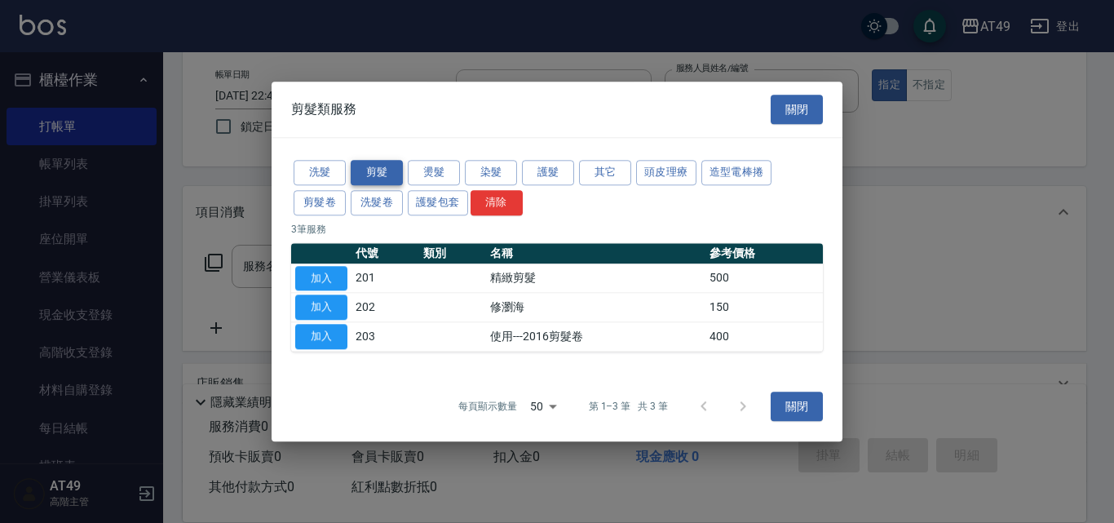
click at [362, 161] on button "剪髮" at bounding box center [377, 172] width 52 height 25
click at [323, 272] on button "加入" at bounding box center [321, 278] width 52 height 25
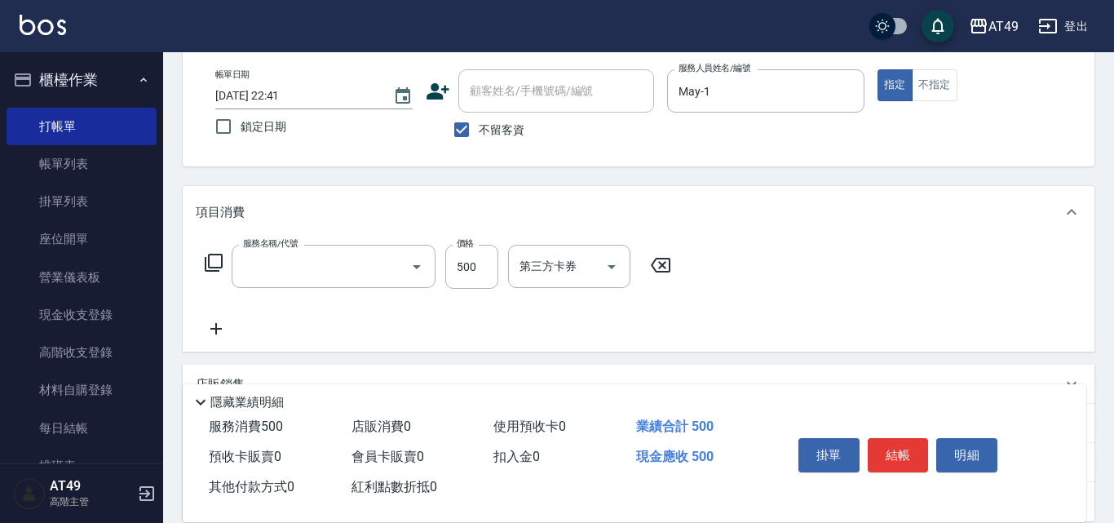
type input "精緻剪髮(201)"
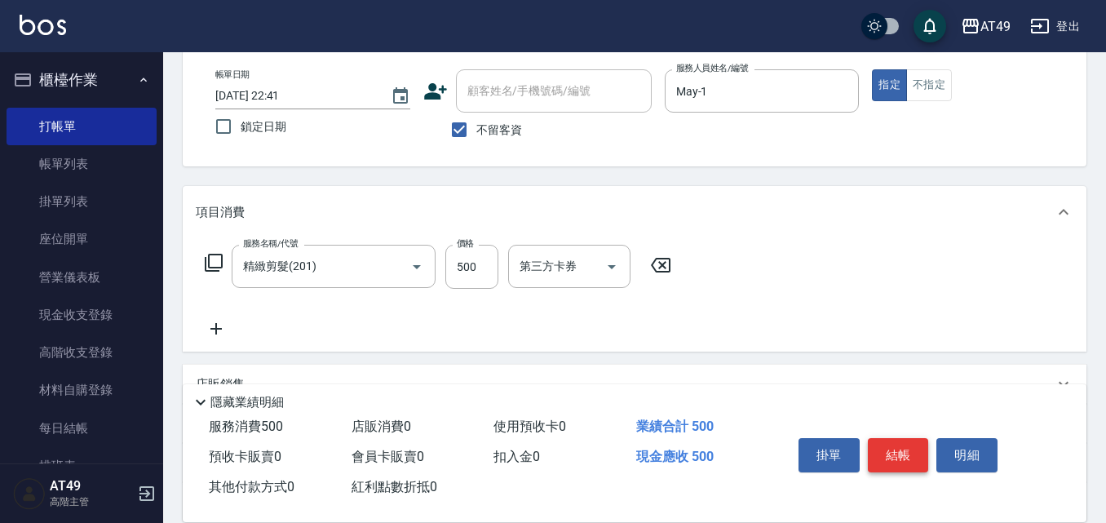
click at [914, 442] on button "結帳" at bounding box center [898, 455] width 61 height 34
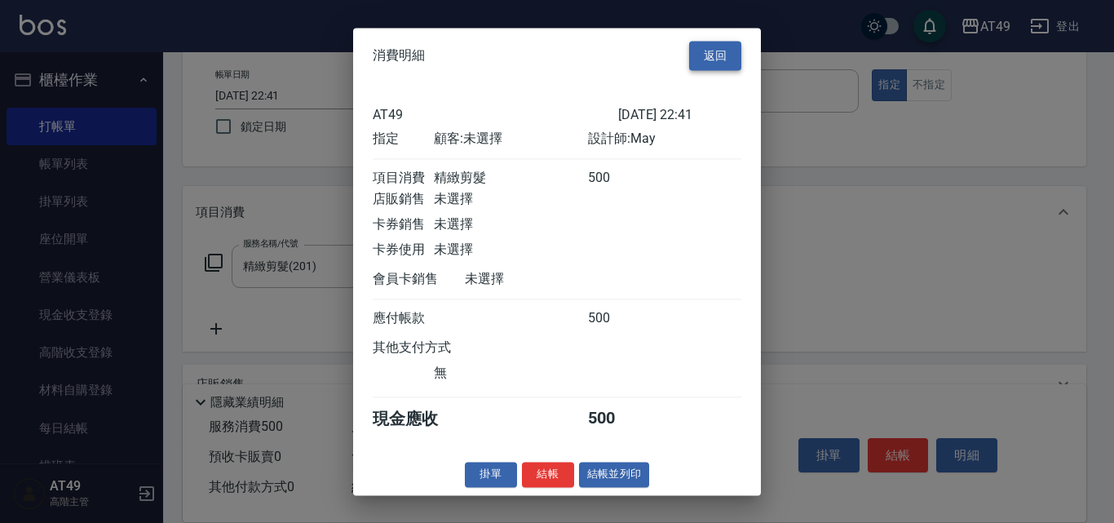
click at [727, 41] on button "返回" at bounding box center [715, 56] width 52 height 30
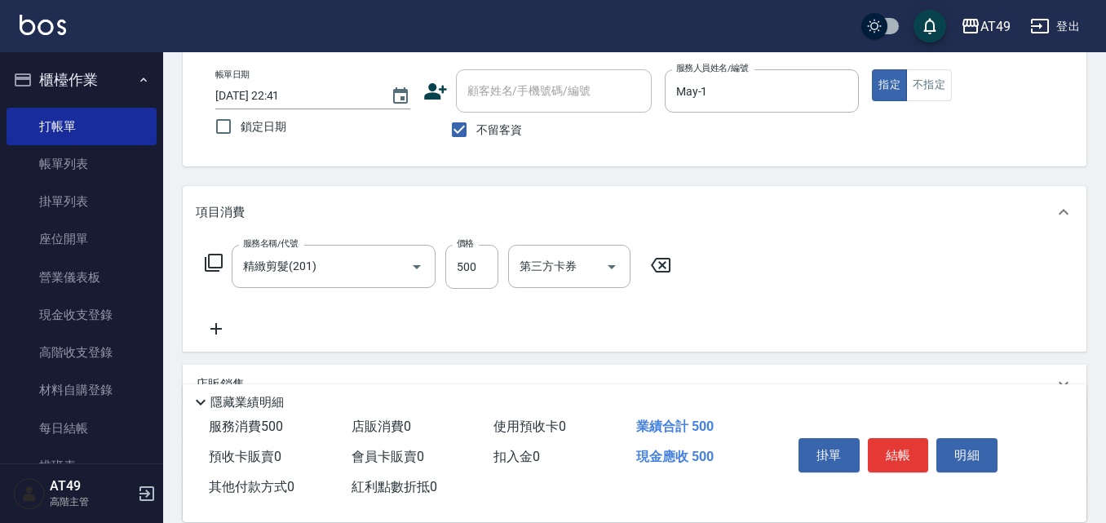
click at [210, 257] on icon at bounding box center [214, 263] width 20 height 20
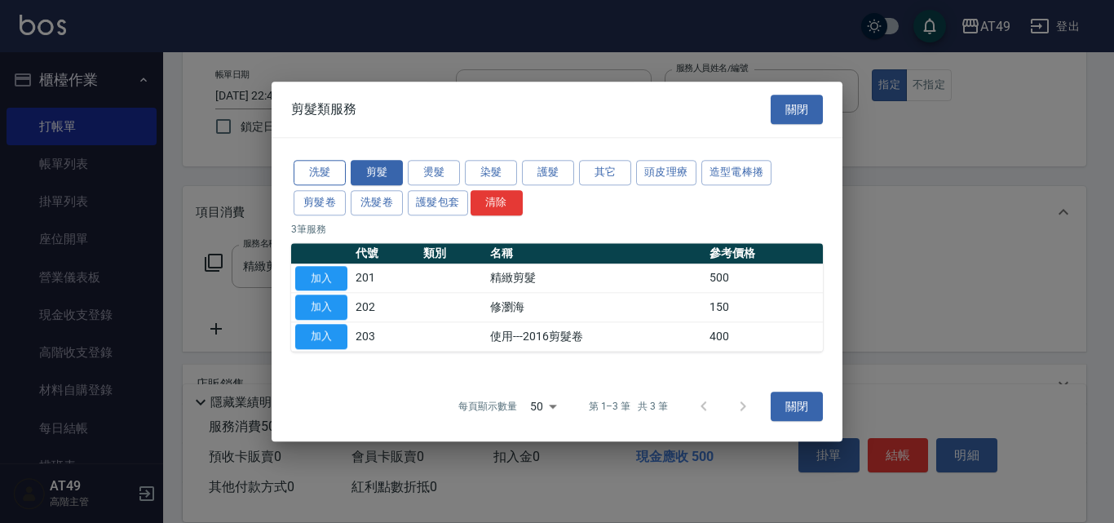
click at [320, 170] on button "洗髮" at bounding box center [320, 172] width 52 height 25
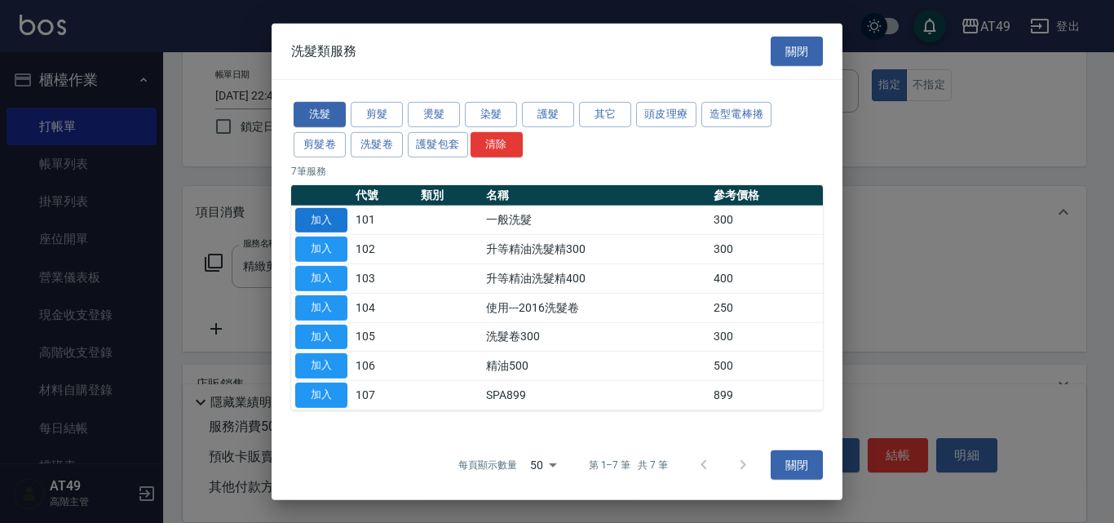
click at [331, 220] on button "加入" at bounding box center [321, 219] width 52 height 25
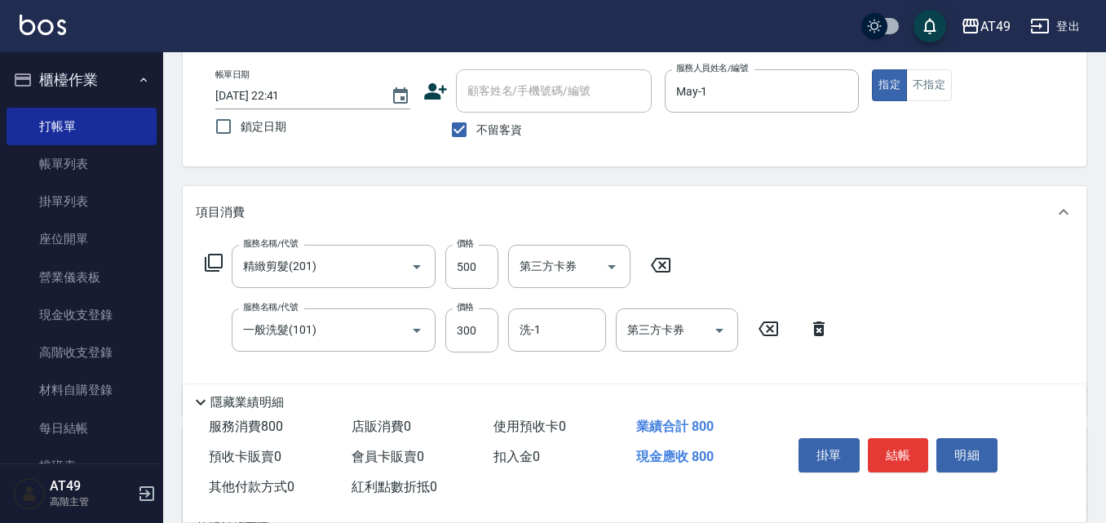
click at [661, 263] on icon at bounding box center [661, 265] width 20 height 15
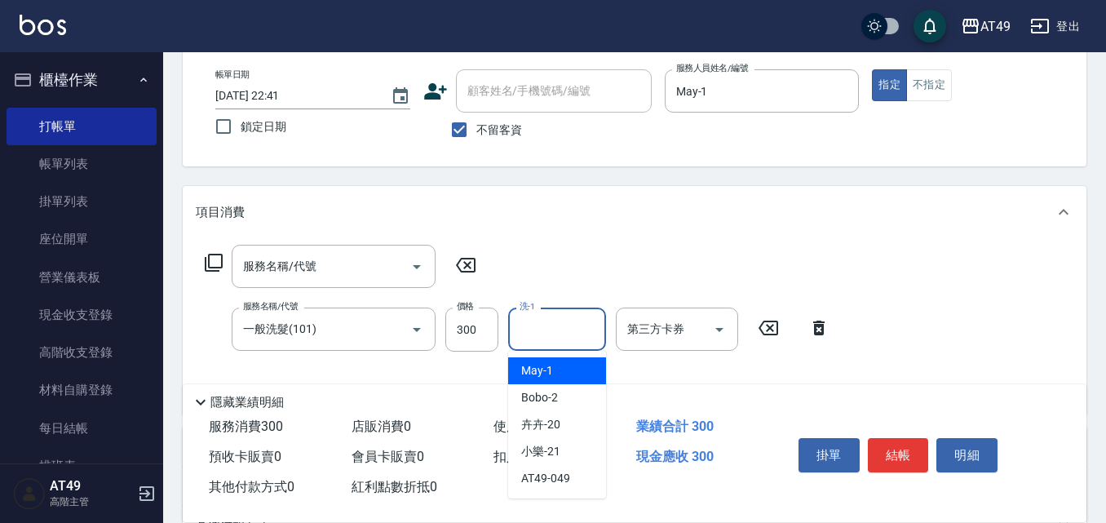
click at [540, 329] on input "洗-1" at bounding box center [556, 329] width 83 height 29
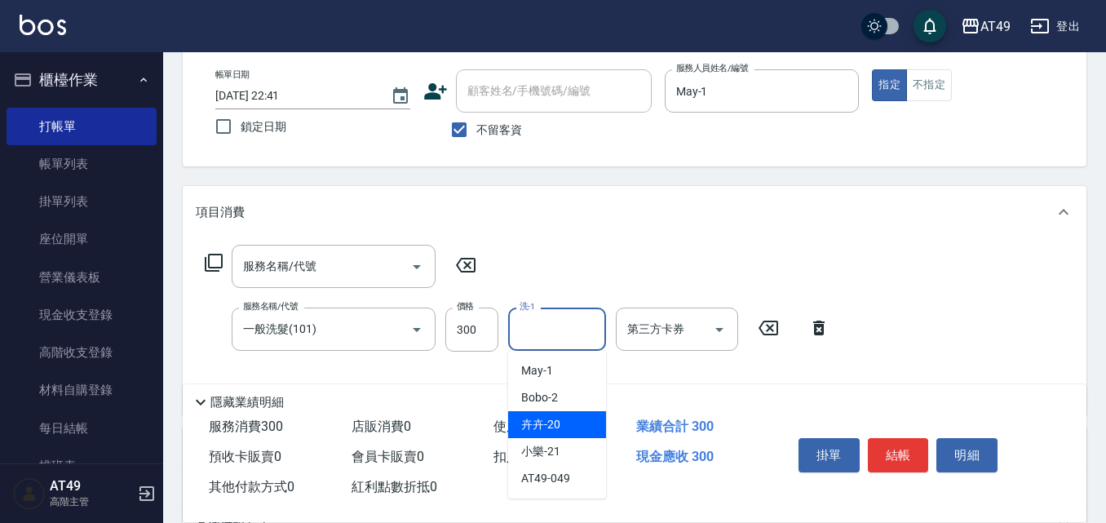
click at [566, 426] on div "卉卉 -20" at bounding box center [557, 424] width 98 height 27
type input "卉卉-20"
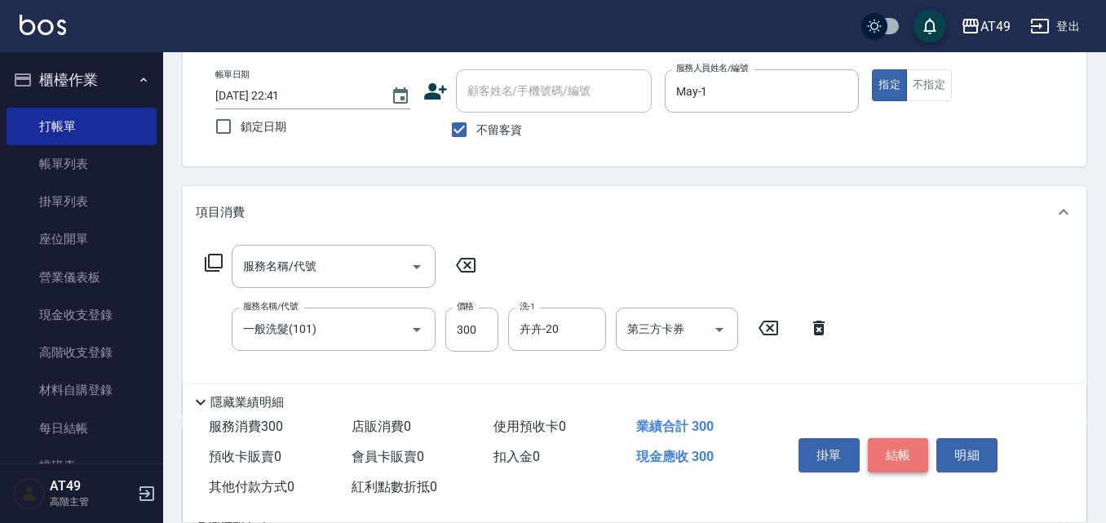
click at [913, 448] on button "結帳" at bounding box center [898, 455] width 61 height 34
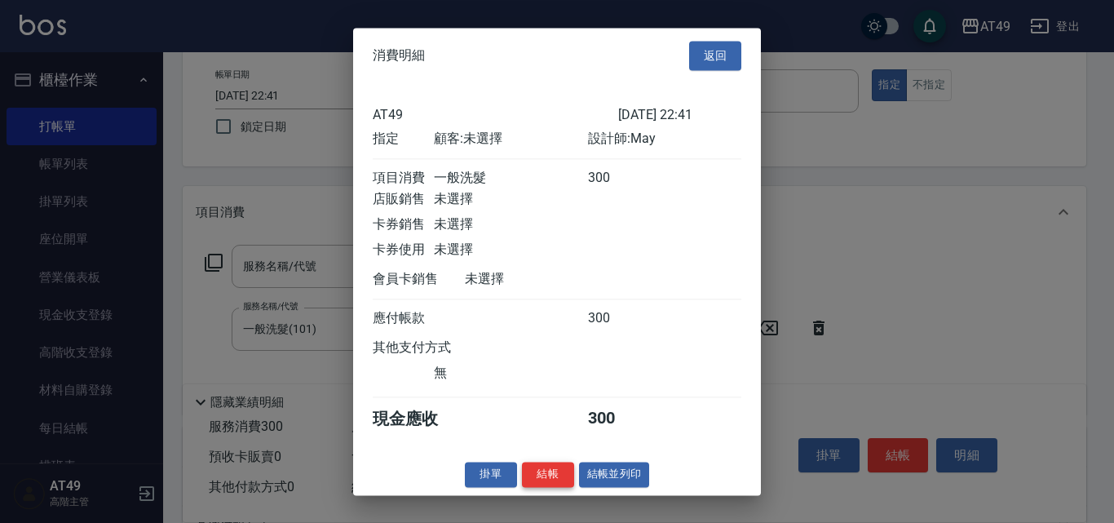
click at [559, 487] on button "結帳" at bounding box center [548, 474] width 52 height 25
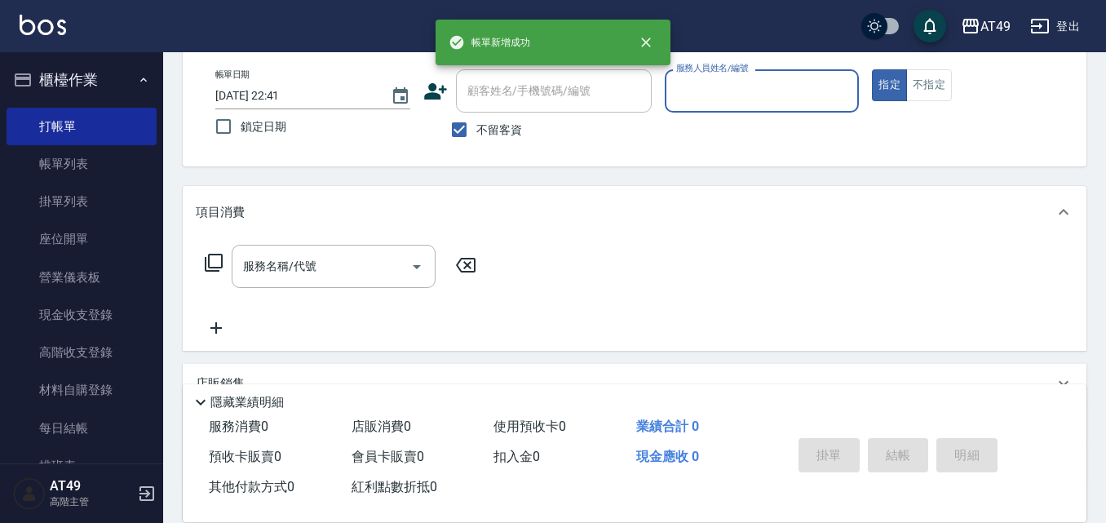
click at [706, 90] on input "服務人員姓名/編號" at bounding box center [762, 91] width 180 height 29
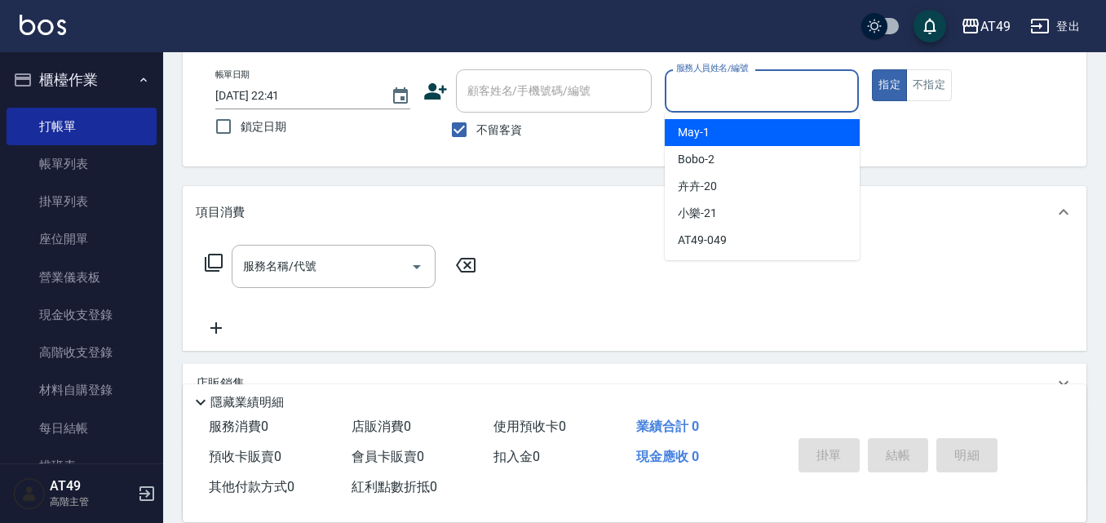
click at [709, 122] on div "May -1" at bounding box center [762, 132] width 195 height 27
type input "May-1"
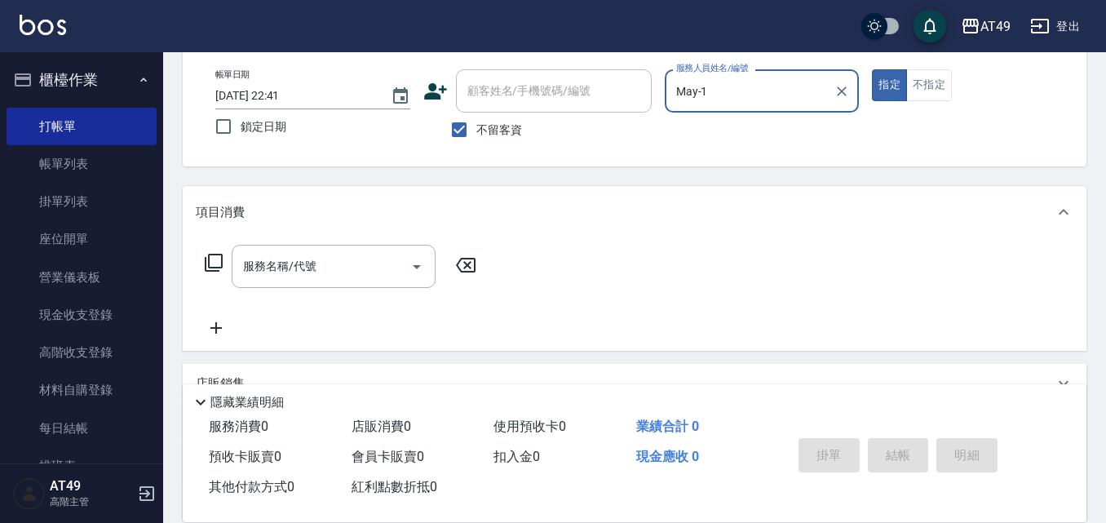
click at [202, 261] on div "服務名稱/代號 服務名稱/代號" at bounding box center [341, 266] width 290 height 43
click at [214, 260] on icon at bounding box center [214, 263] width 20 height 20
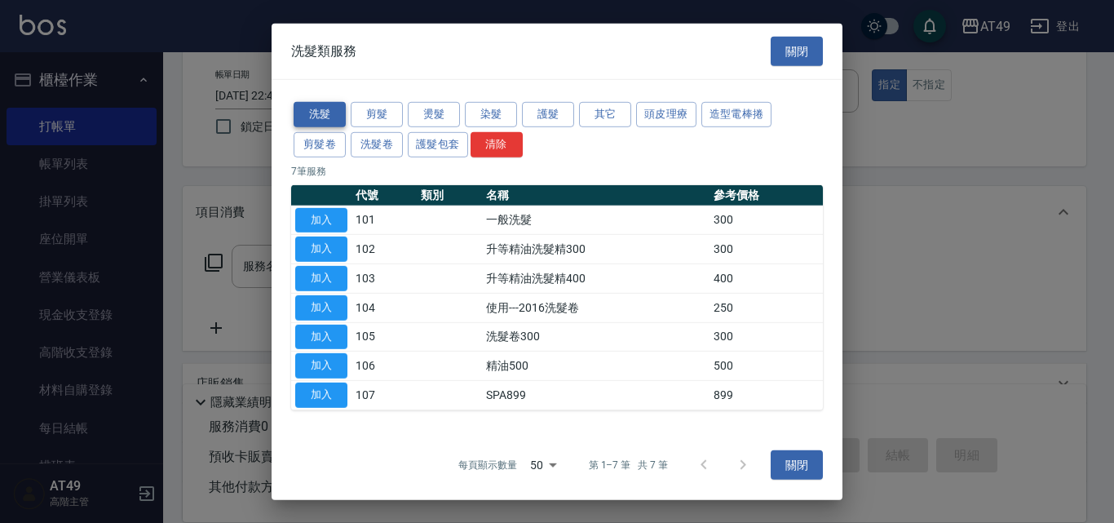
click at [332, 108] on button "洗髮" at bounding box center [320, 114] width 52 height 25
click at [337, 217] on button "加入" at bounding box center [321, 219] width 52 height 25
type input "一般洗髮(101)"
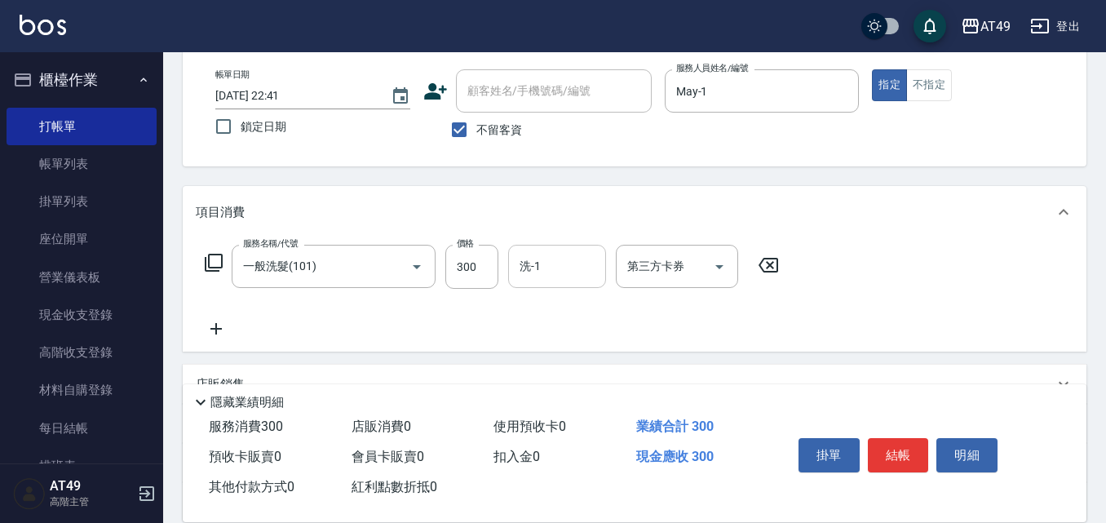
click at [555, 277] on input "洗-1" at bounding box center [556, 266] width 83 height 29
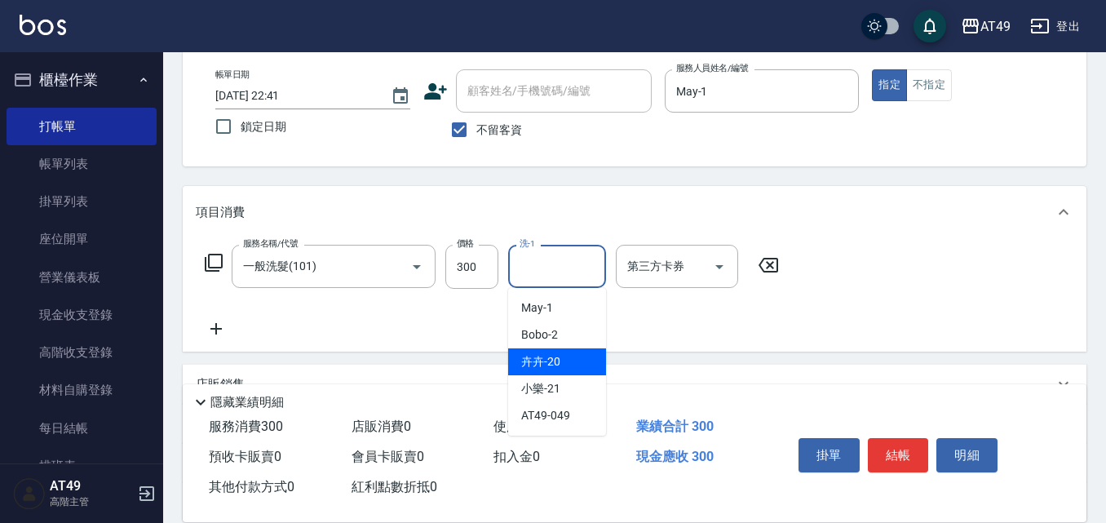
click at [549, 357] on span "卉卉 -20" at bounding box center [540, 361] width 39 height 17
type input "卉卉-20"
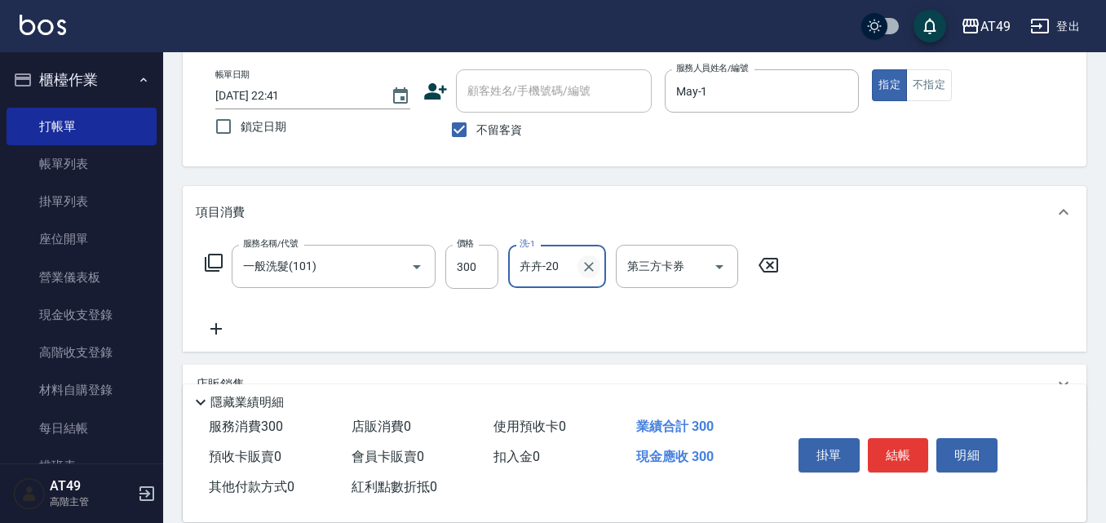
click at [595, 269] on icon "Clear" at bounding box center [589, 267] width 16 height 16
click at [556, 265] on input "洗-1" at bounding box center [556, 266] width 83 height 29
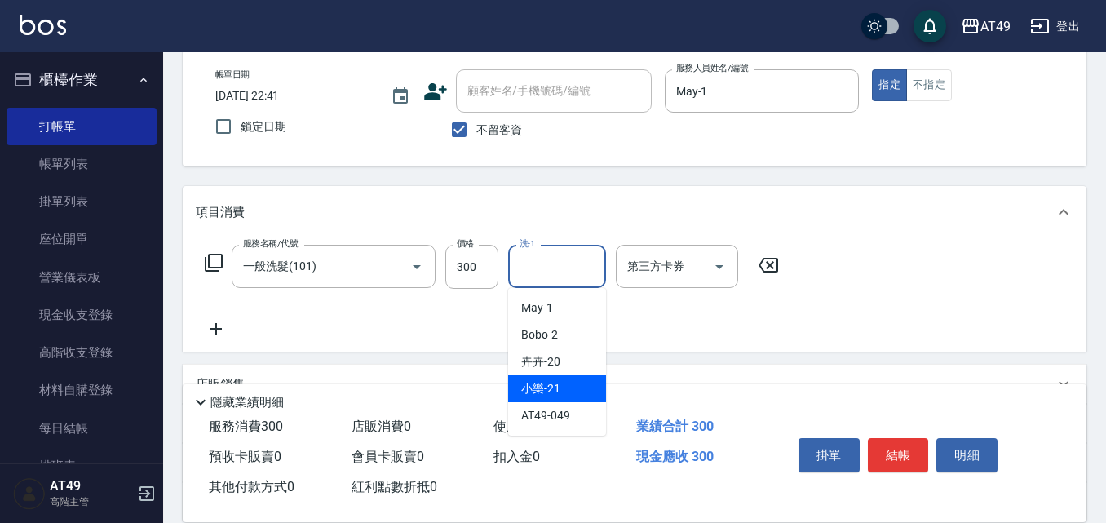
click at [575, 389] on div "小樂 -21" at bounding box center [557, 388] width 98 height 27
type input "小樂-21"
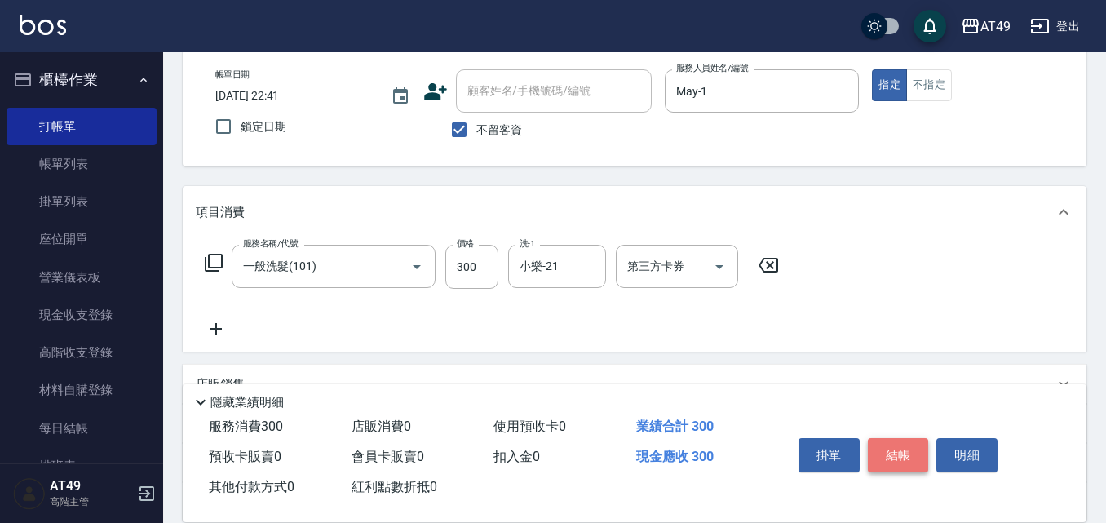
click at [886, 449] on button "結帳" at bounding box center [898, 455] width 61 height 34
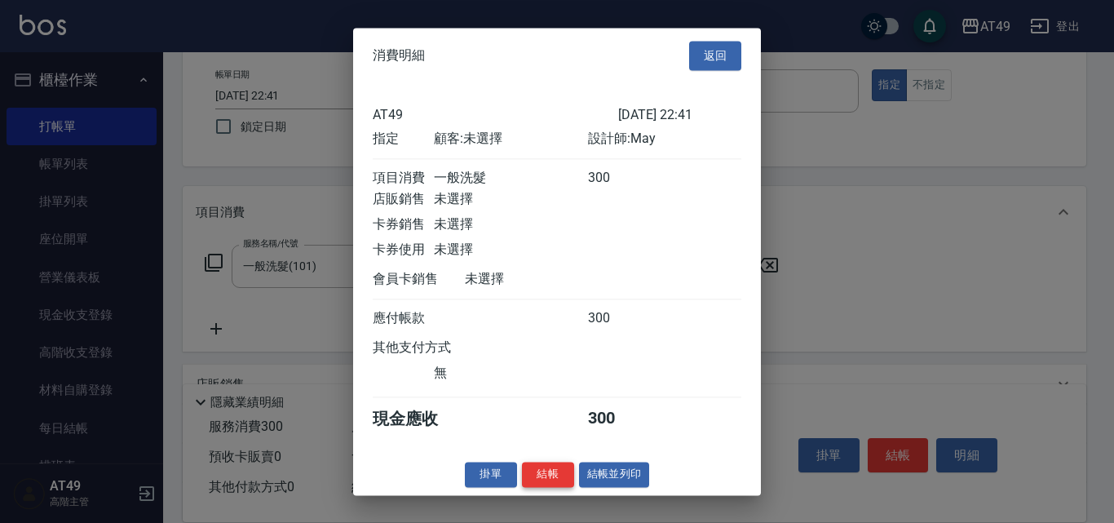
click at [544, 487] on button "結帳" at bounding box center [548, 474] width 52 height 25
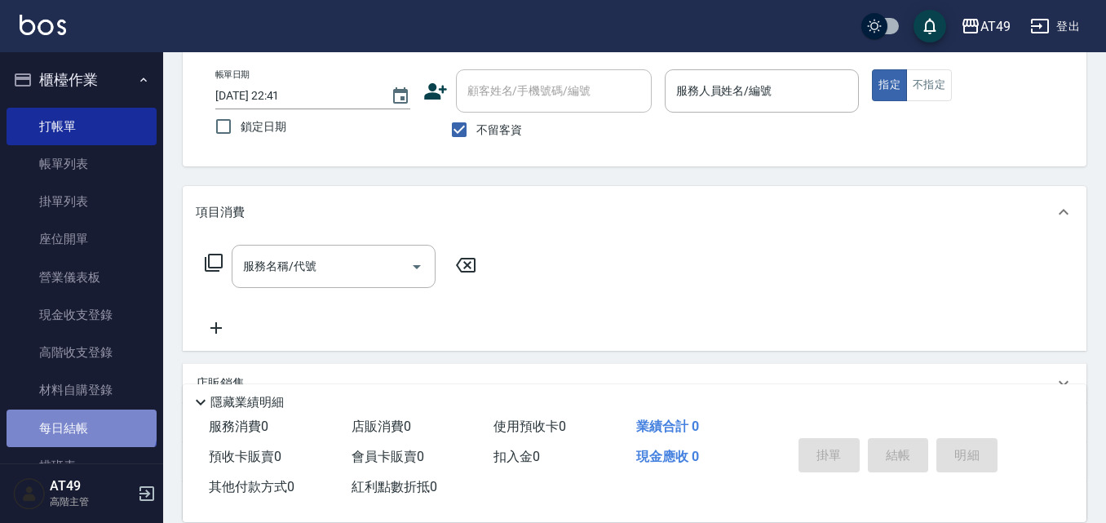
click at [80, 423] on link "每日結帳" at bounding box center [82, 428] width 150 height 38
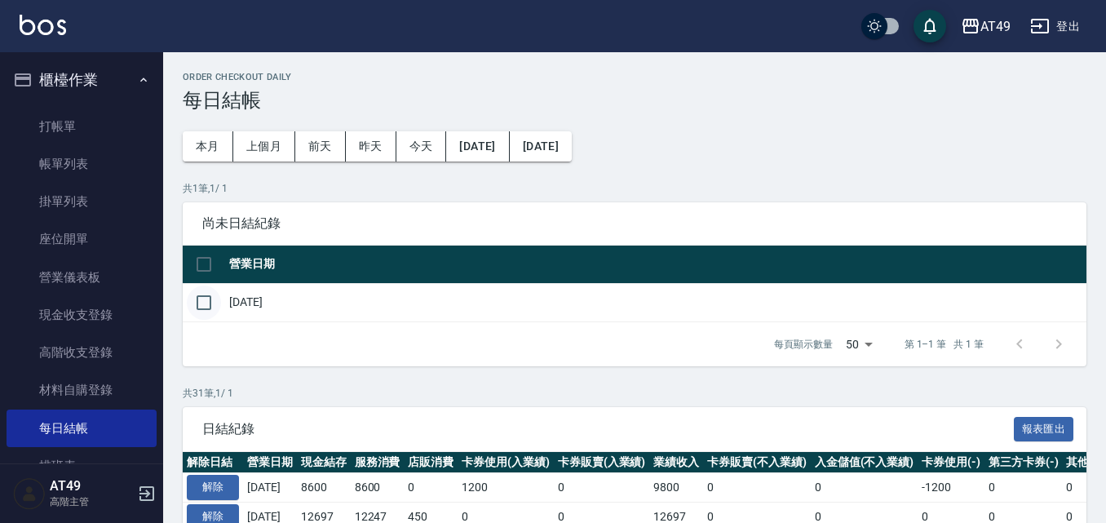
click at [210, 308] on input "checkbox" at bounding box center [204, 302] width 34 height 34
checkbox input "true"
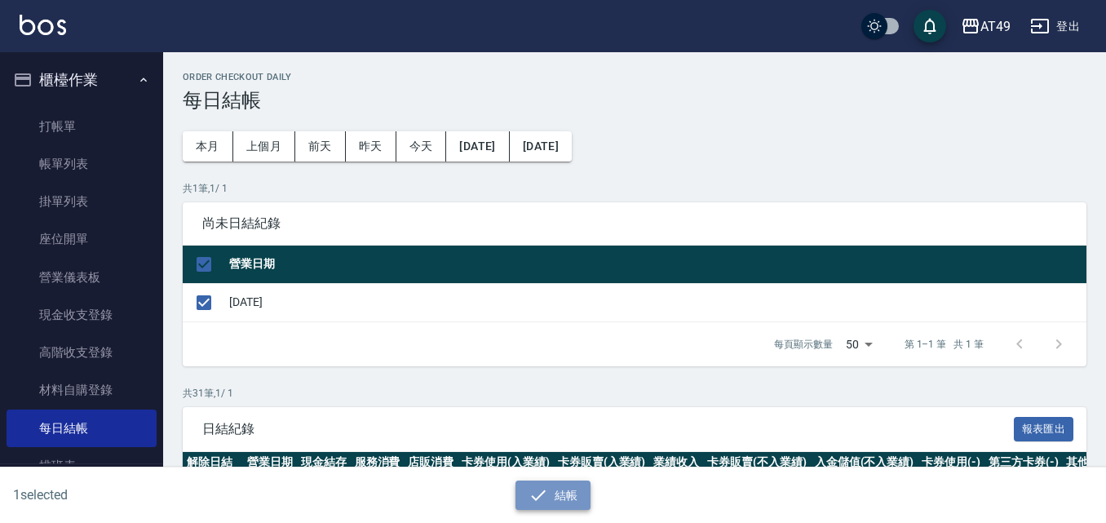
click at [568, 490] on button "結帳" at bounding box center [553, 495] width 76 height 30
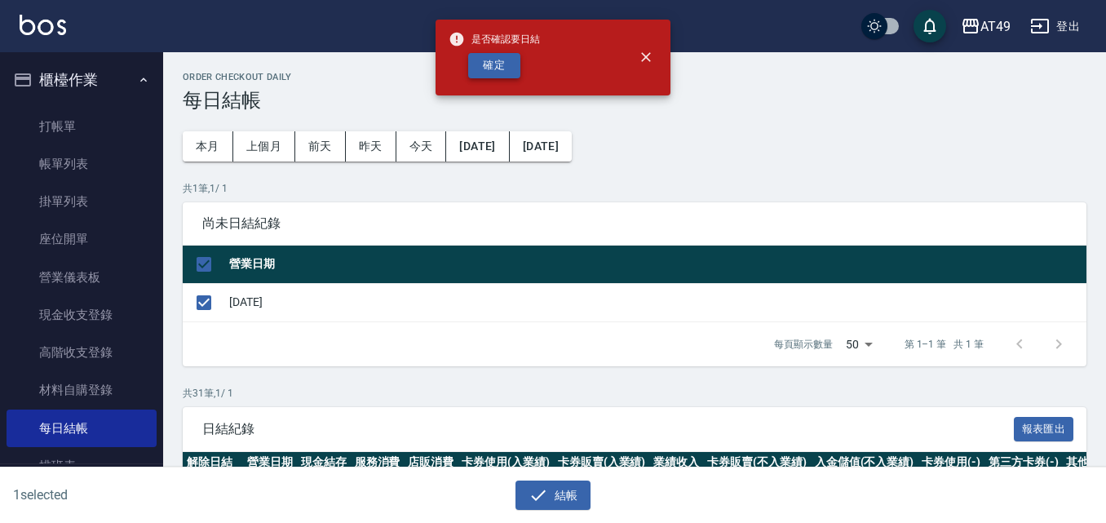
click at [499, 69] on button "確定" at bounding box center [494, 65] width 52 height 25
checkbox input "false"
